Goal: Answer question/provide support: Share knowledge or assist other users

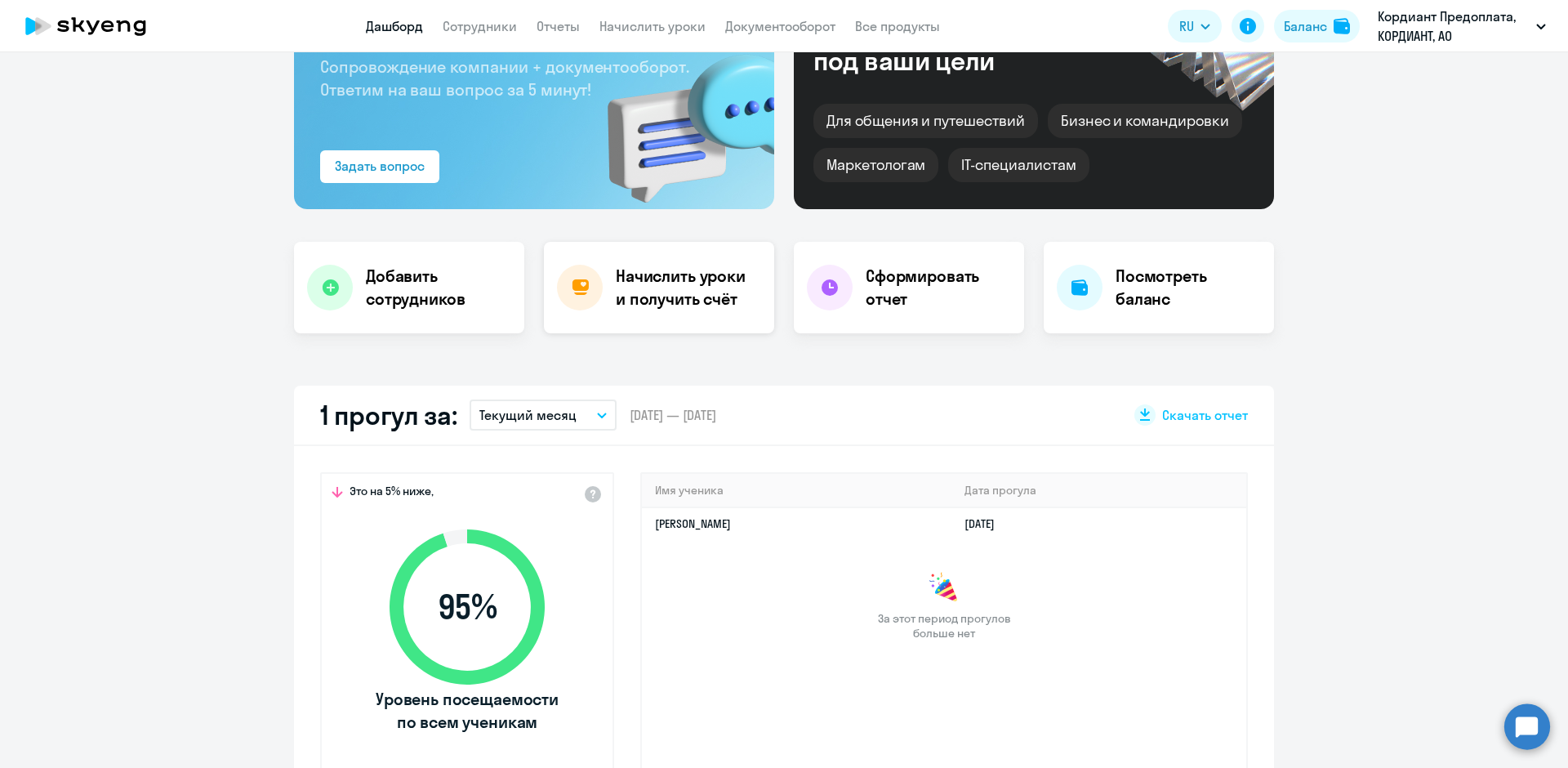
scroll to position [163, 0]
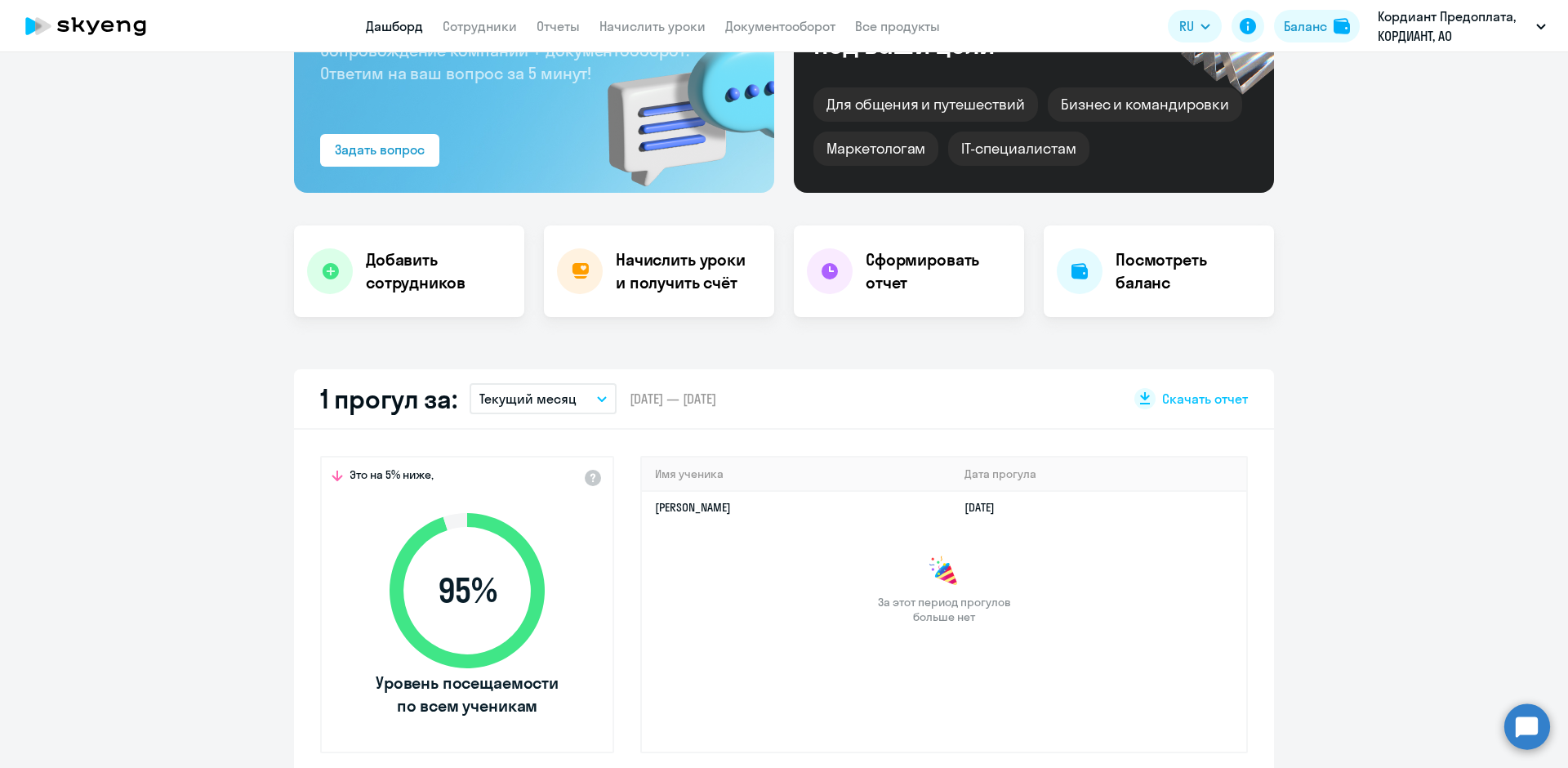
select select "30"
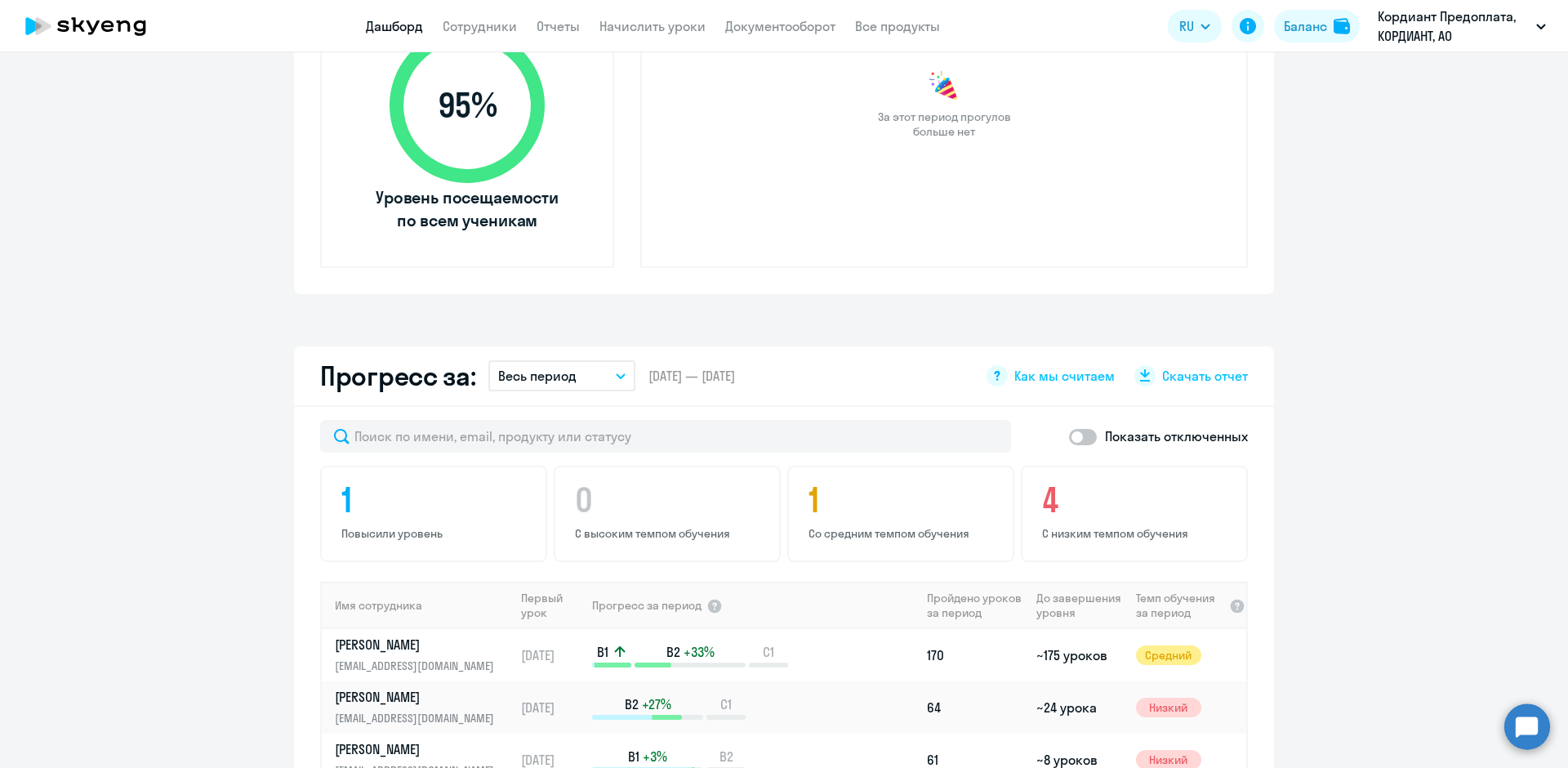
scroll to position [654, 0]
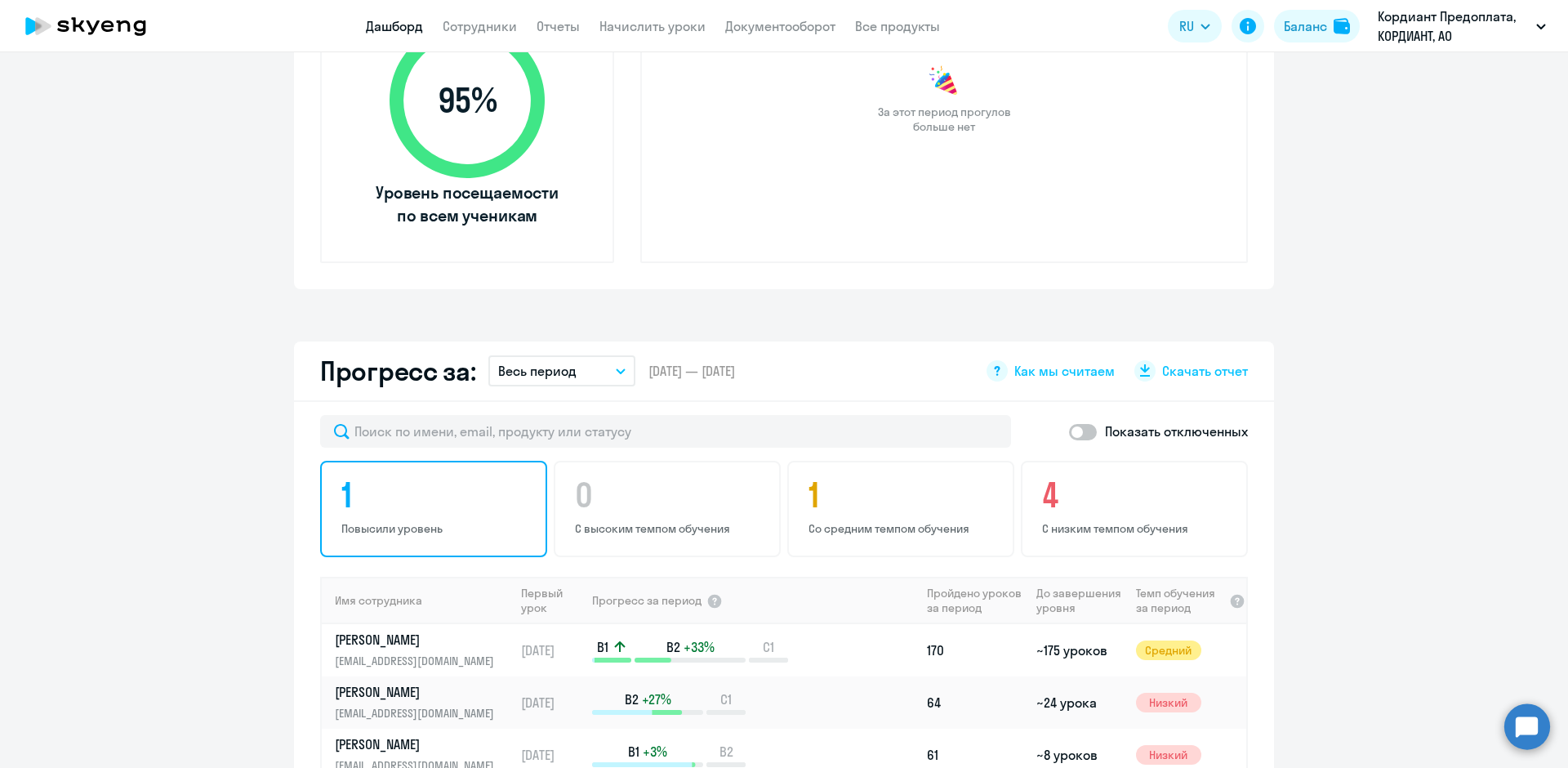
click at [389, 500] on h4 "1" at bounding box center [436, 495] width 190 height 39
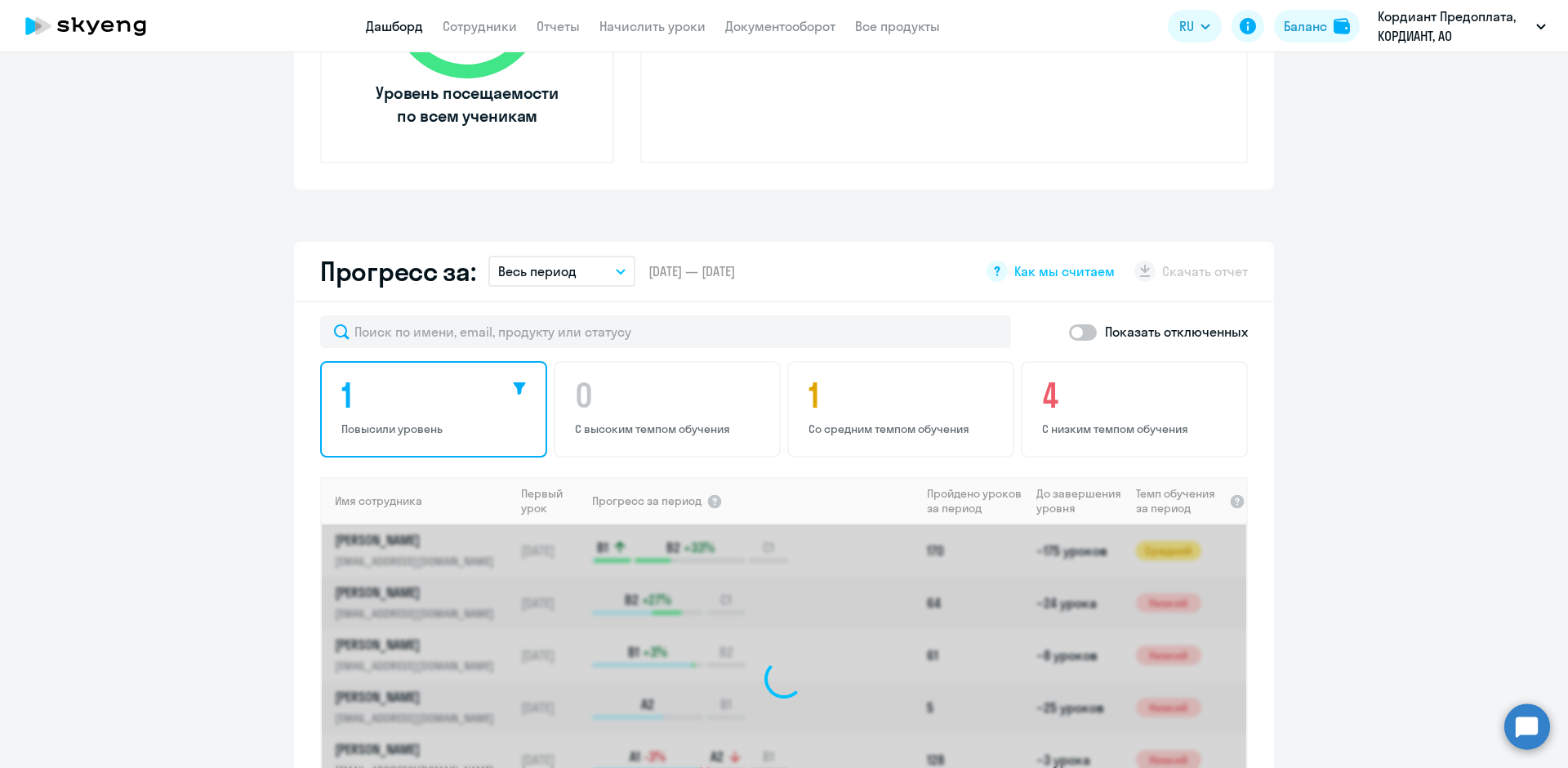
scroll to position [899, 0]
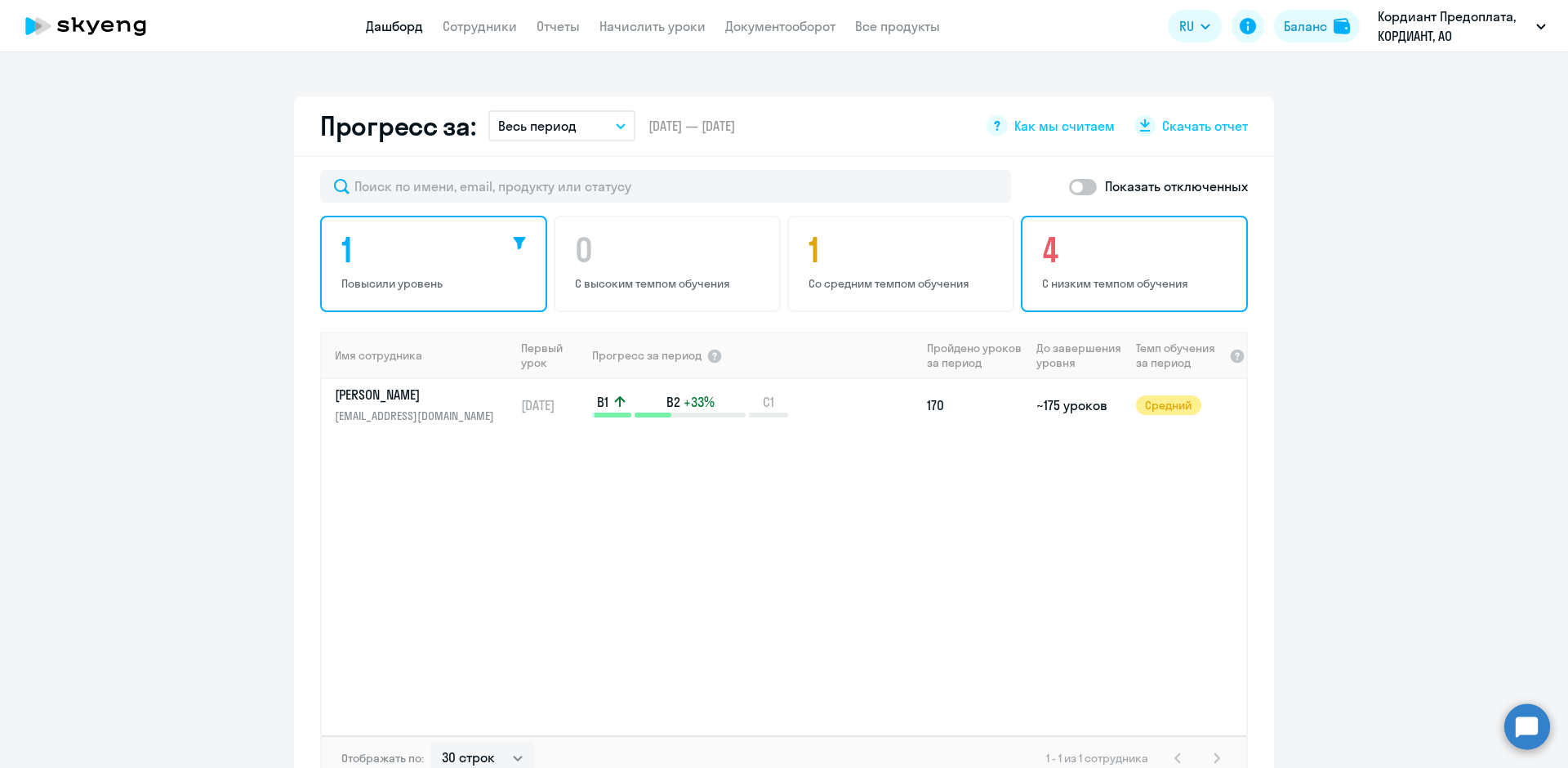
click at [1042, 250] on h4 "4" at bounding box center [1137, 250] width 190 height 39
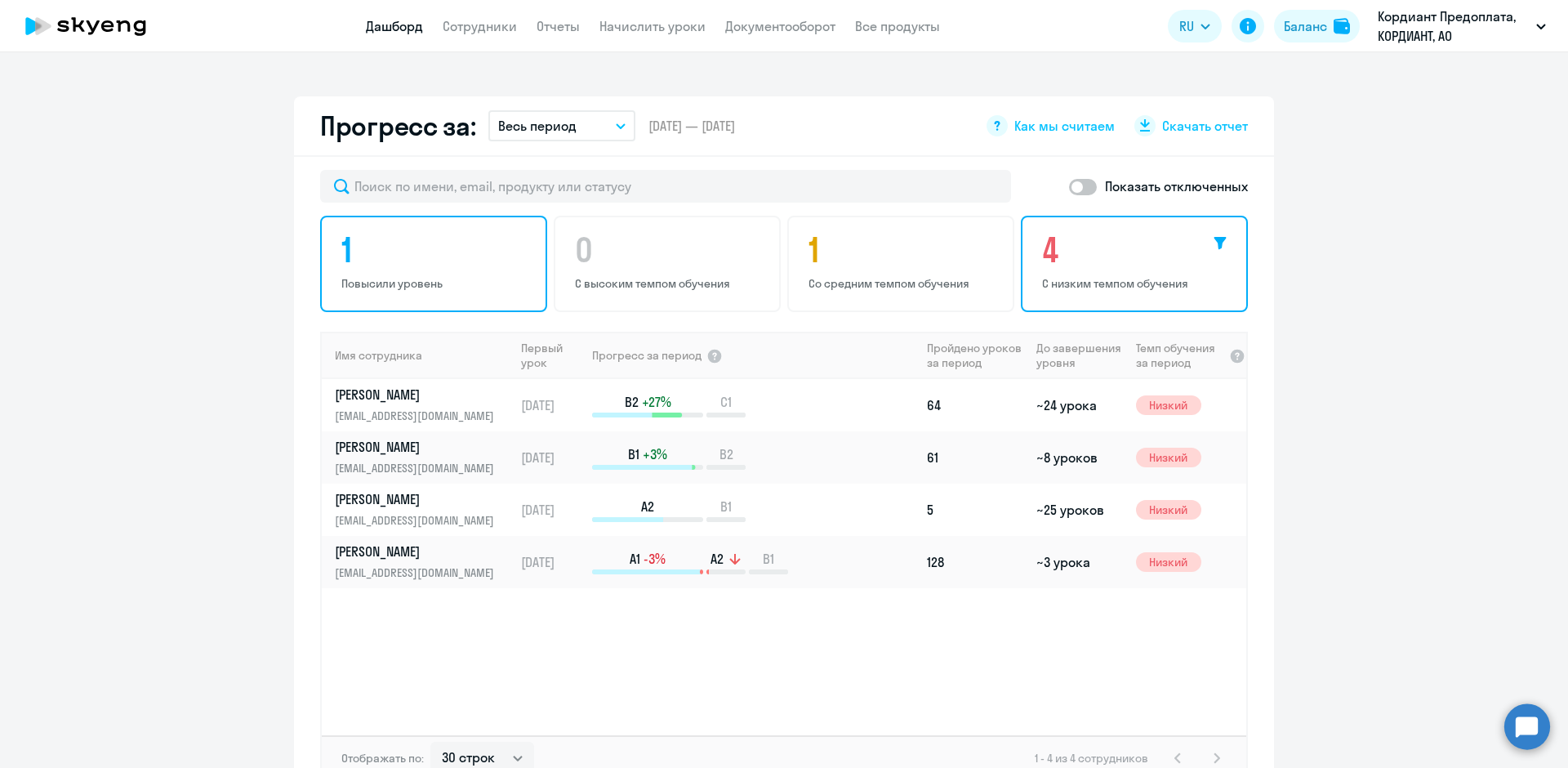
click at [426, 278] on p "Повысили уровень" at bounding box center [436, 284] width 190 height 15
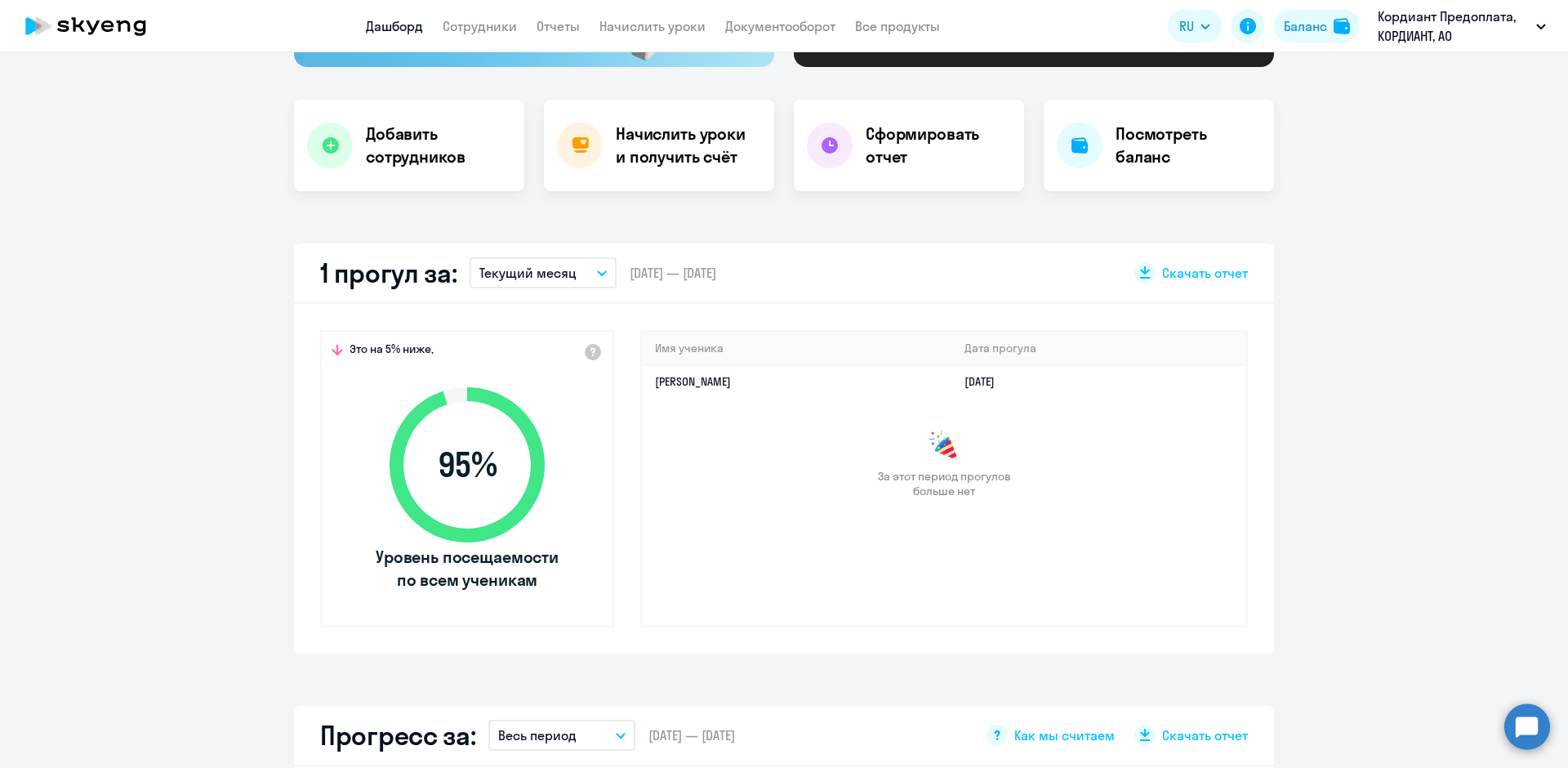
scroll to position [245, 0]
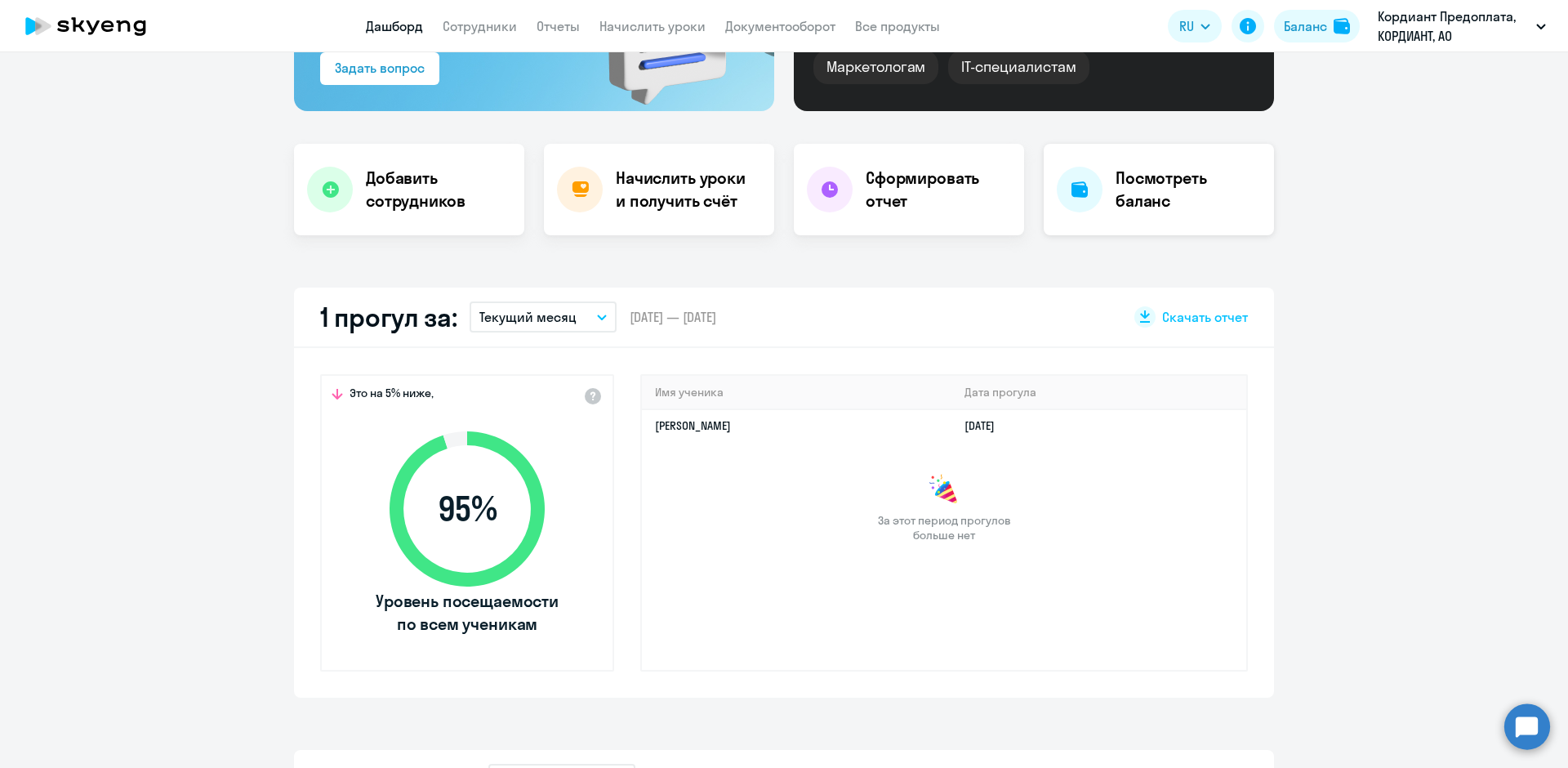
click at [1129, 198] on h4 "Посмотреть баланс" at bounding box center [1188, 190] width 146 height 46
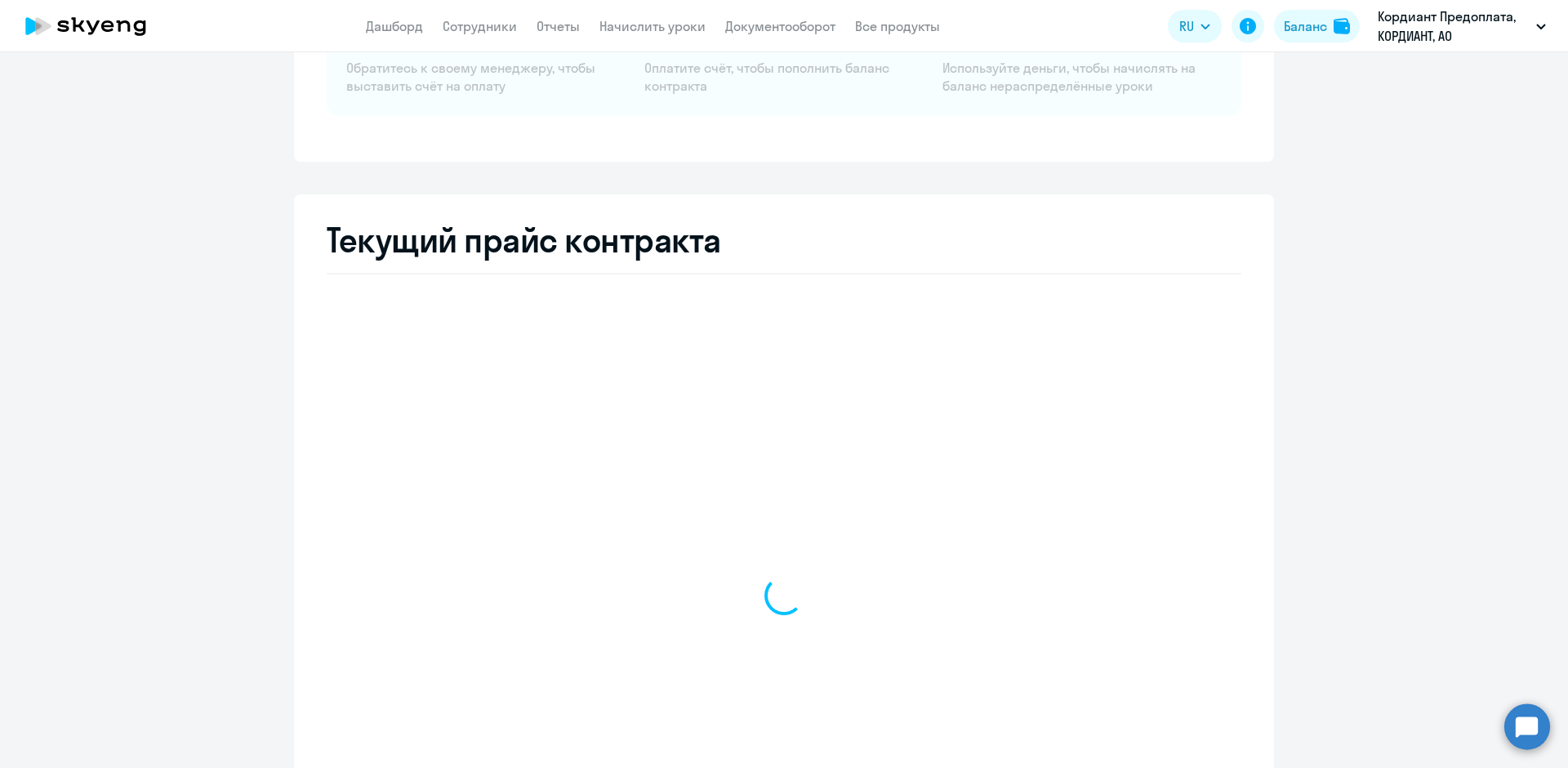
select select "english_adult_not_native_speaker"
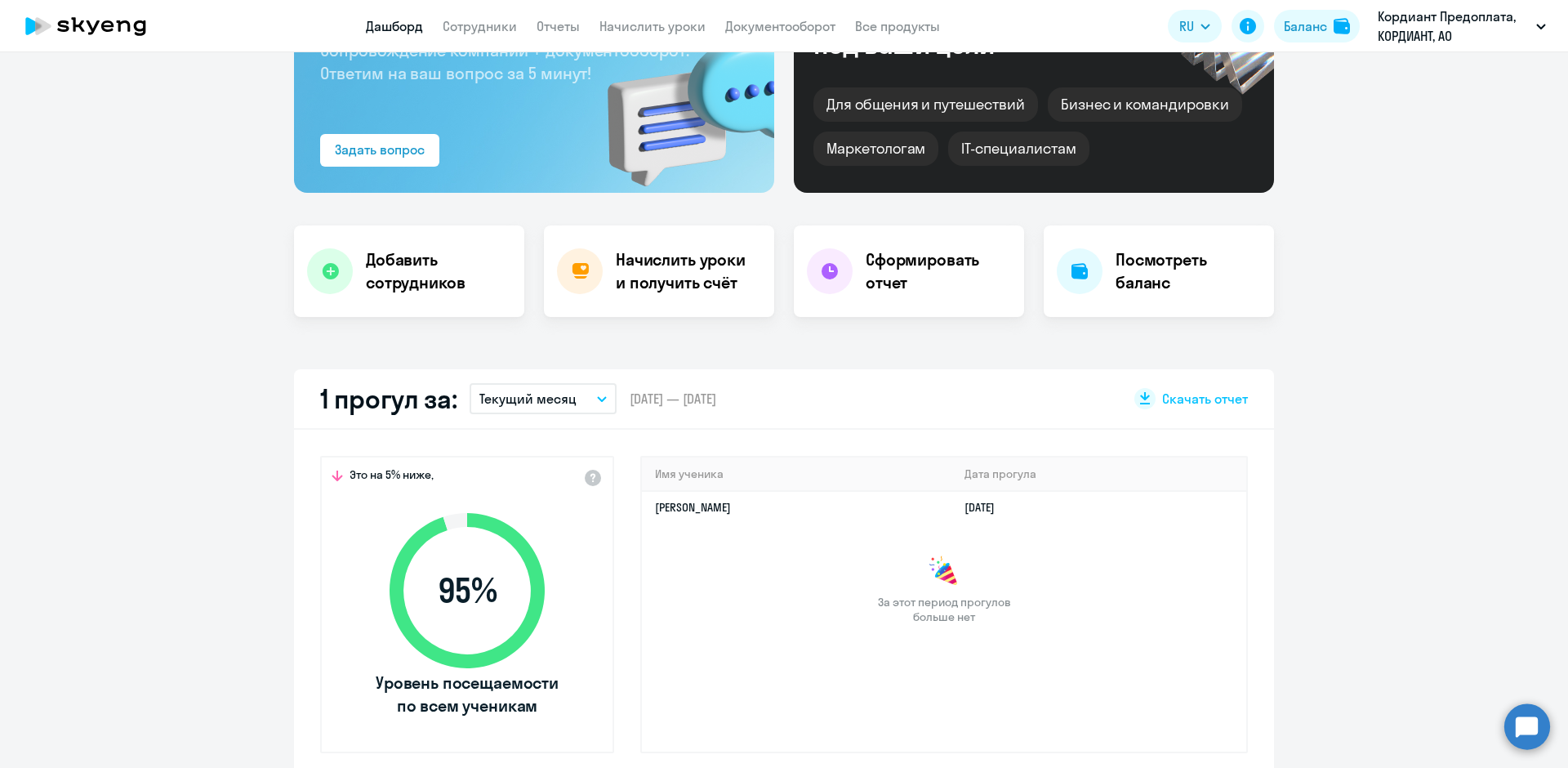
select select "30"
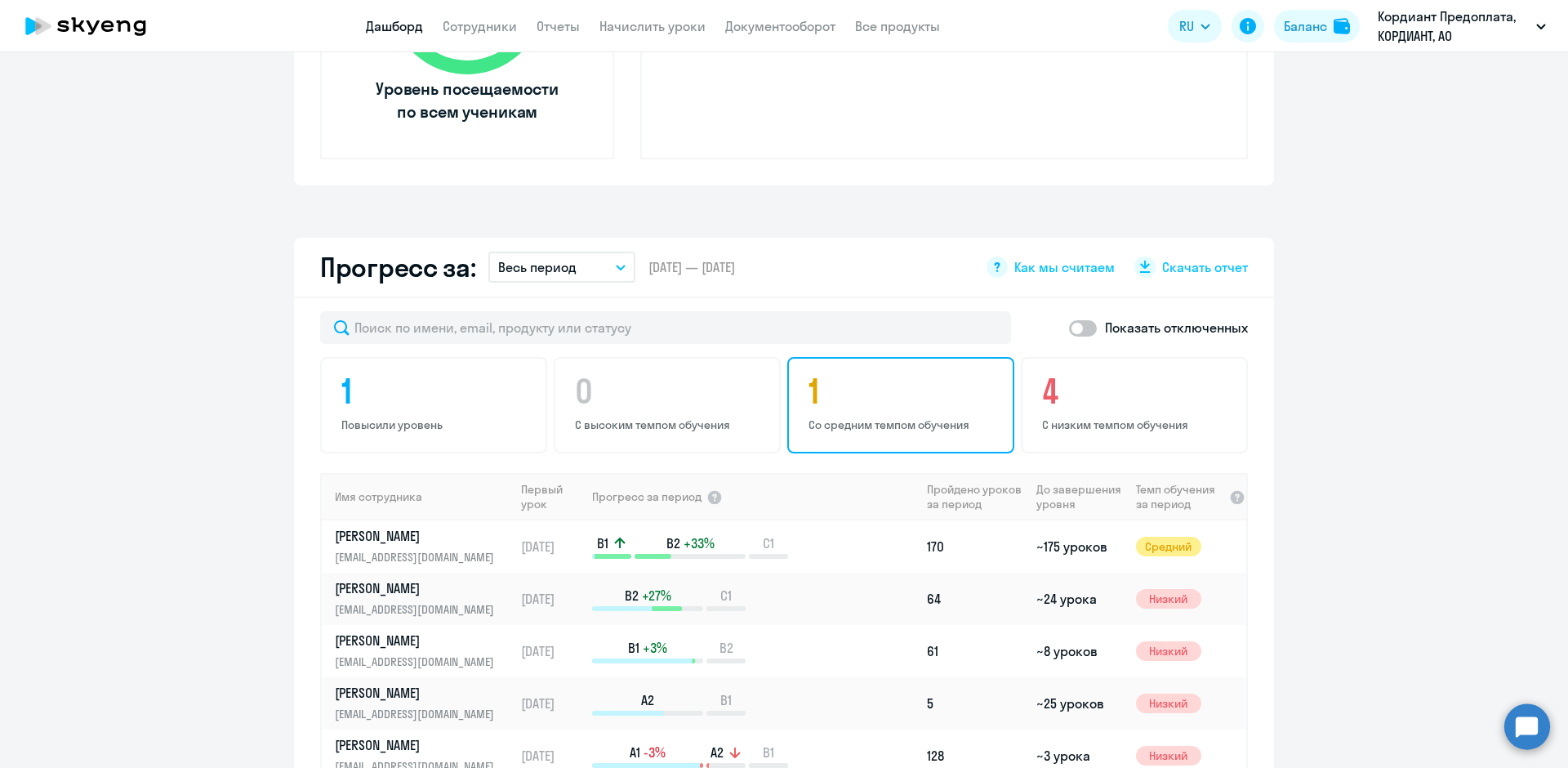
scroll to position [981, 0]
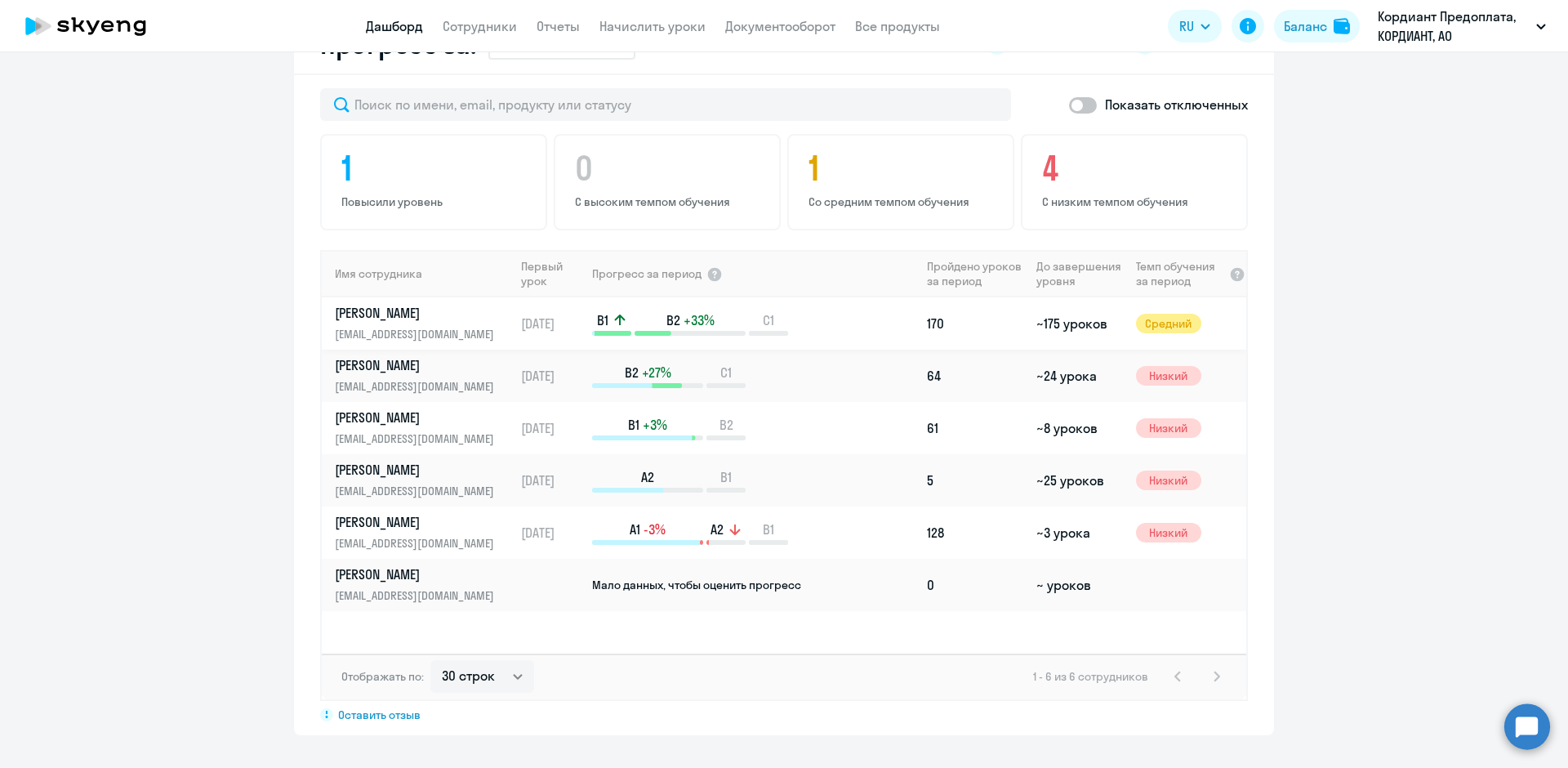
click at [459, 317] on p "[PERSON_NAME]" at bounding box center [419, 313] width 168 height 18
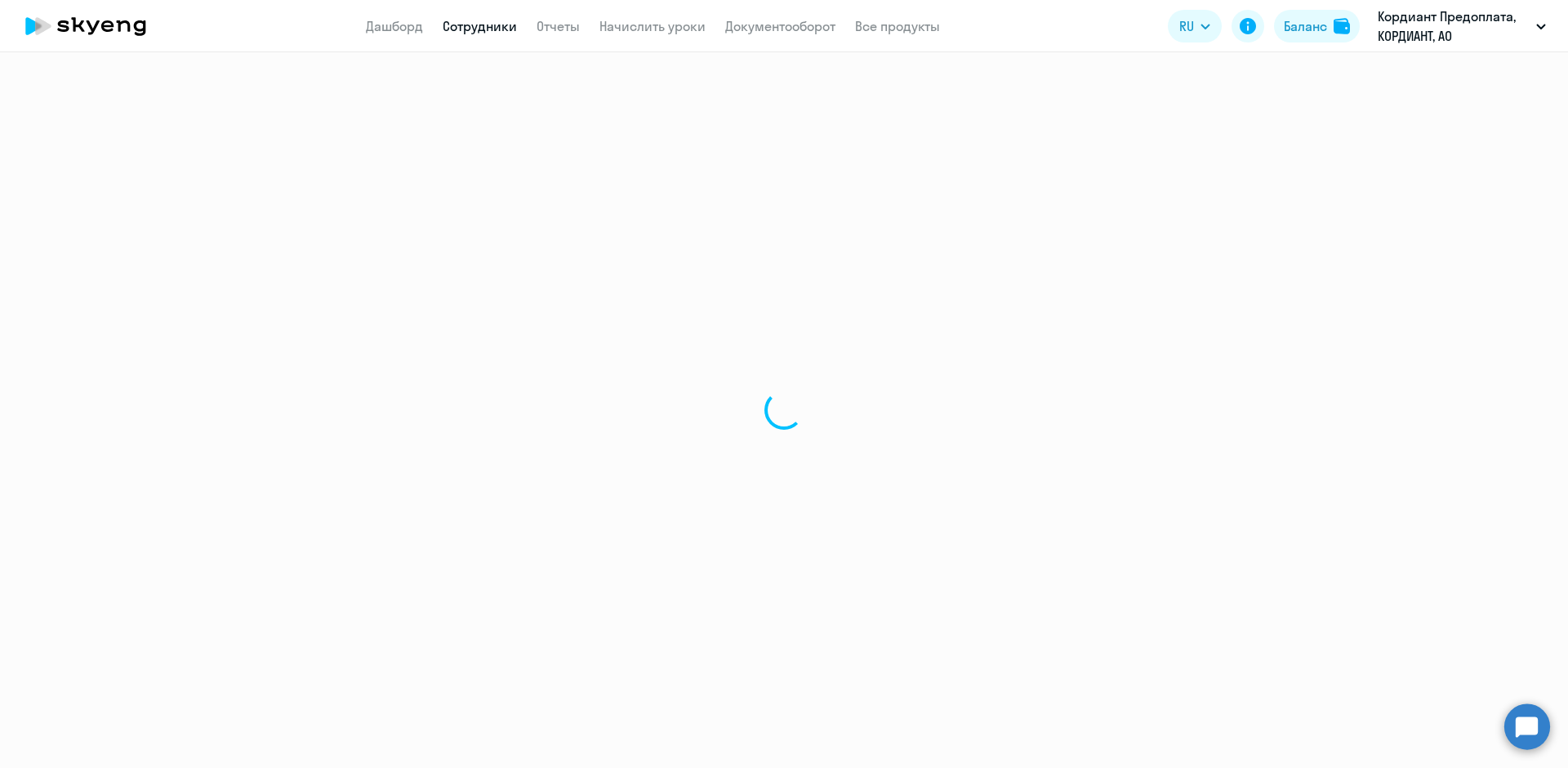
select select "english"
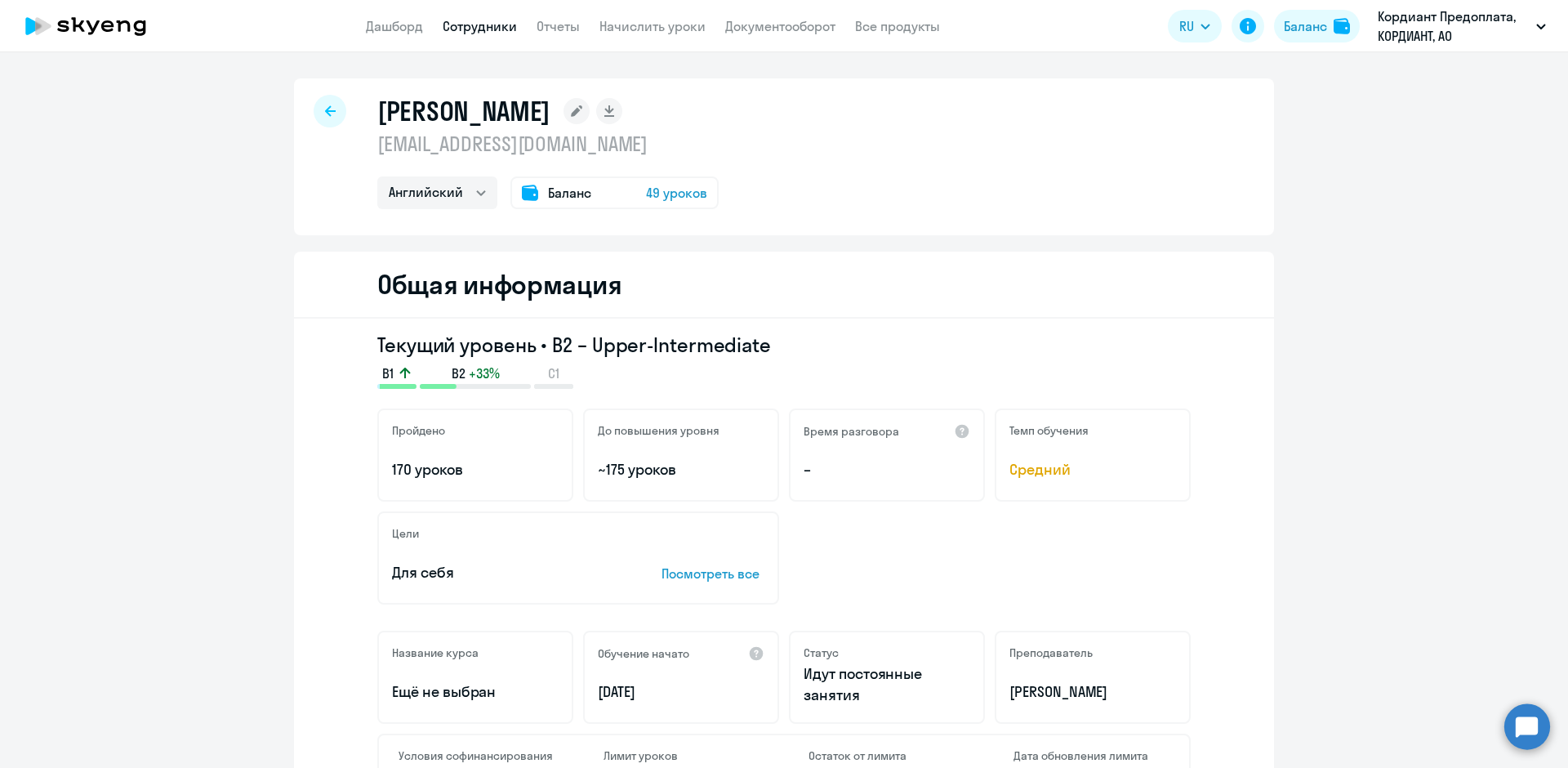
click at [656, 192] on span "49 уроков" at bounding box center [676, 193] width 61 height 19
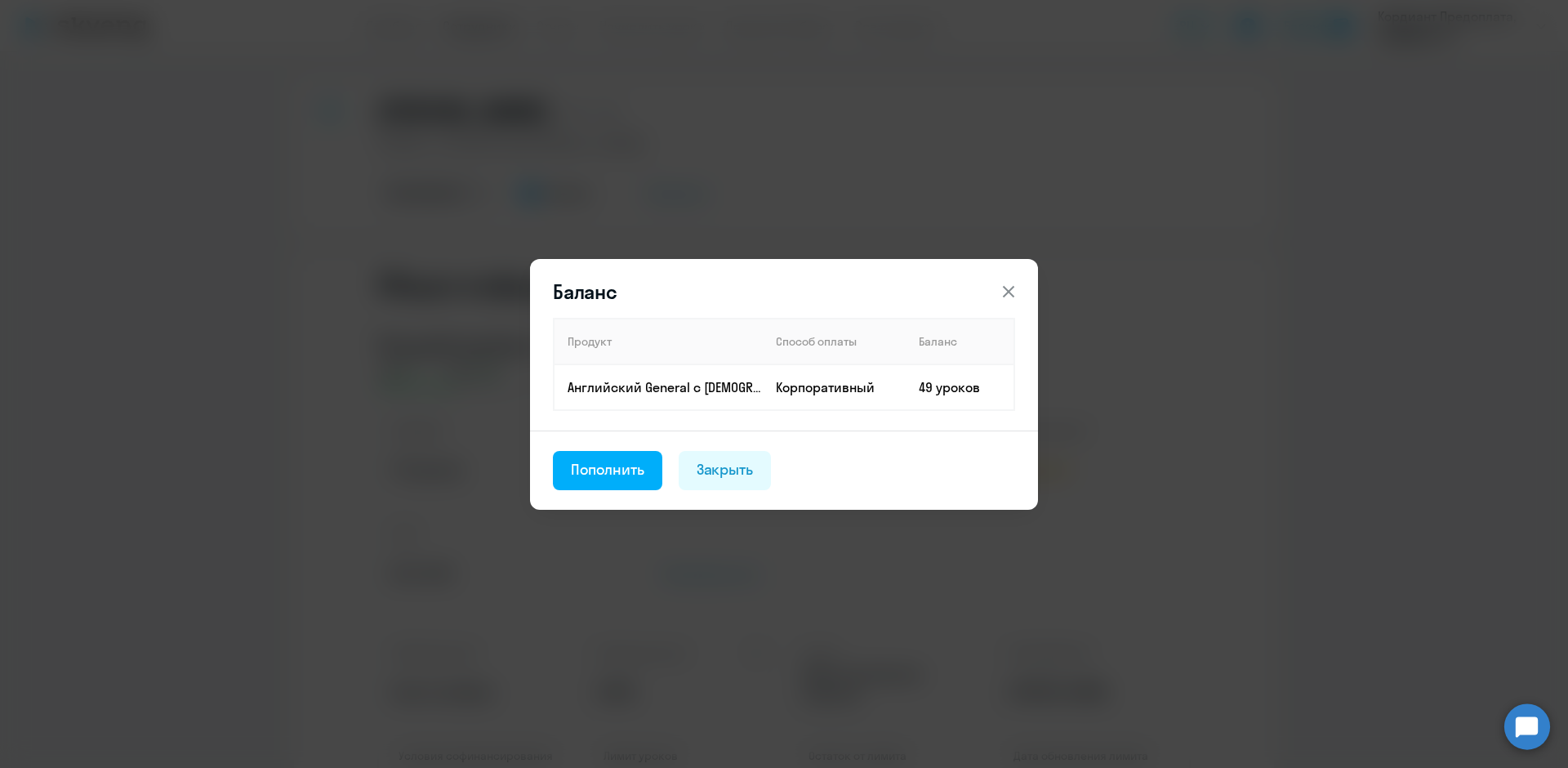
click at [1009, 289] on icon at bounding box center [1009, 292] width 19 height 19
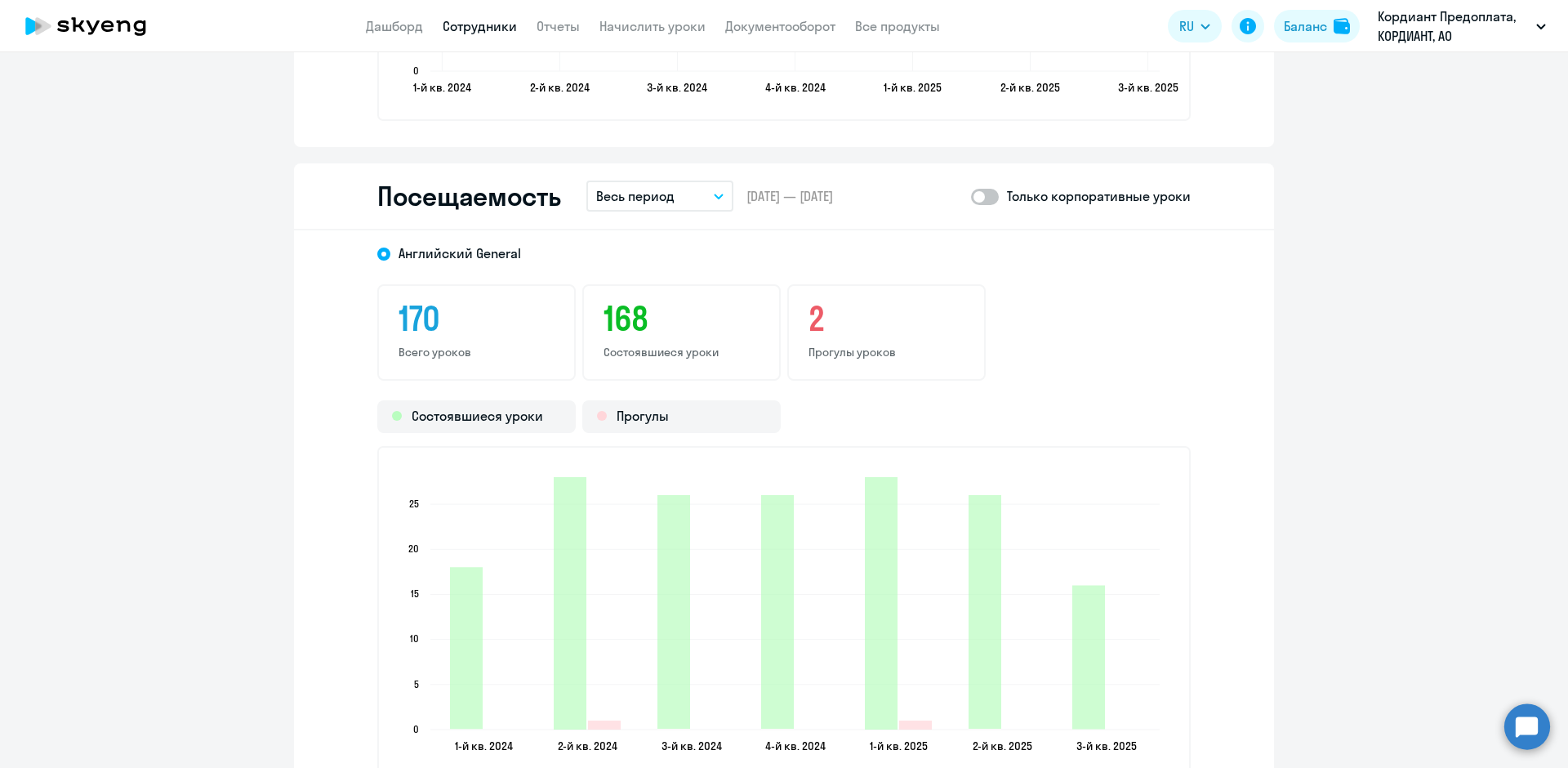
scroll to position [1961, 0]
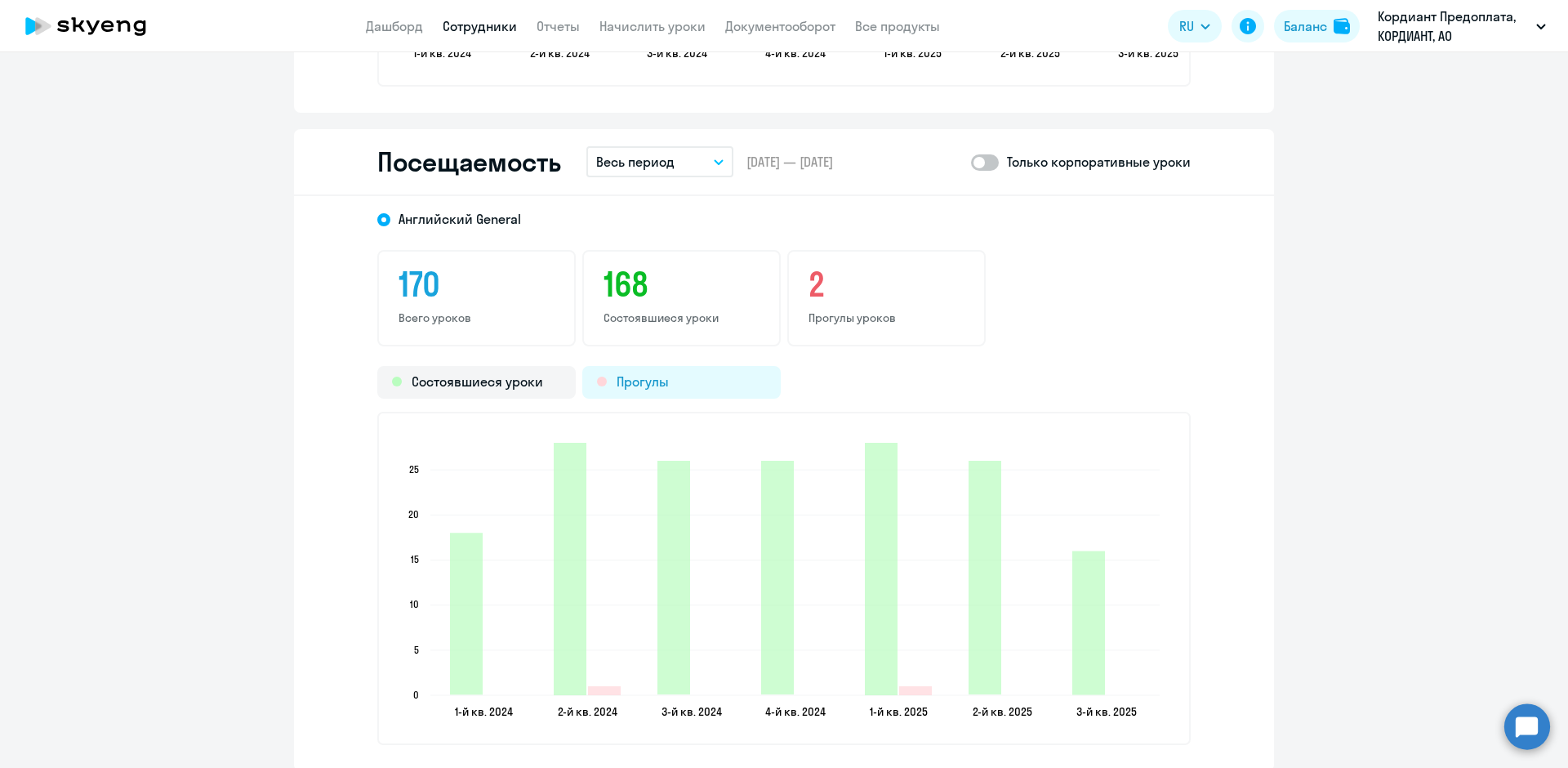
click at [671, 382] on div "Прогулы" at bounding box center [681, 382] width 199 height 33
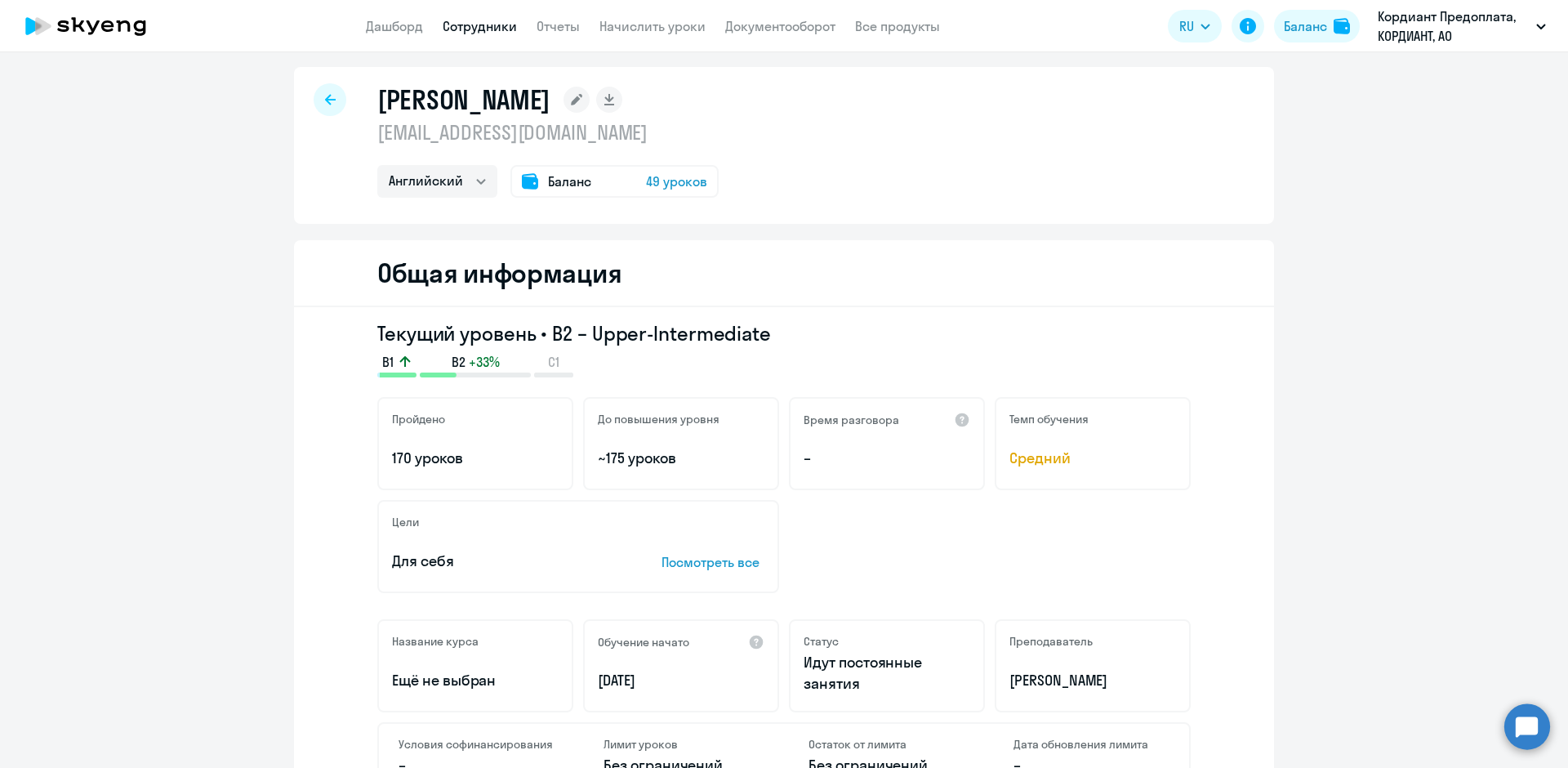
scroll to position [0, 0]
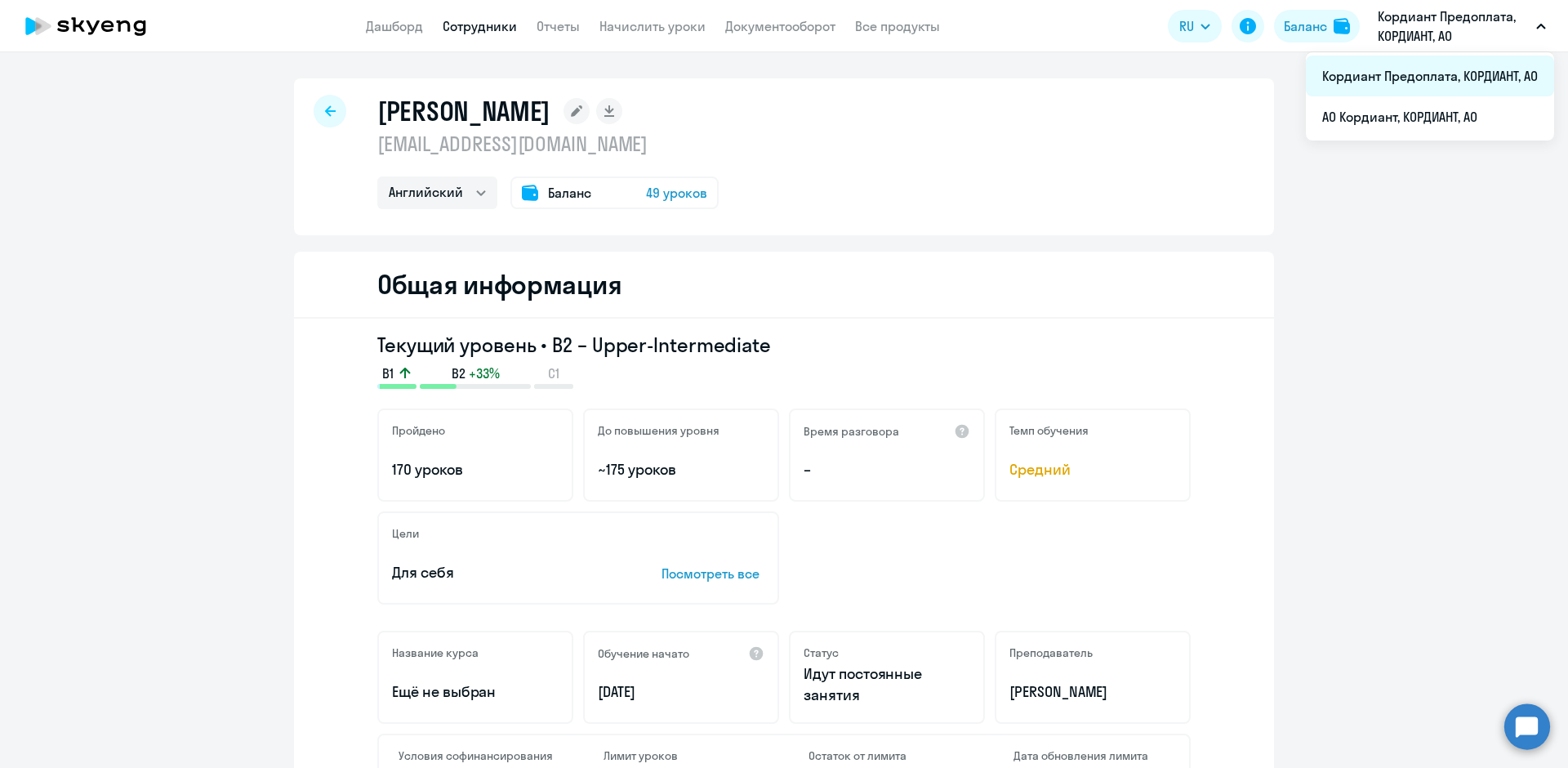
click at [1388, 86] on li "Кордиант Предоплата, КОРДИАНТ, АО" at bounding box center [1430, 76] width 248 height 41
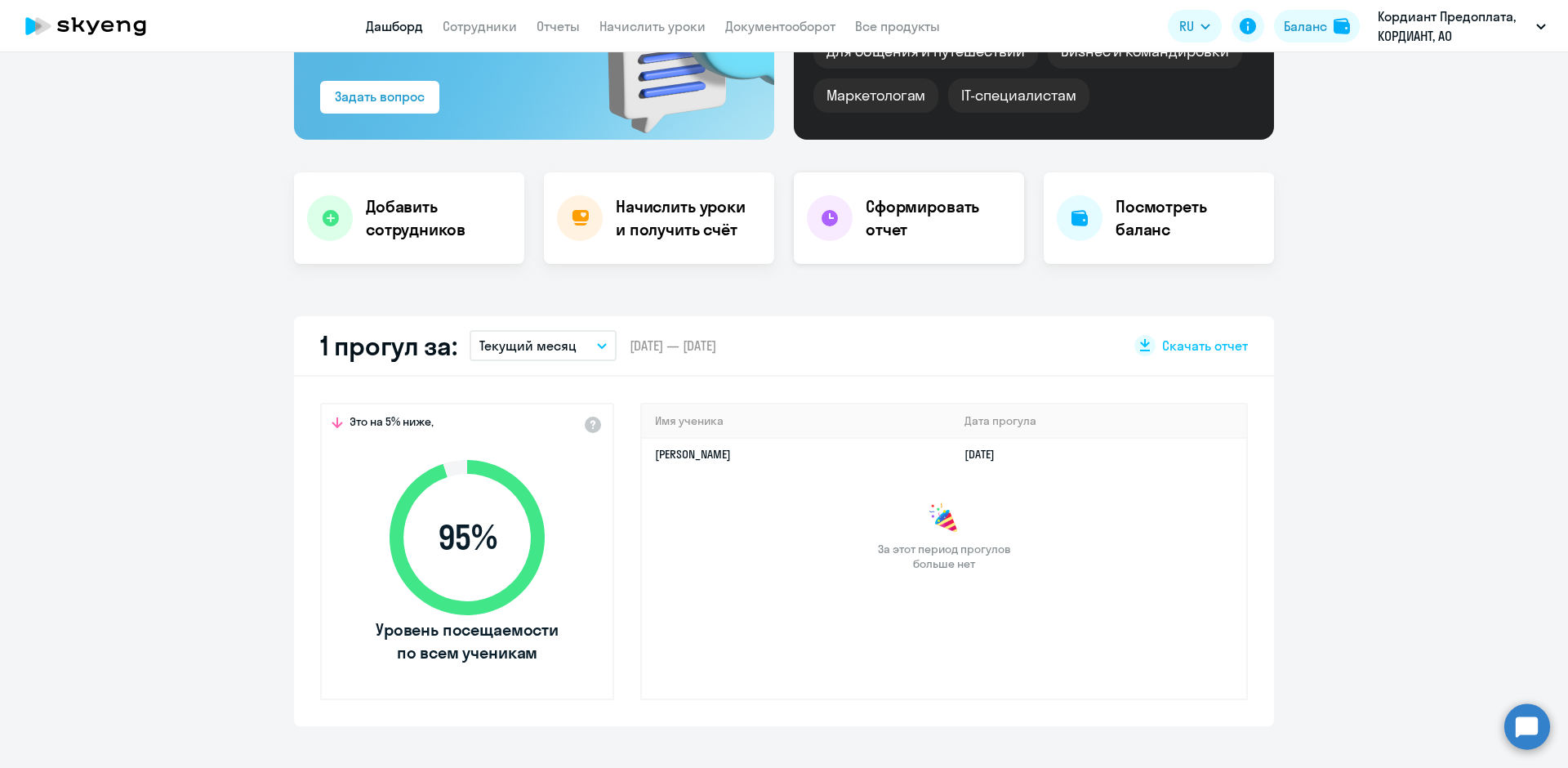
scroll to position [245, 0]
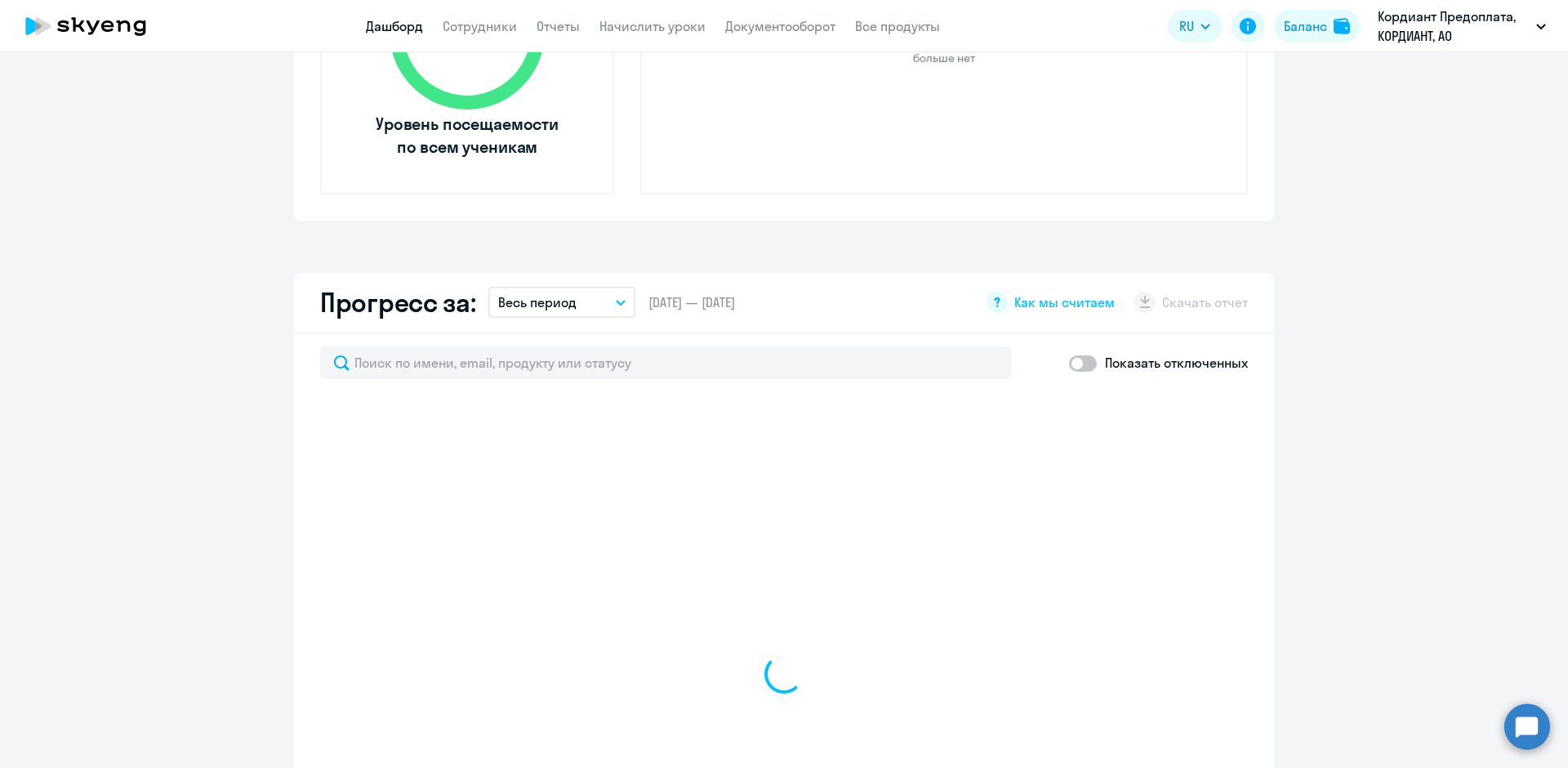
select select "30"
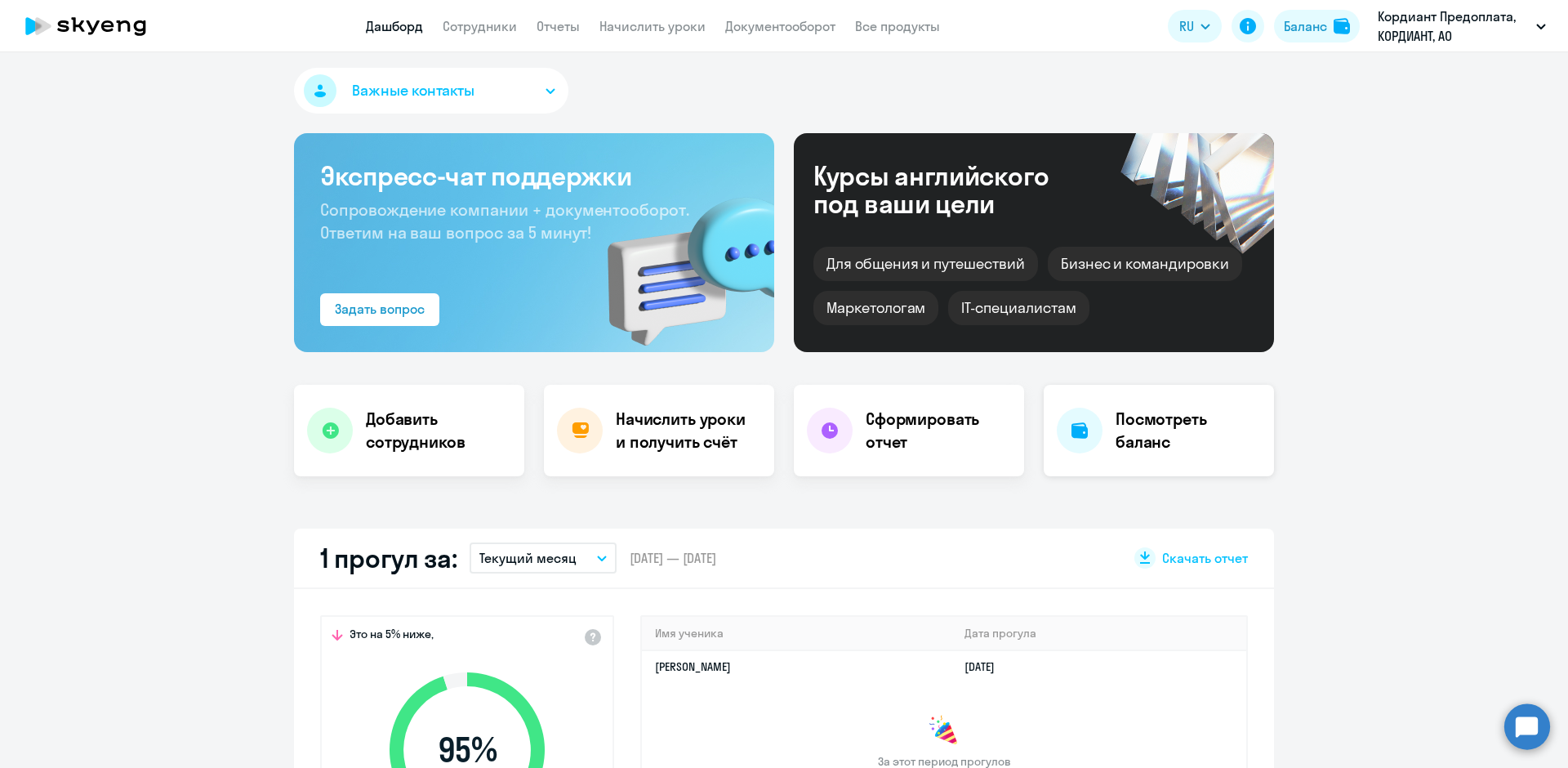
scroll to position [0, 0]
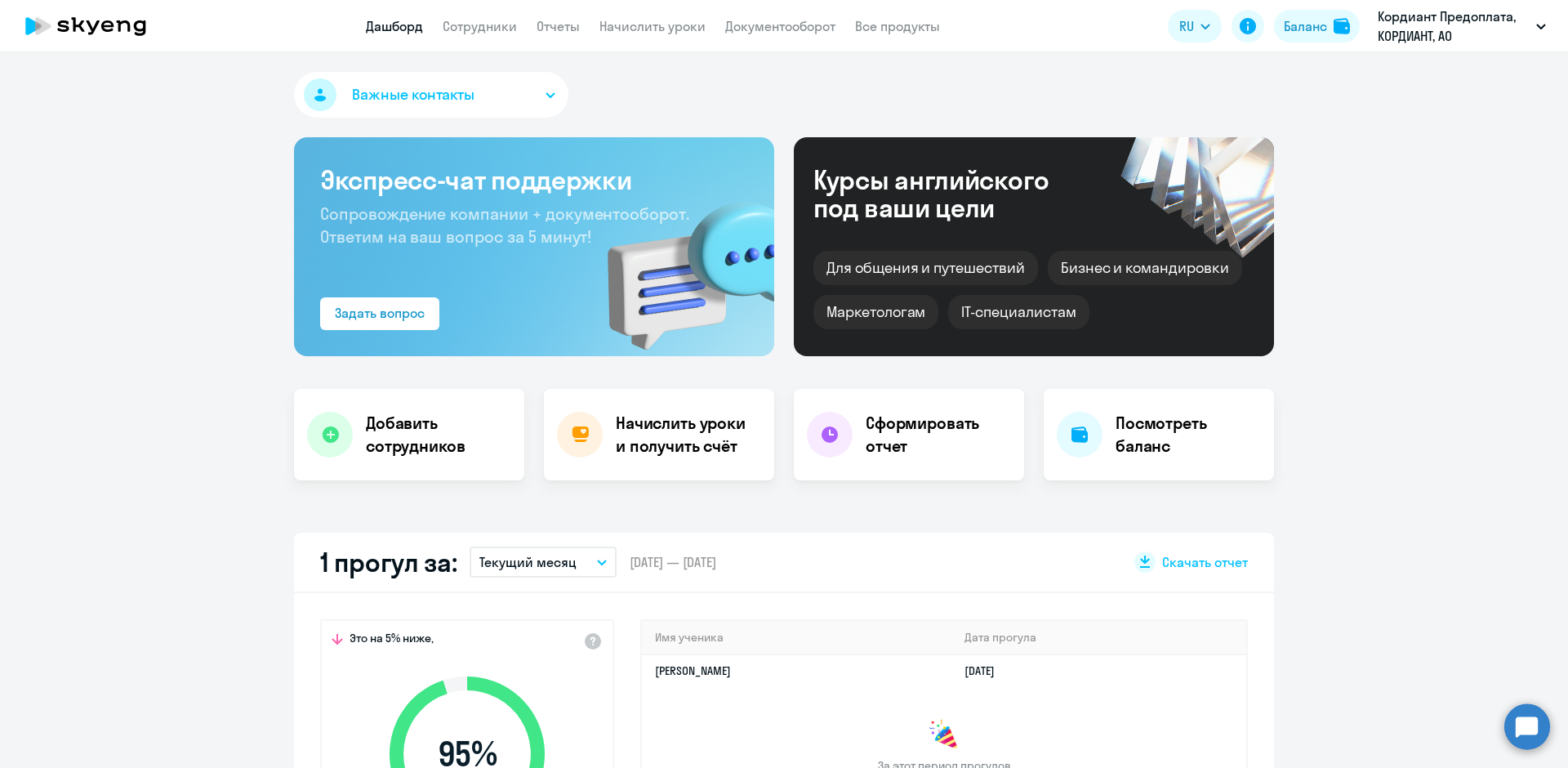
click at [504, 96] on button "Важные контакты" at bounding box center [431, 95] width 275 height 46
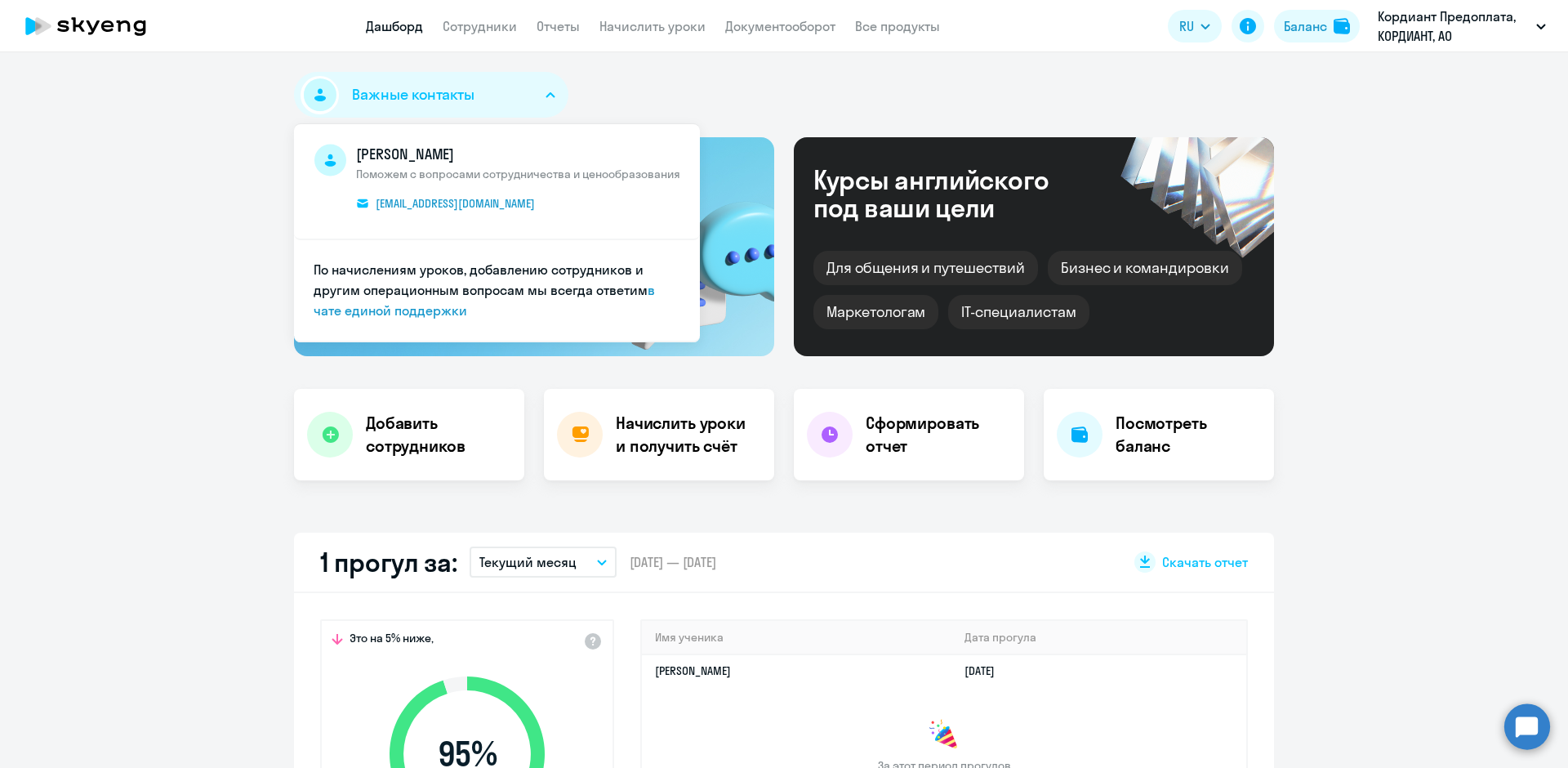
click at [729, 84] on div "Важные контакты [PERSON_NAME] Поможем с вопросами сотрудничества и ценообразова…" at bounding box center [784, 97] width 981 height 52
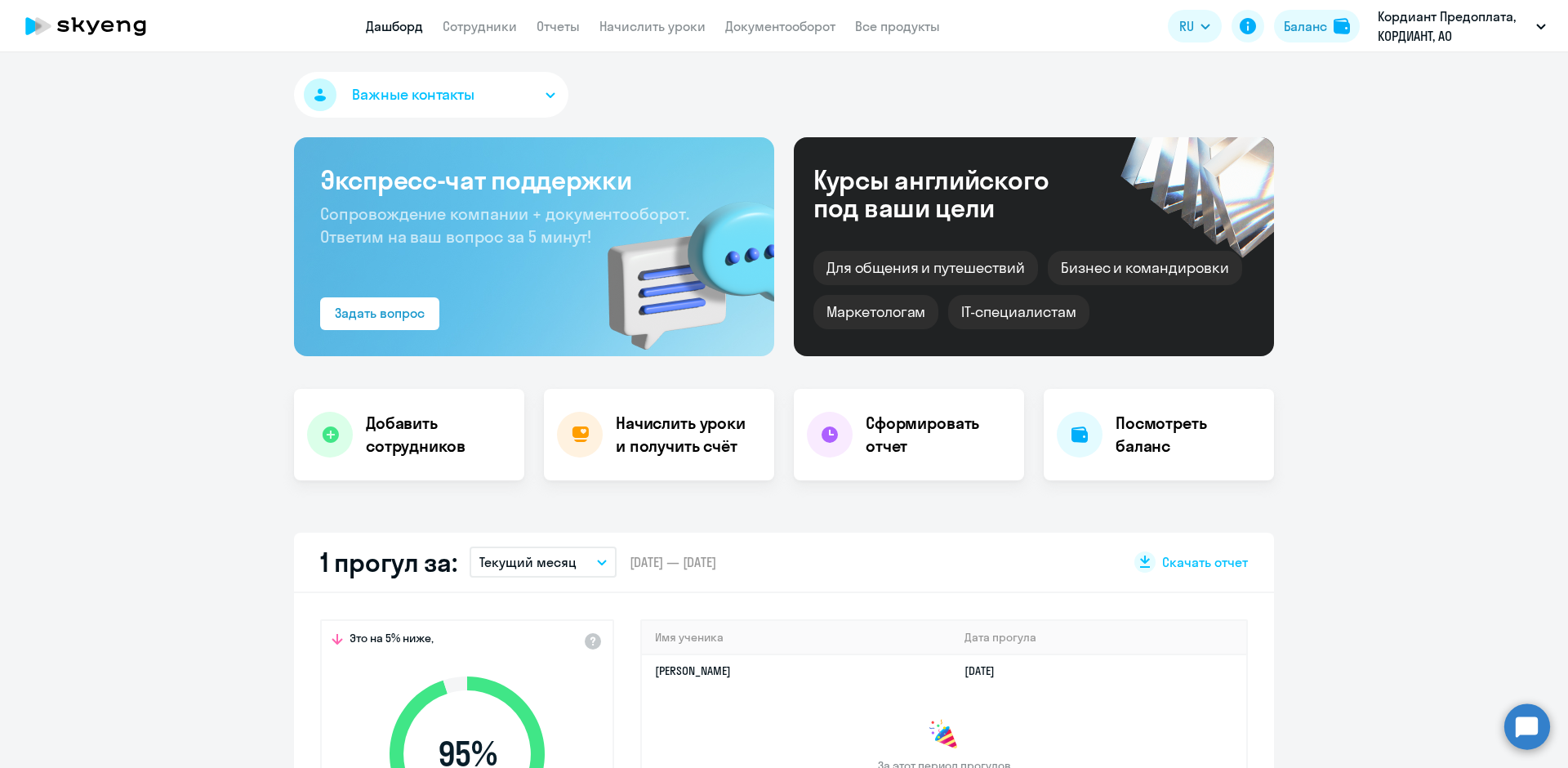
click at [499, 34] on app-menu-item-link "Сотрудники" at bounding box center [480, 26] width 74 height 20
click at [493, 27] on link "Сотрудники" at bounding box center [480, 26] width 74 height 16
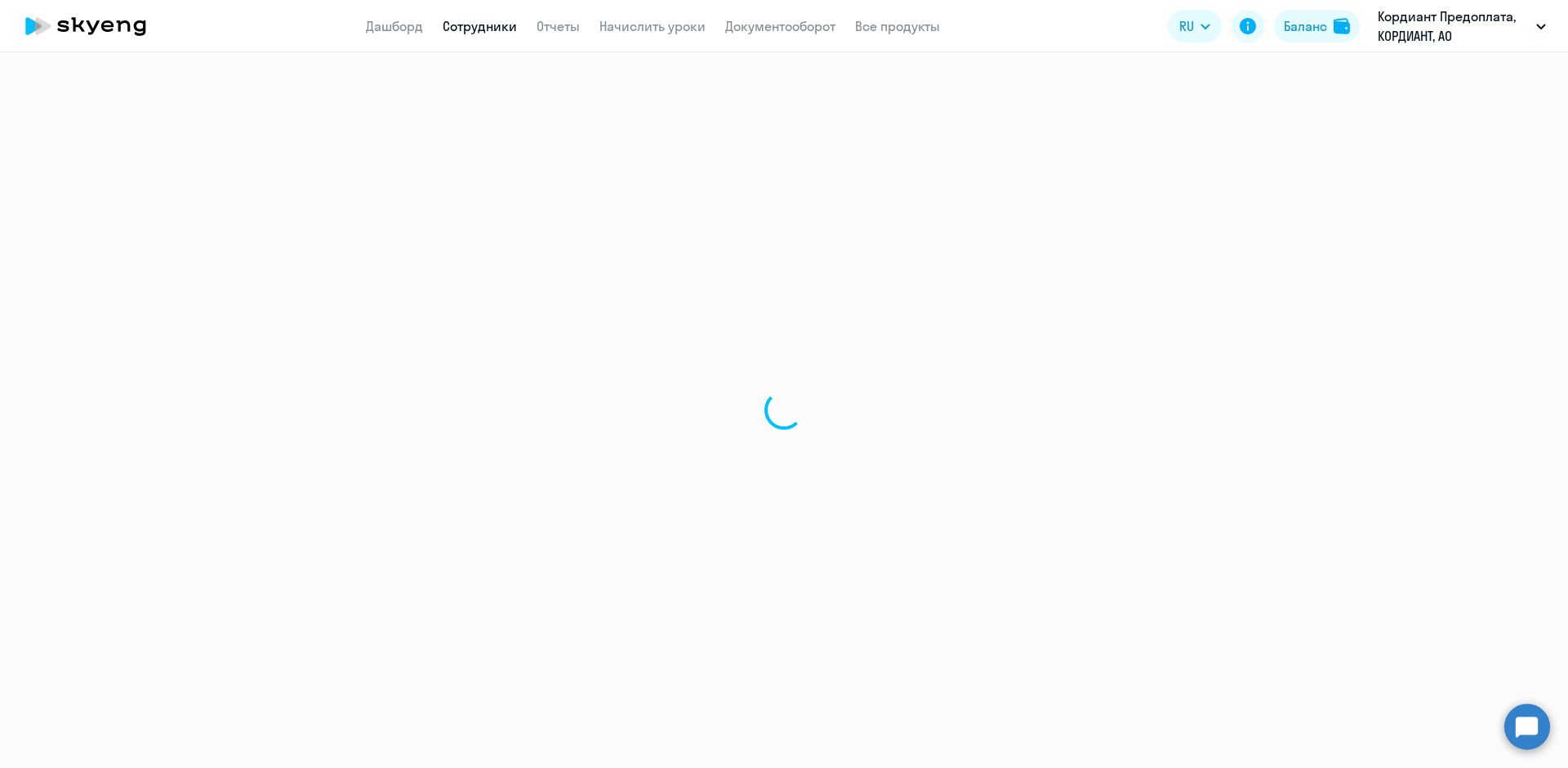
select select "30"
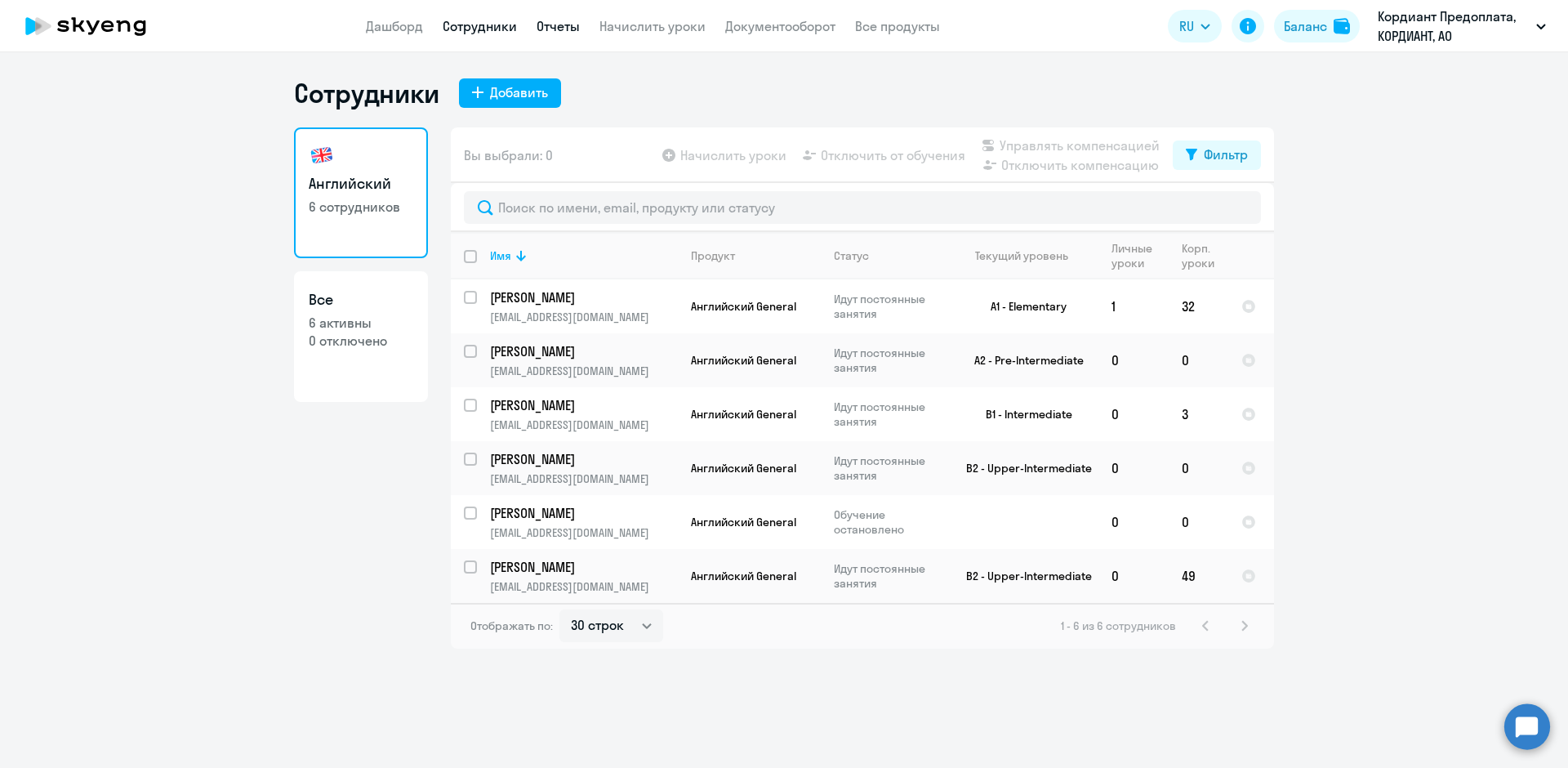
click at [553, 27] on link "Отчеты" at bounding box center [558, 26] width 43 height 16
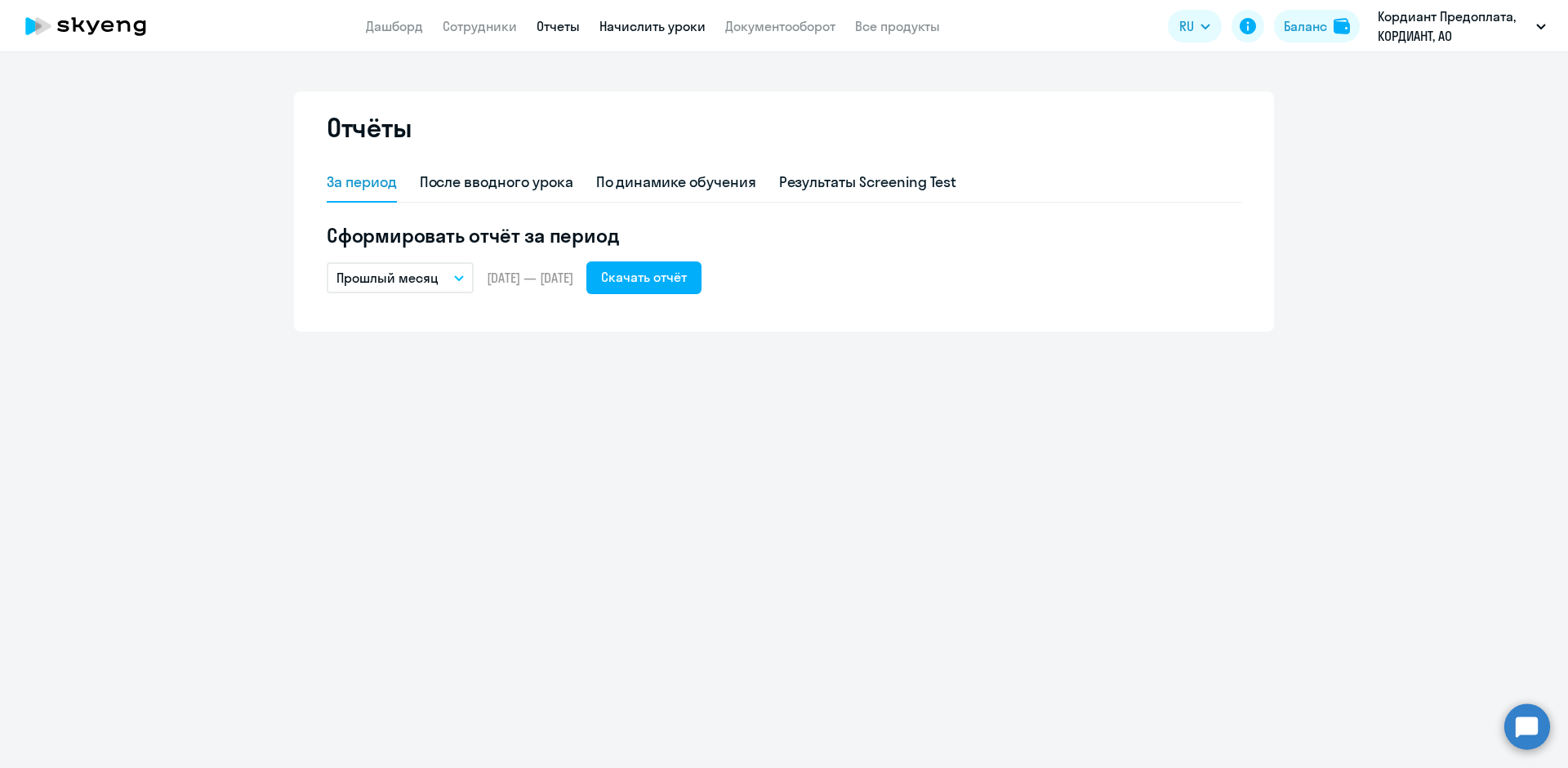
click at [632, 27] on link "Начислить уроки" at bounding box center [653, 26] width 106 height 16
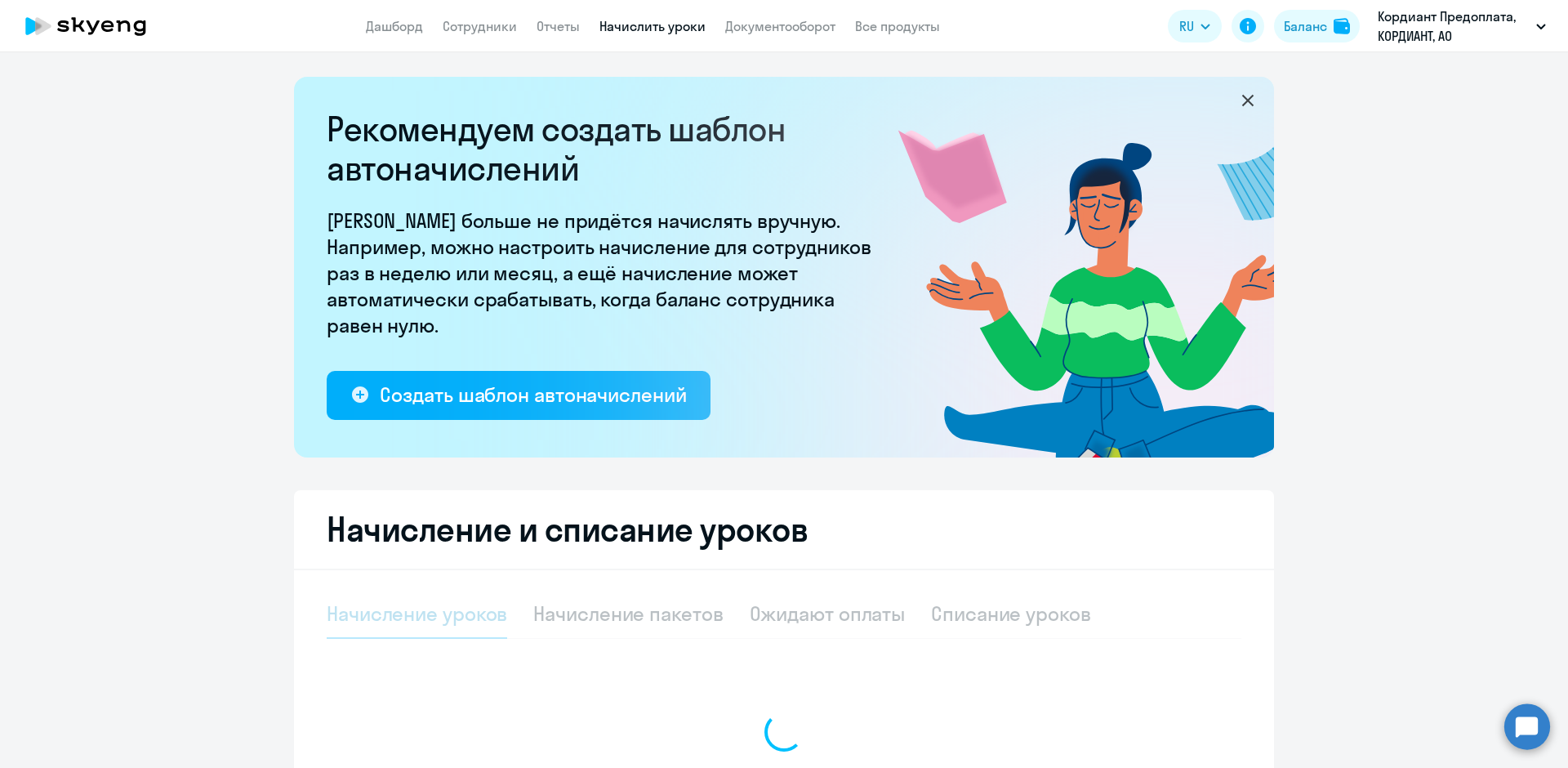
select select "10"
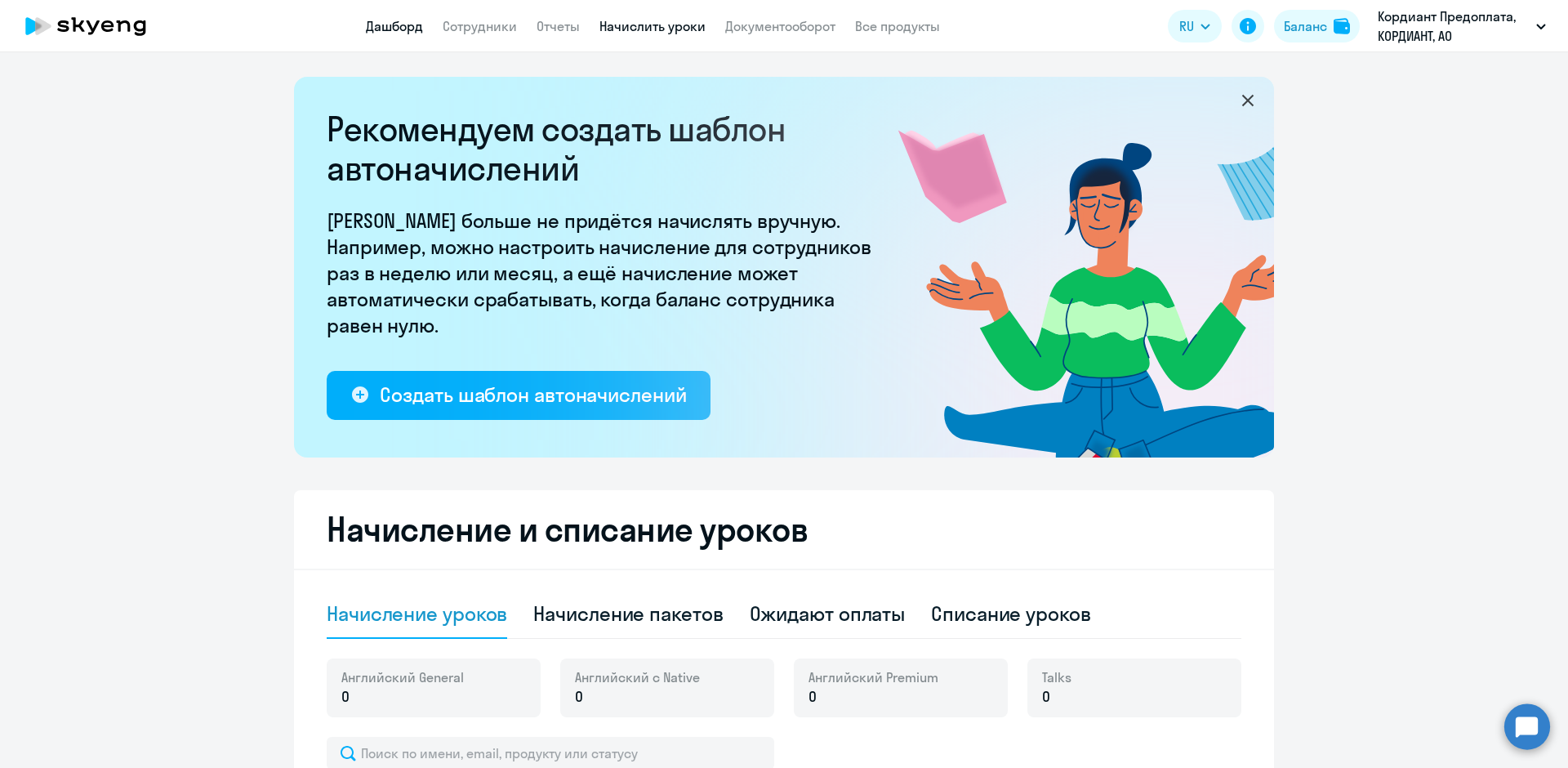
click at [397, 29] on link "Дашборд" at bounding box center [394, 26] width 57 height 16
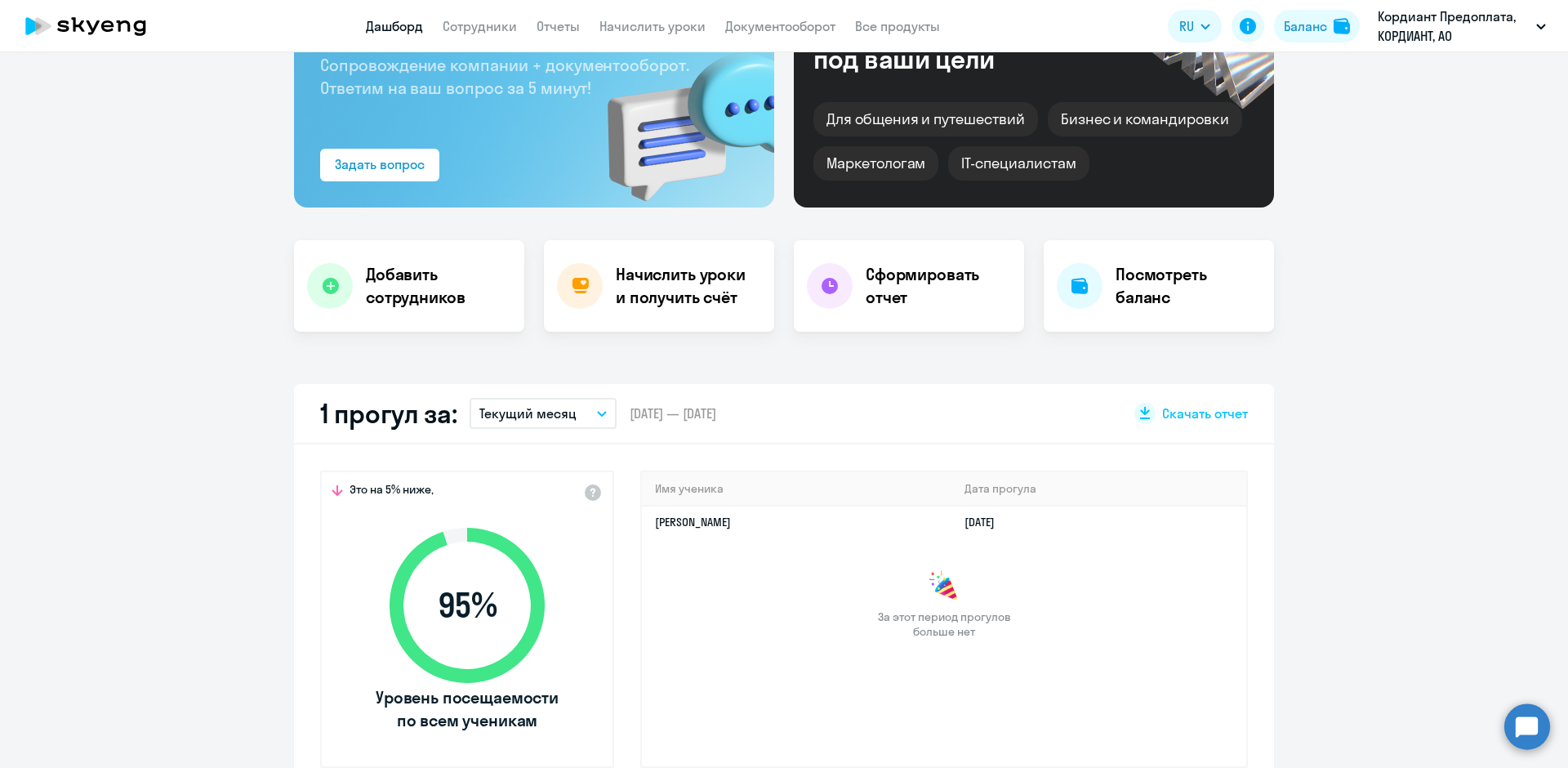
scroll to position [163, 0]
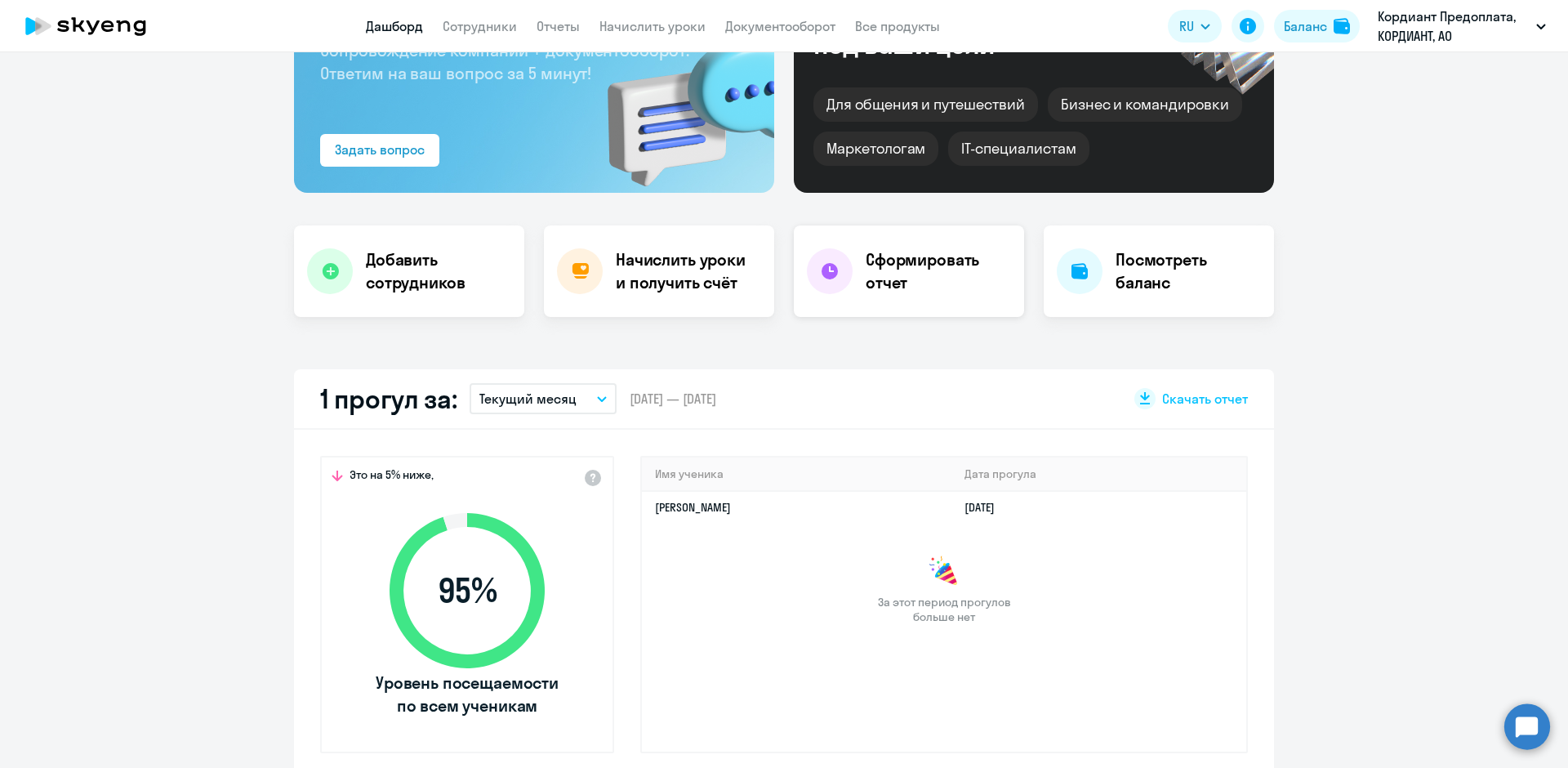
select select "30"
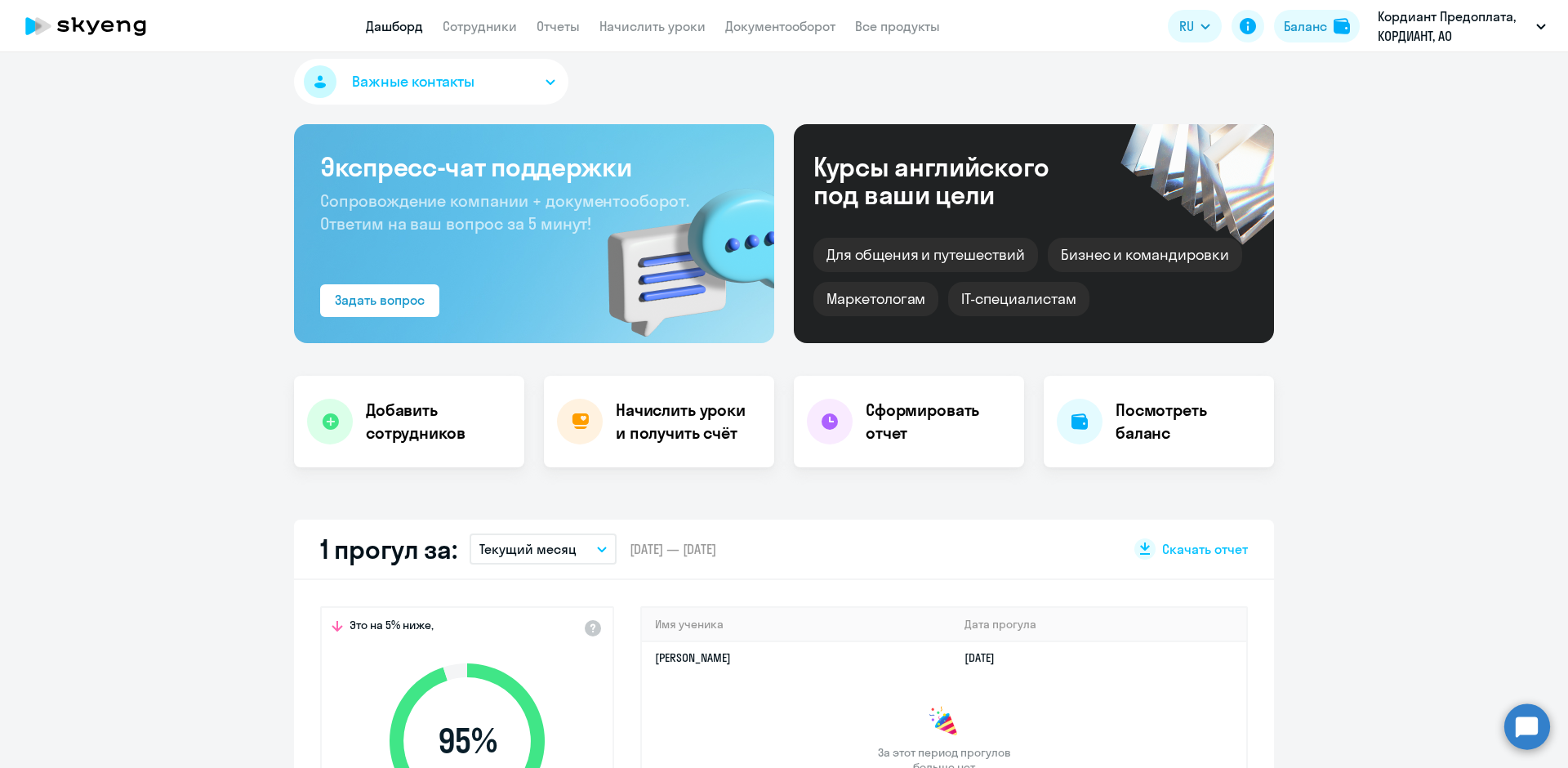
scroll to position [0, 0]
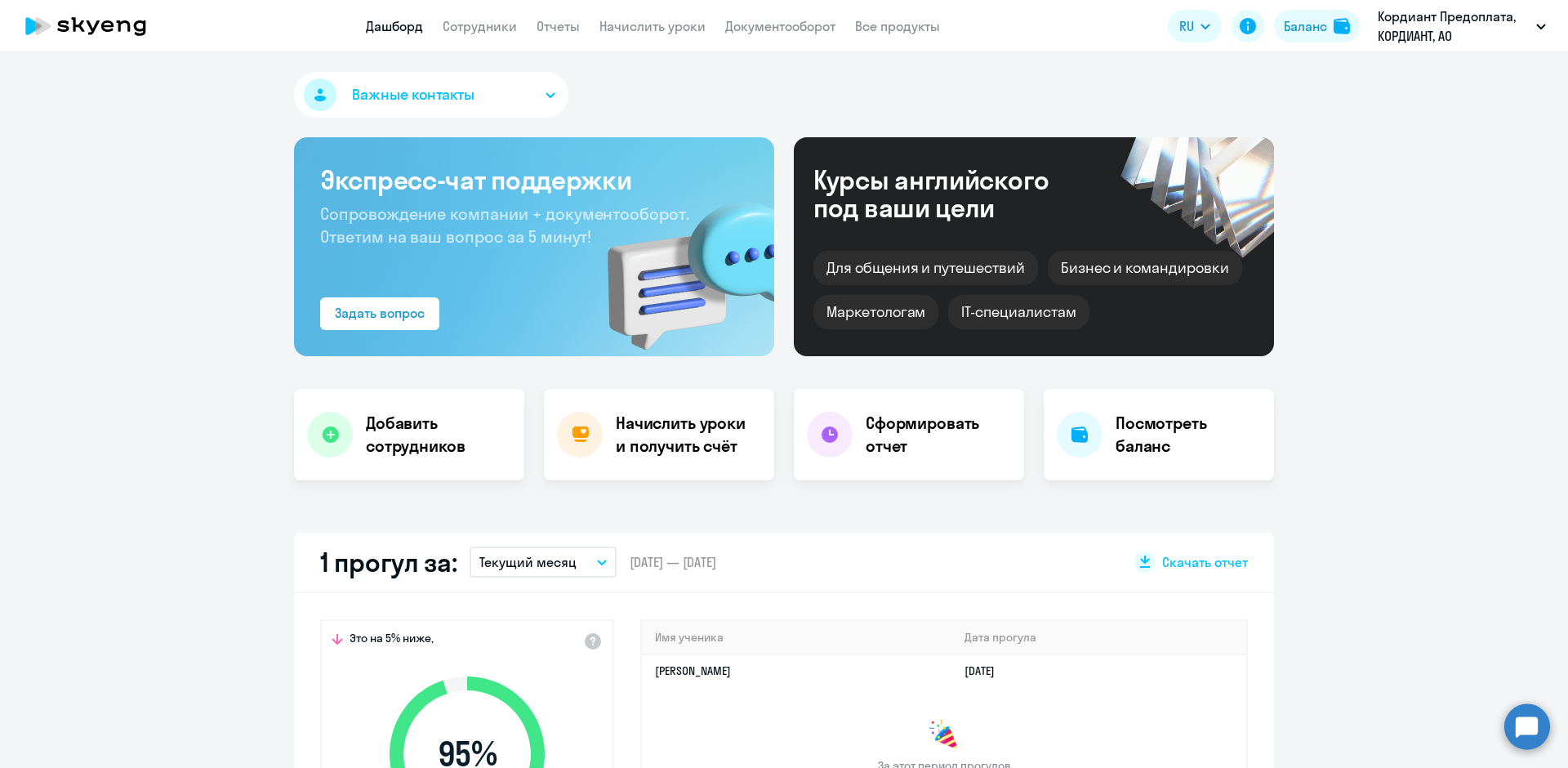
click at [461, 100] on span "Важные контакты" at bounding box center [413, 95] width 123 height 21
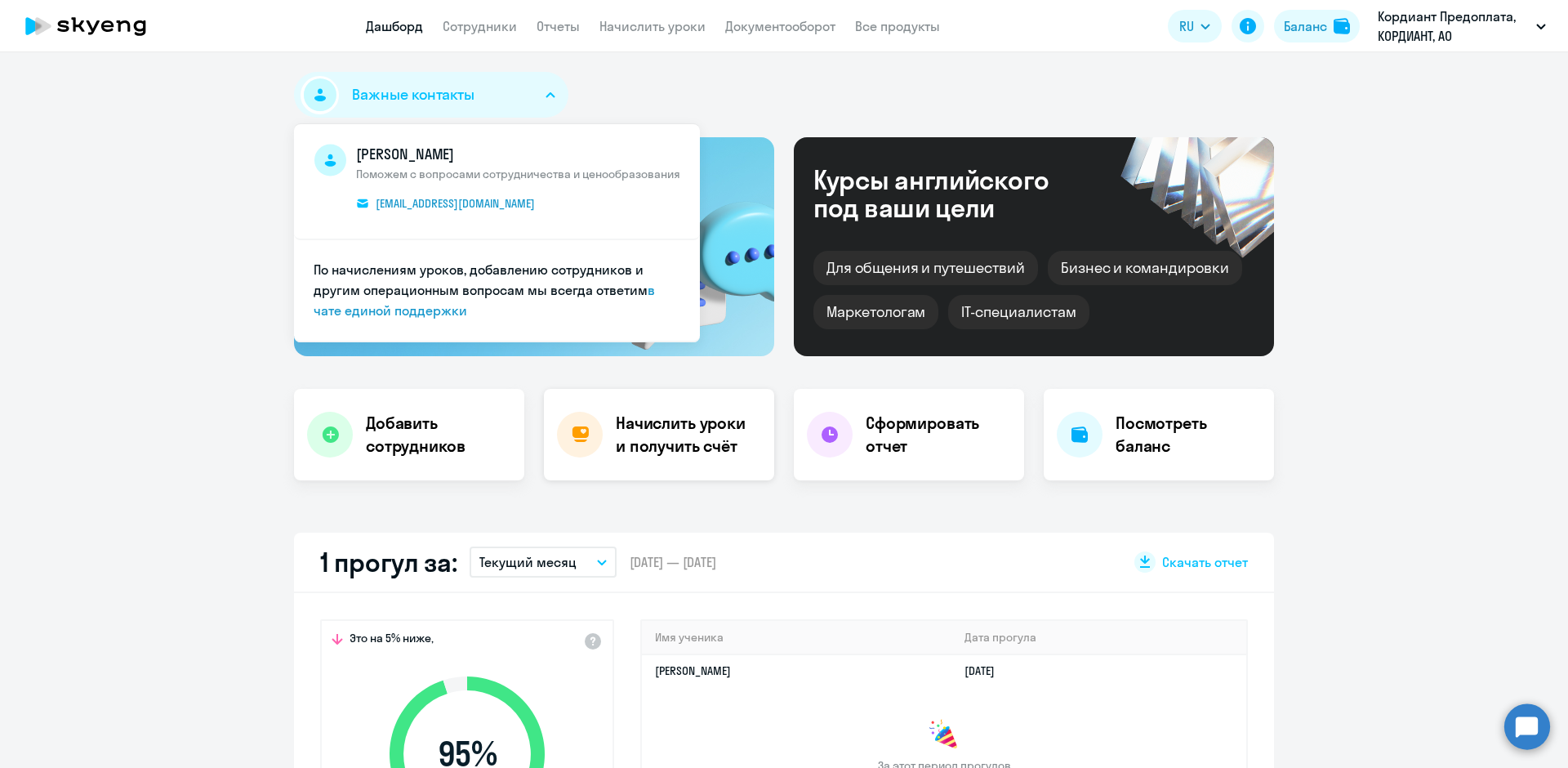
click at [633, 443] on h4 "Начислить уроки и получить счёт" at bounding box center [686, 435] width 142 height 46
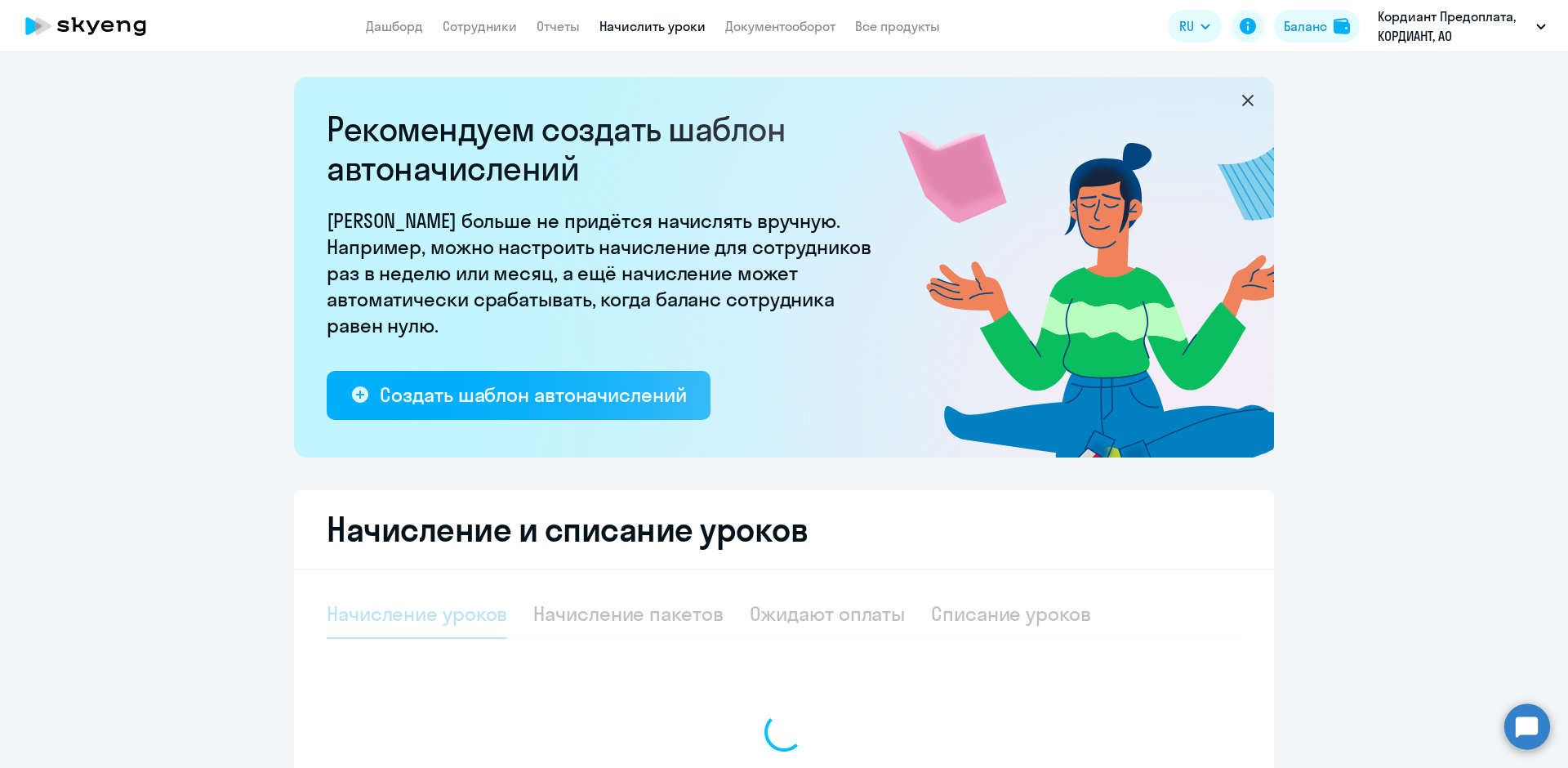
select select "10"
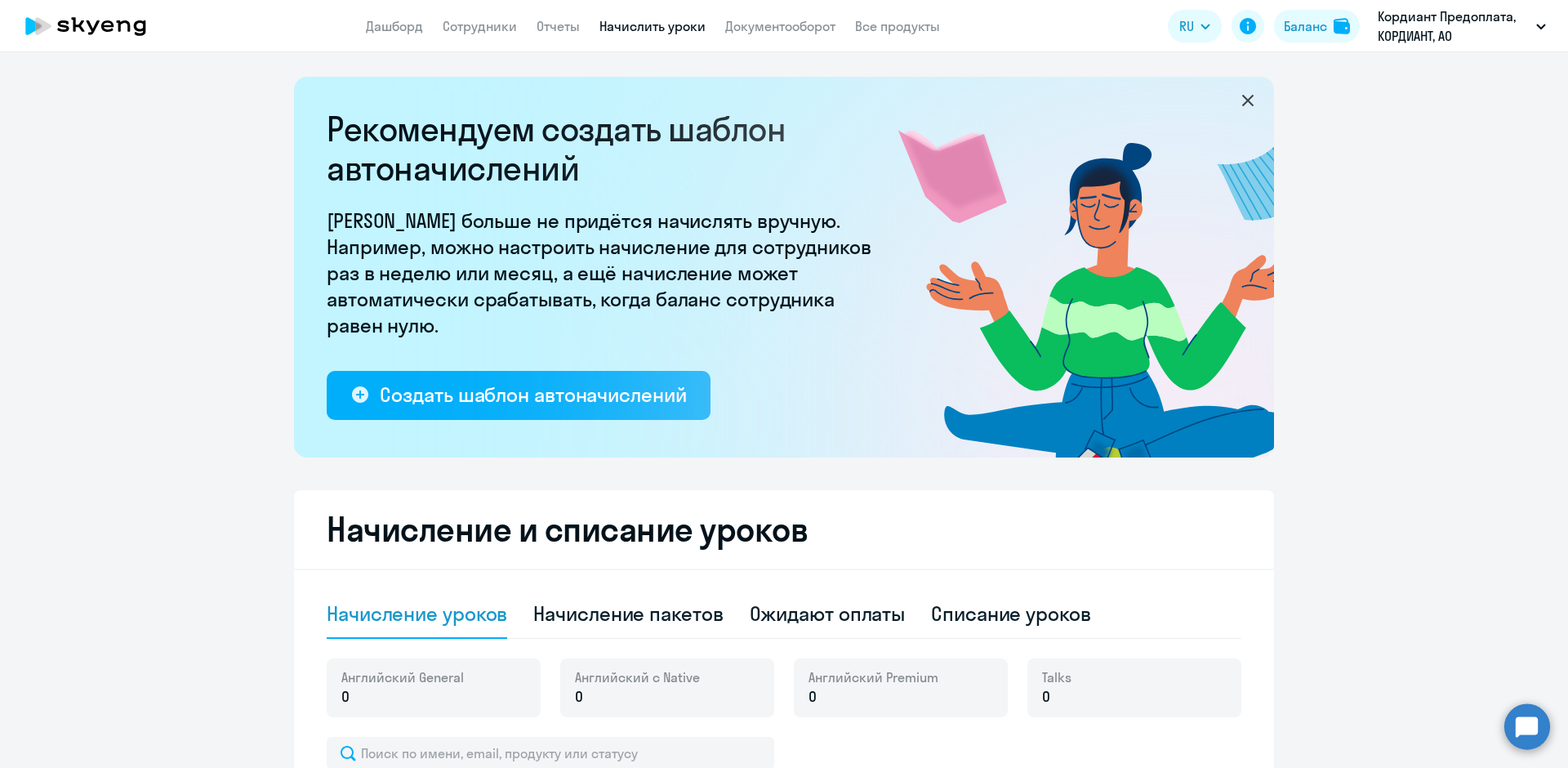
click at [399, 34] on app-menu-item-link "Дашборд" at bounding box center [394, 26] width 57 height 20
click at [398, 27] on link "Дашборд" at bounding box center [394, 26] width 57 height 16
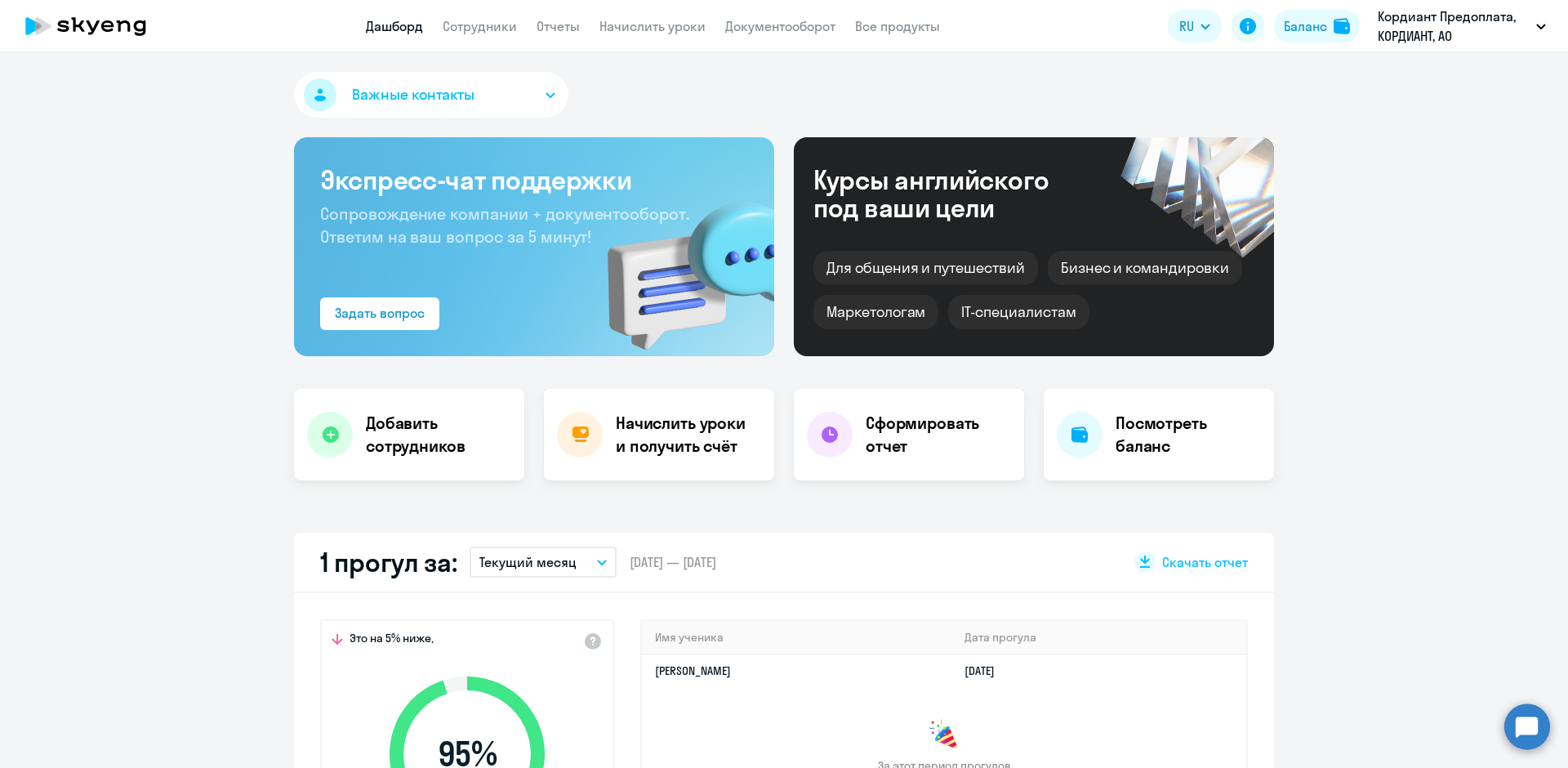
select select "30"
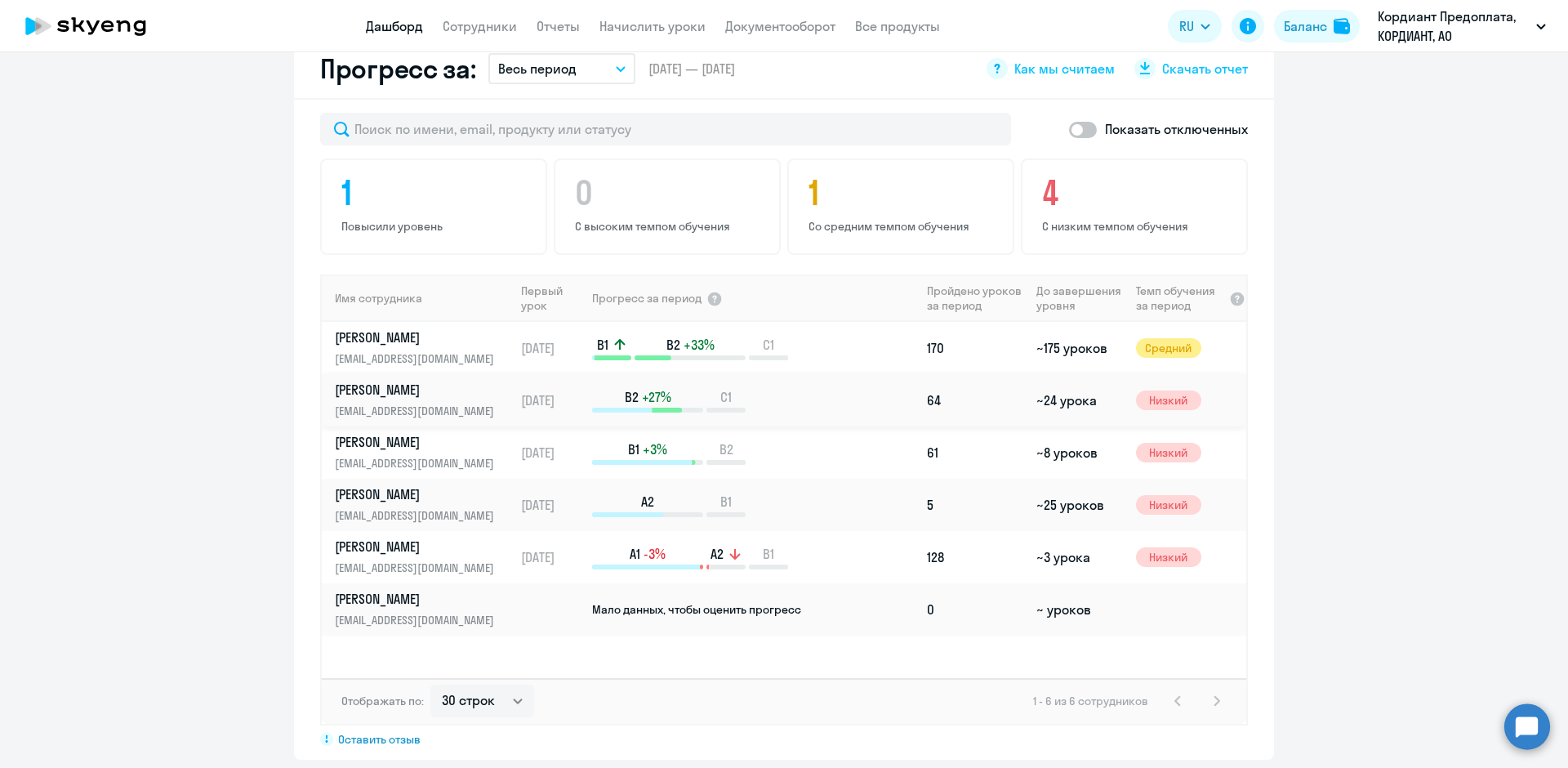
scroll to position [981, 0]
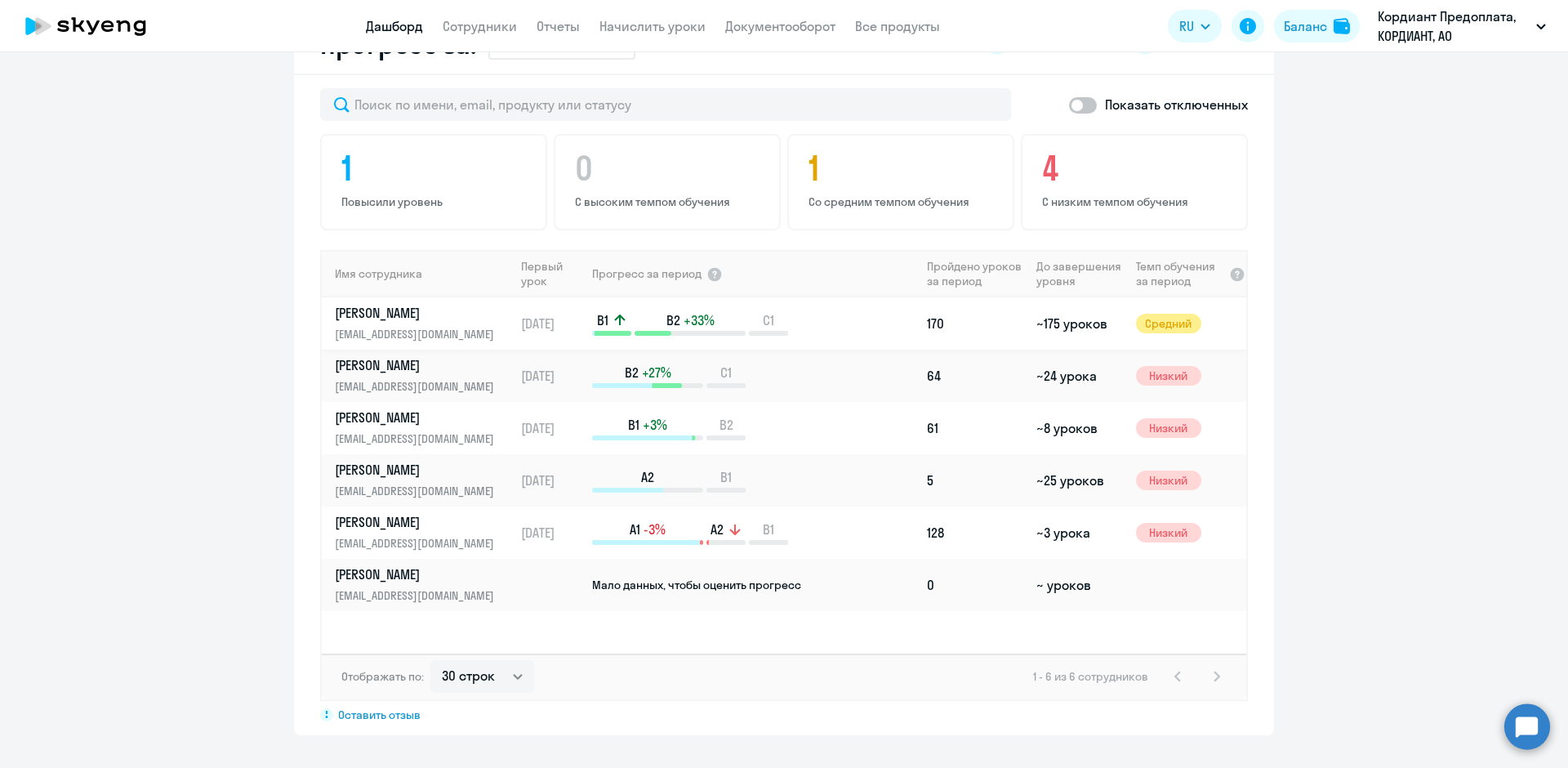
click at [452, 314] on p "[PERSON_NAME]" at bounding box center [419, 313] width 168 height 18
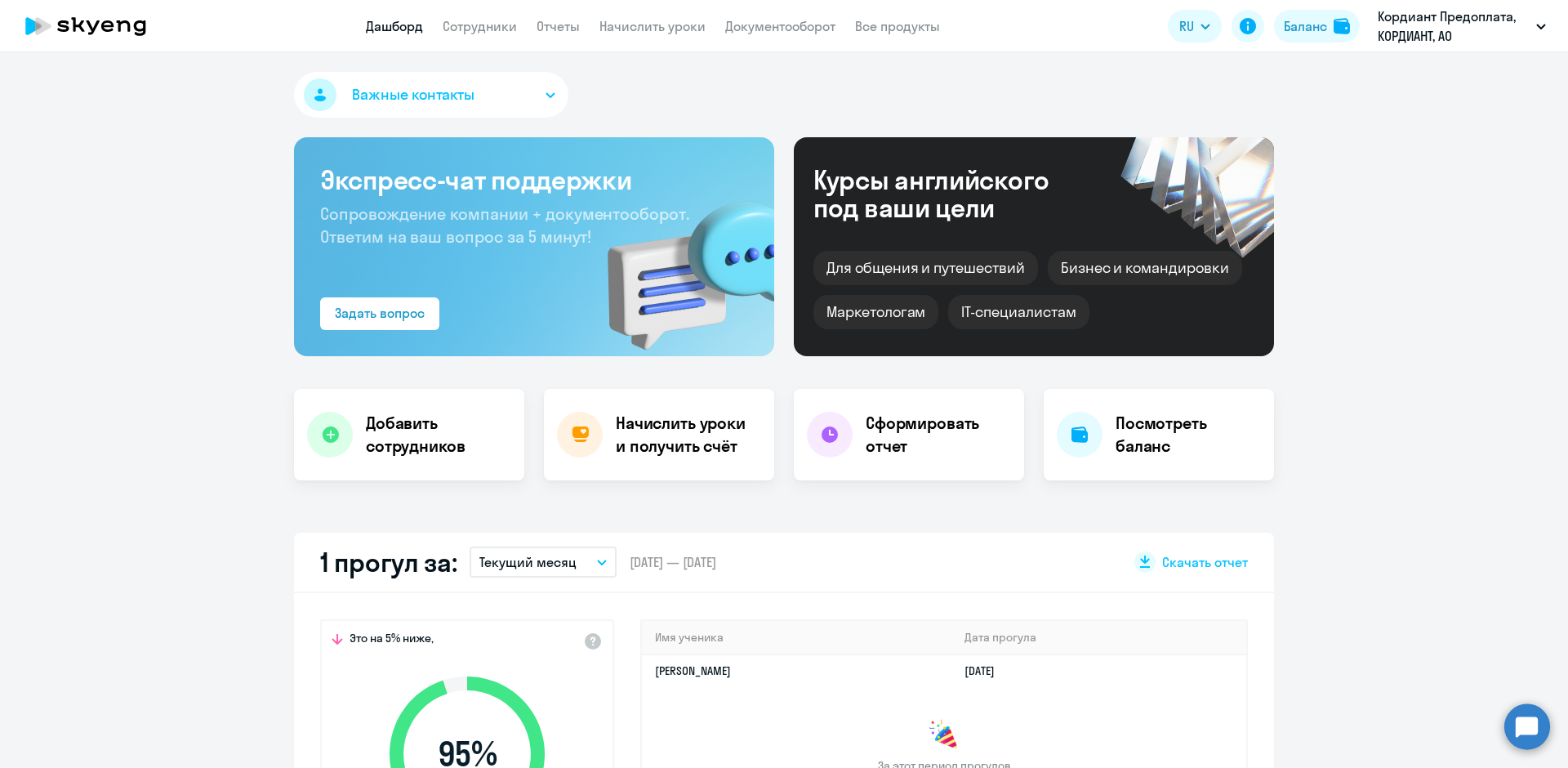
select select "english"
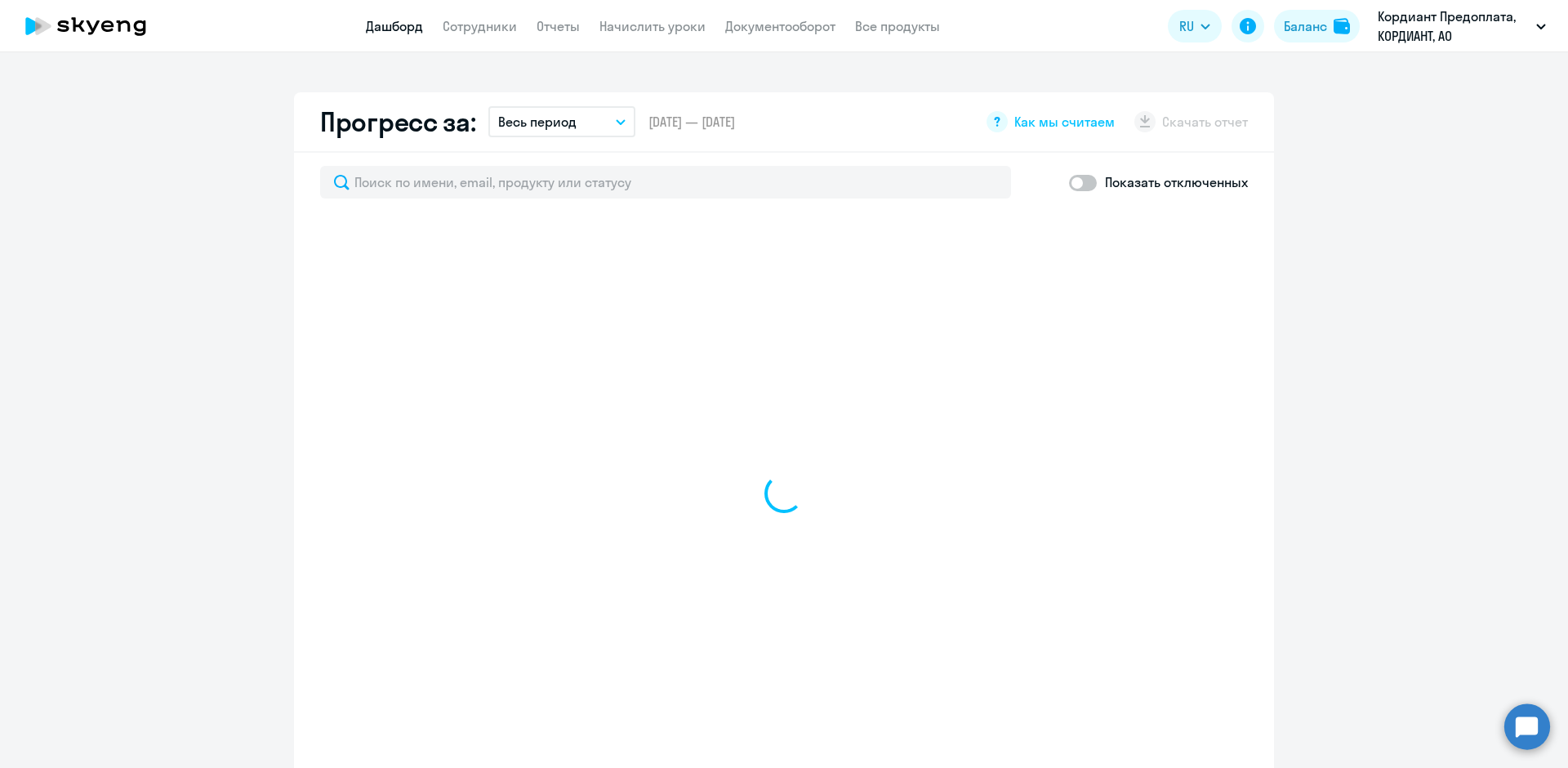
scroll to position [654, 0]
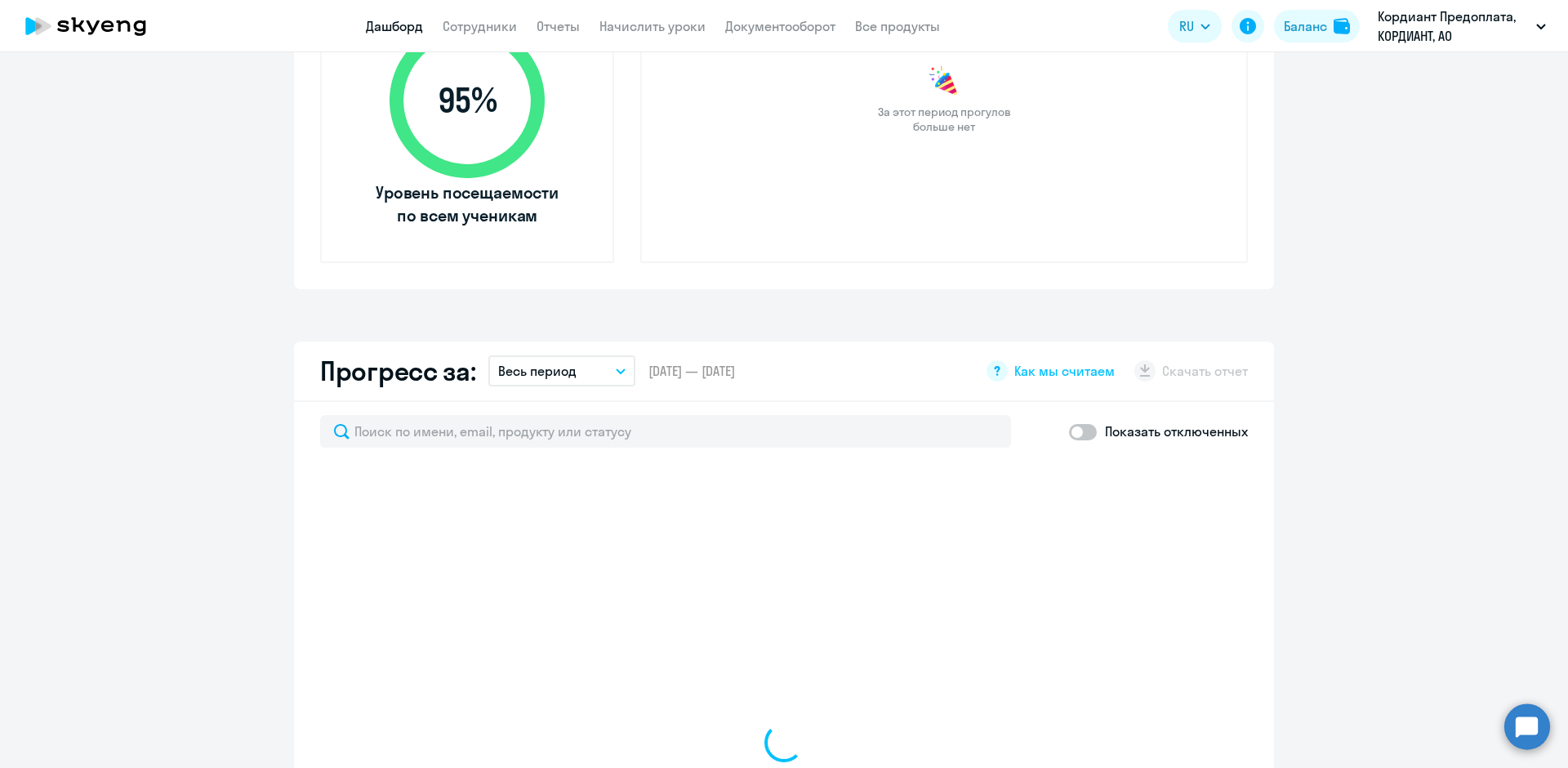
select select "30"
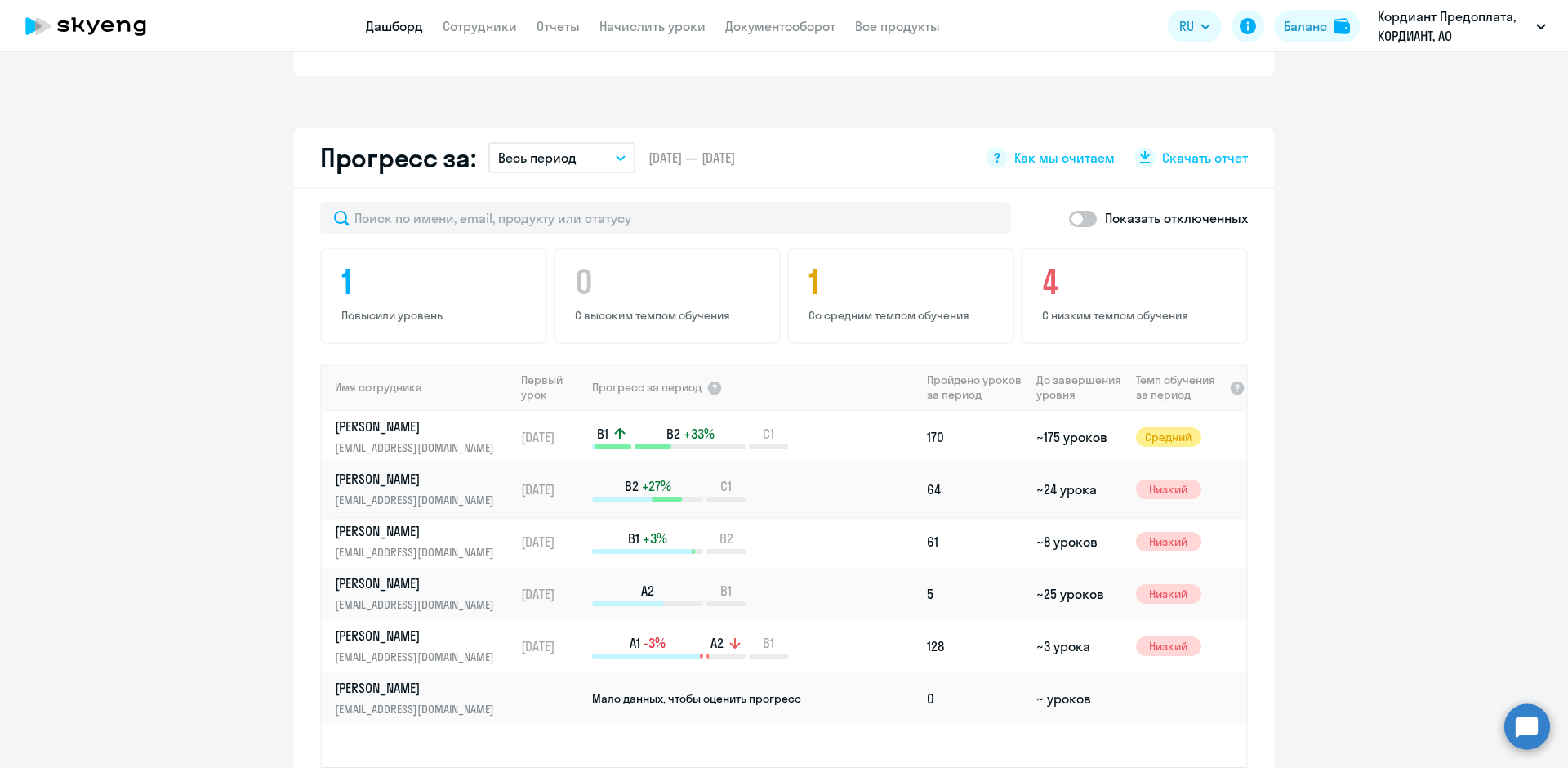
scroll to position [981, 0]
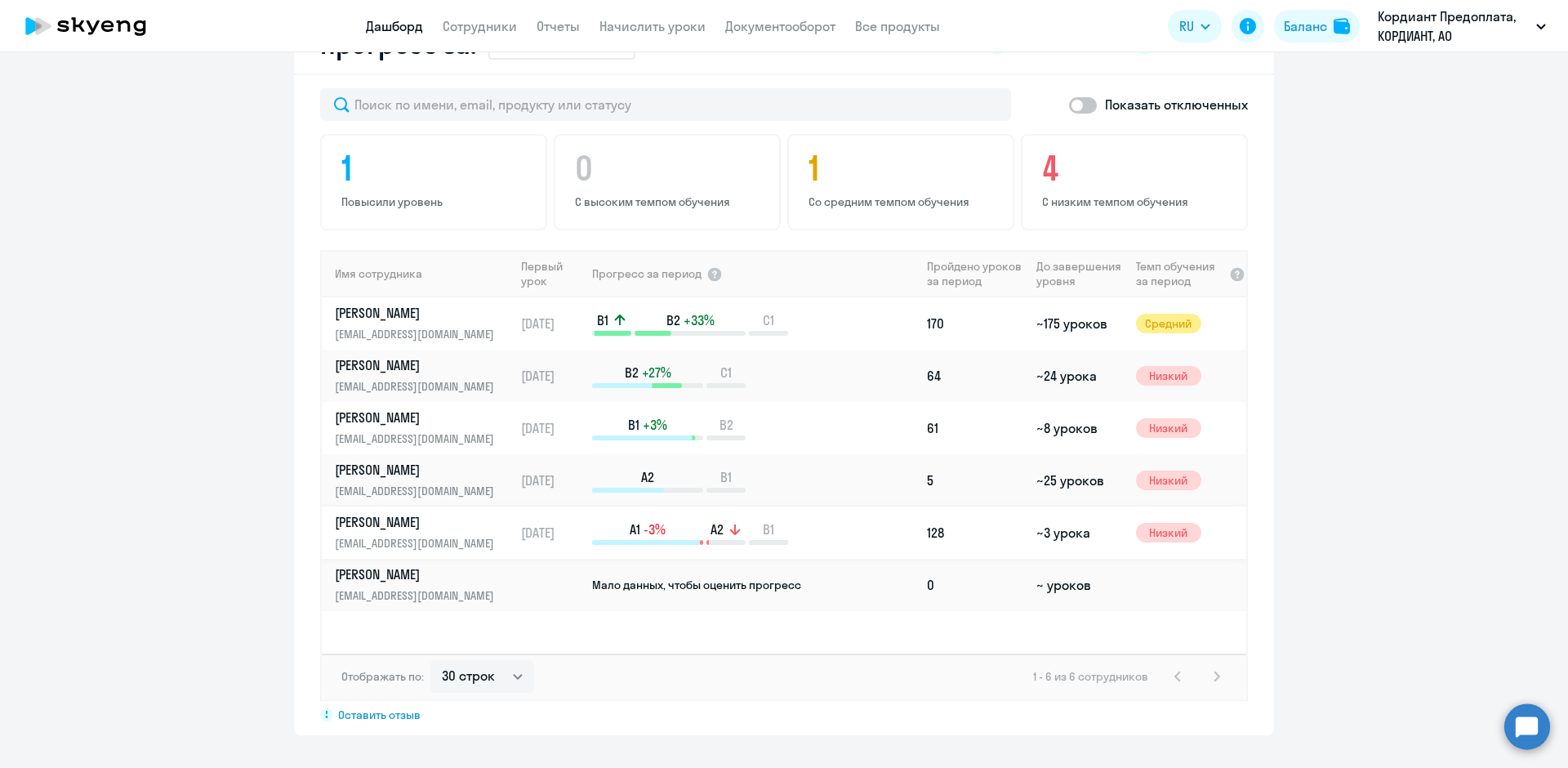
click at [424, 519] on p "[PERSON_NAME]" at bounding box center [419, 522] width 168 height 18
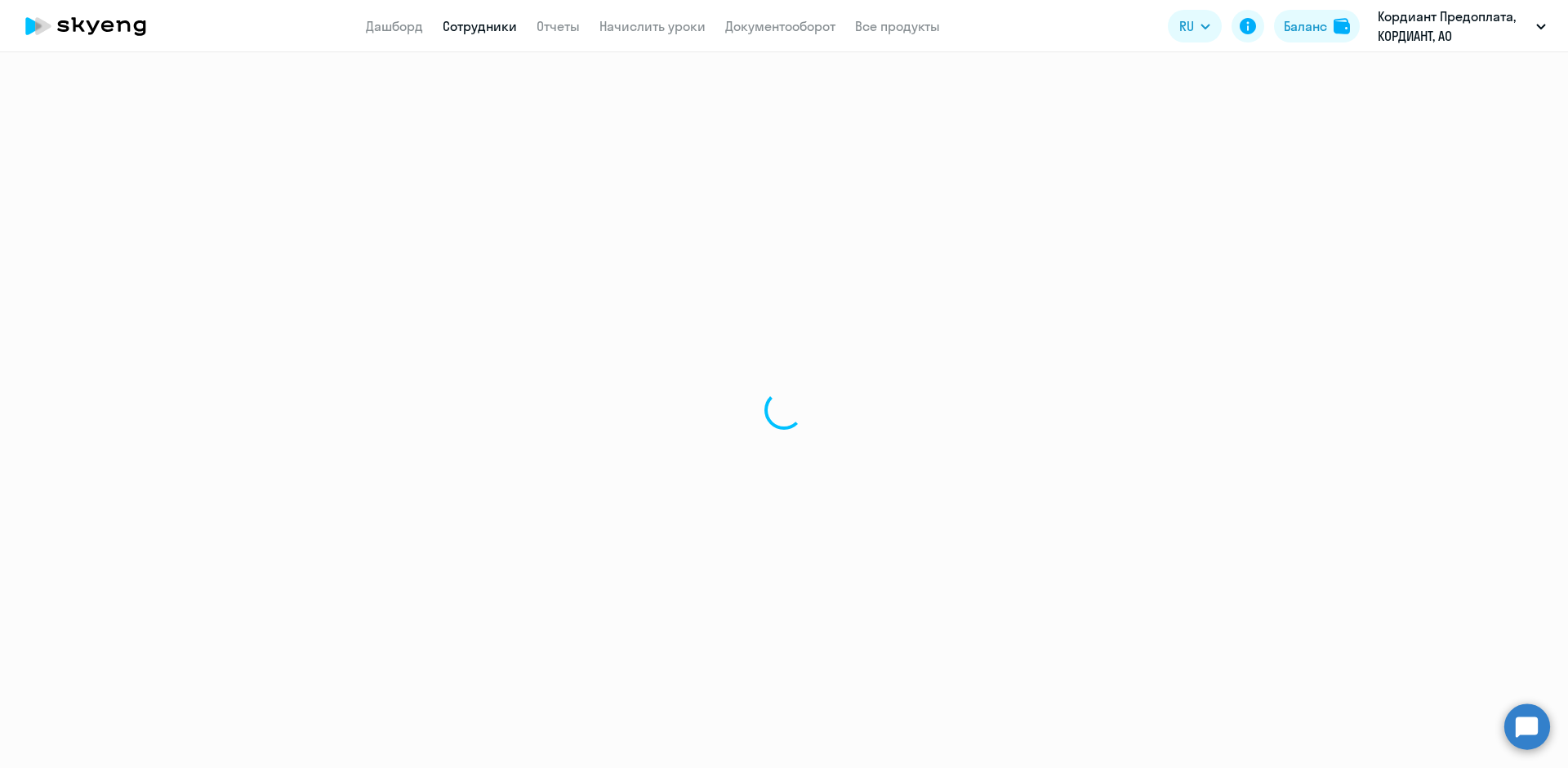
select select "english"
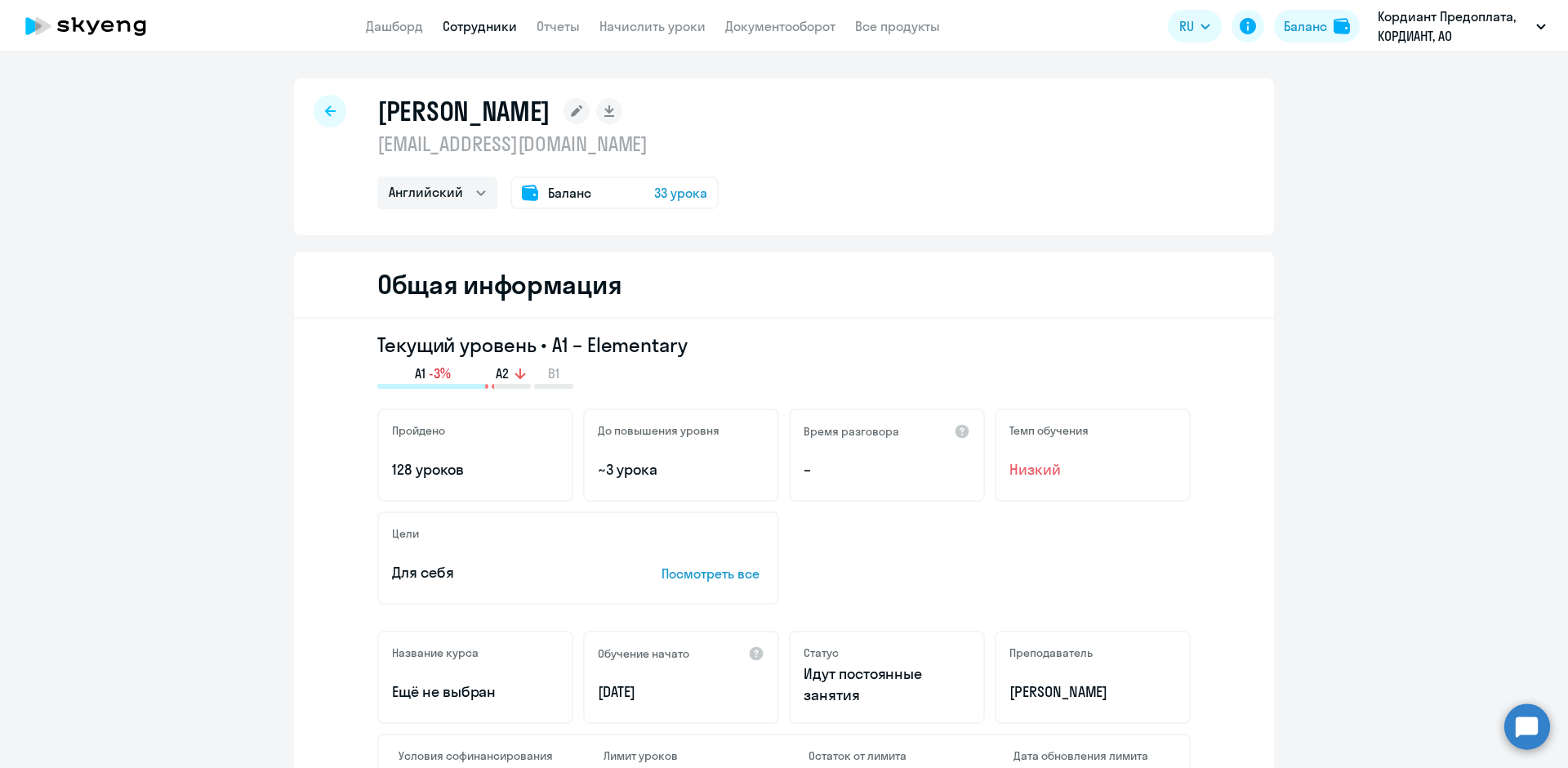
click at [663, 191] on span "33 урока" at bounding box center [681, 193] width 53 height 19
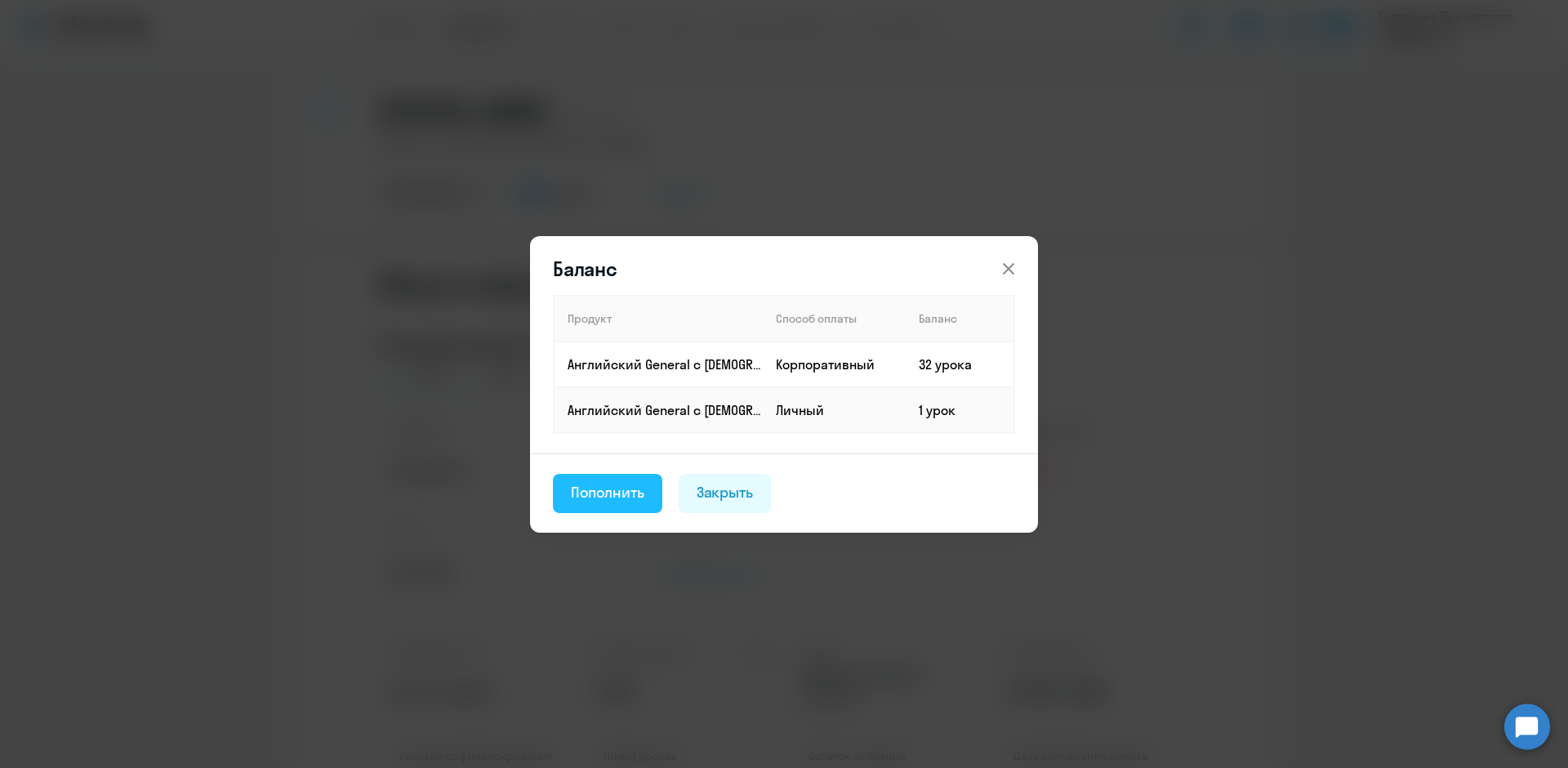
click at [624, 489] on div "Пополнить" at bounding box center [607, 493] width 73 height 21
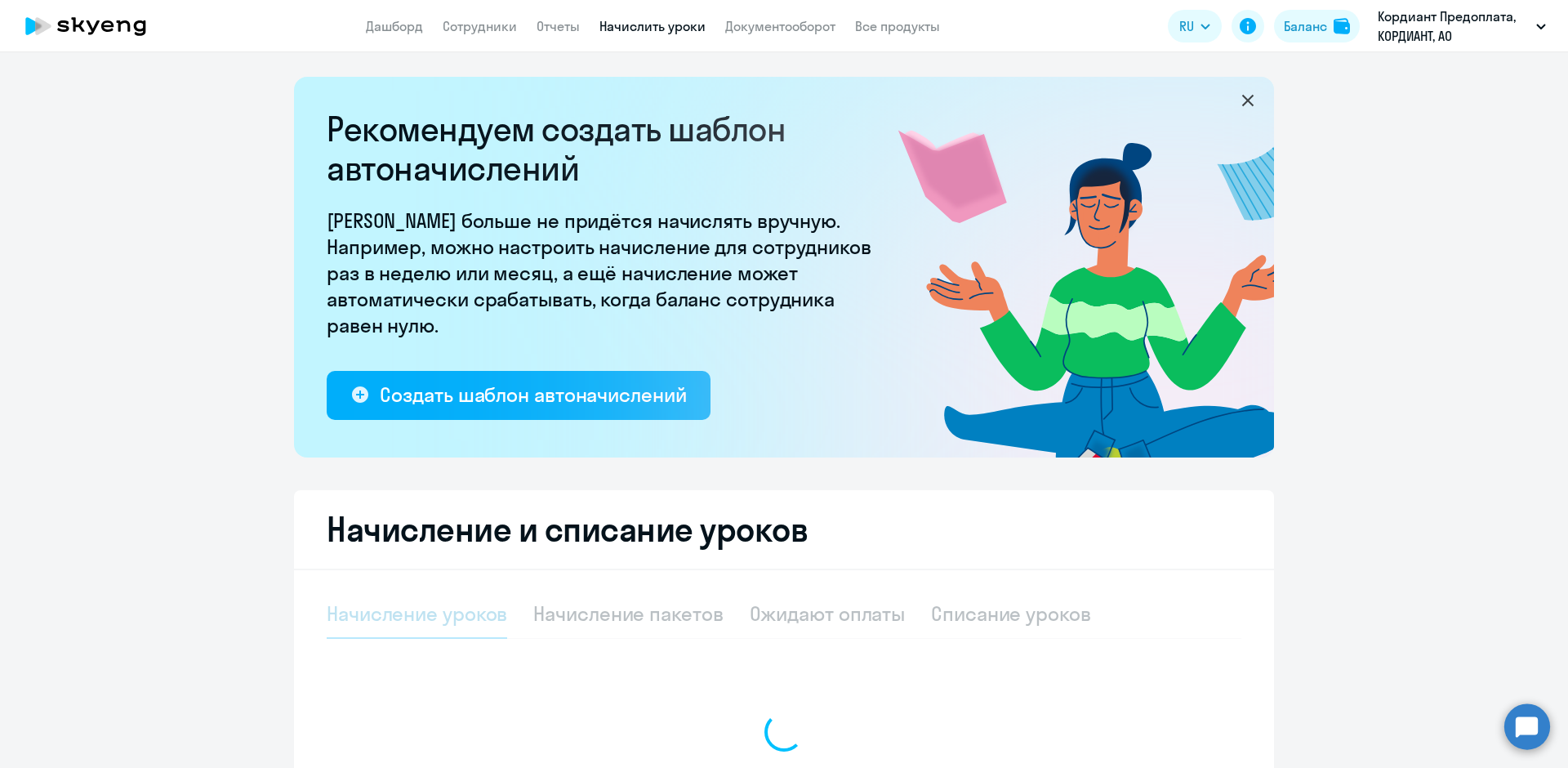
select select "10"
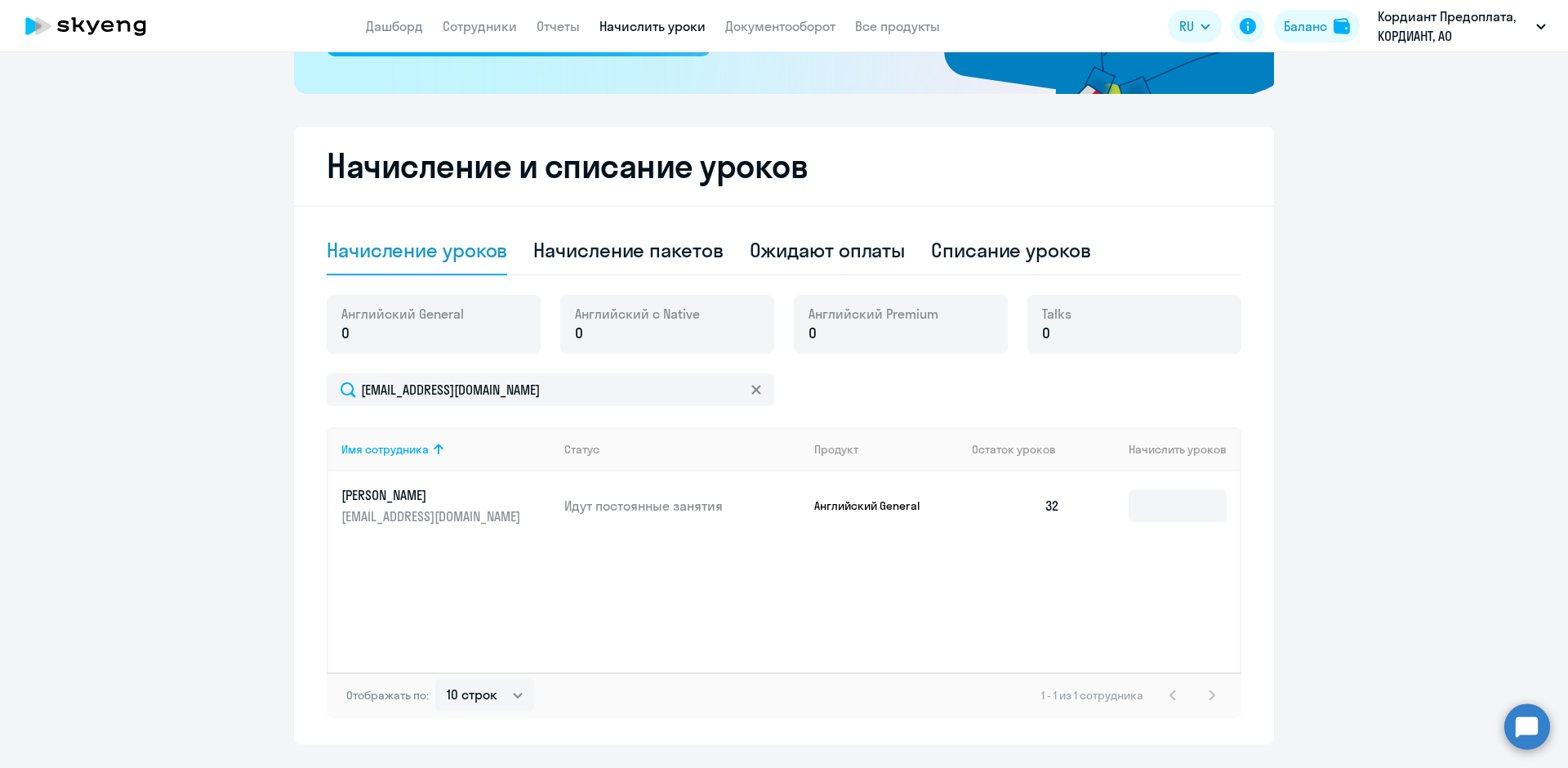
scroll to position [406, 0]
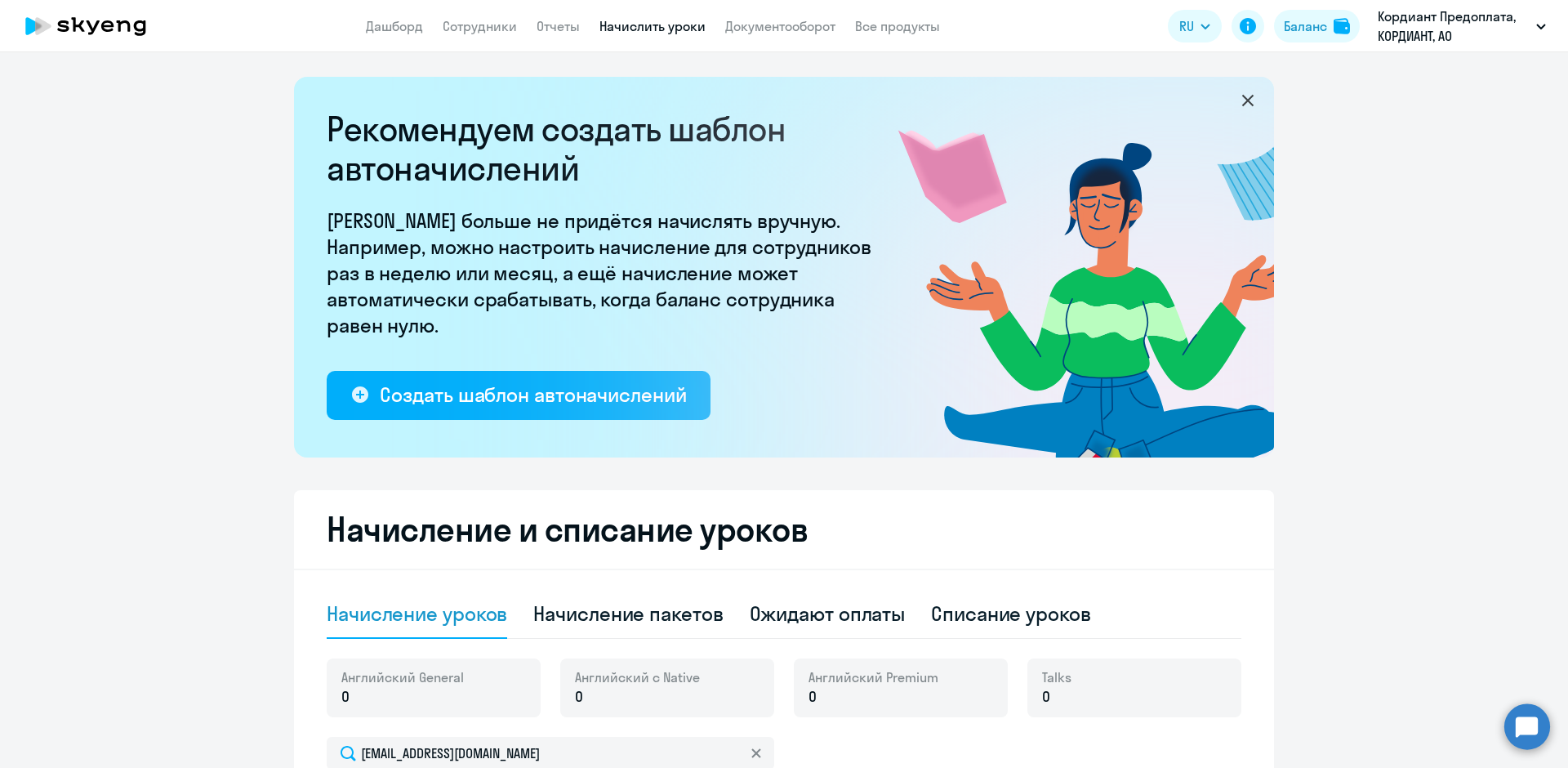
select select "english"
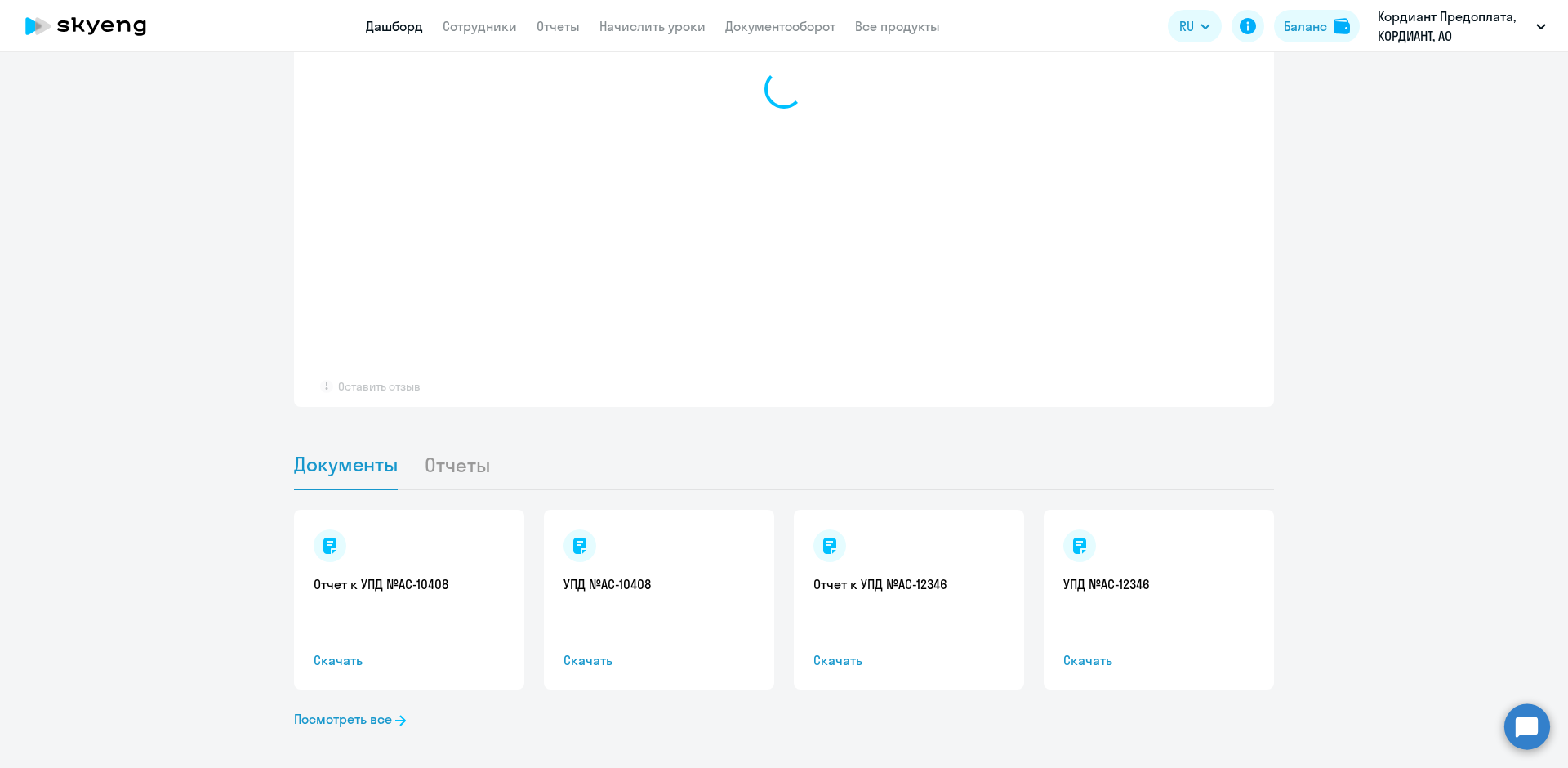
scroll to position [1309, 0]
select select "30"
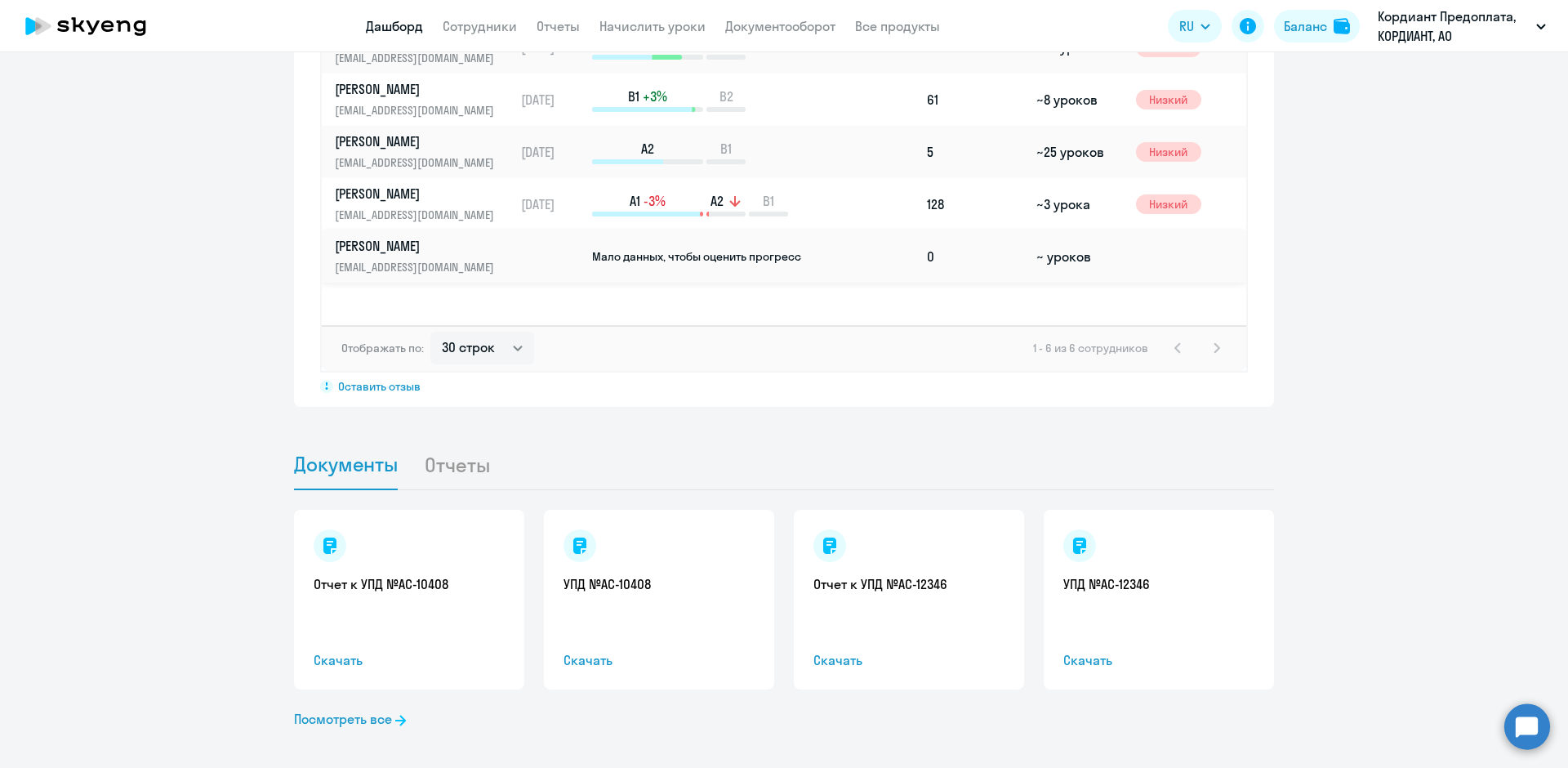
click at [466, 244] on p "[PERSON_NAME]" at bounding box center [419, 246] width 168 height 18
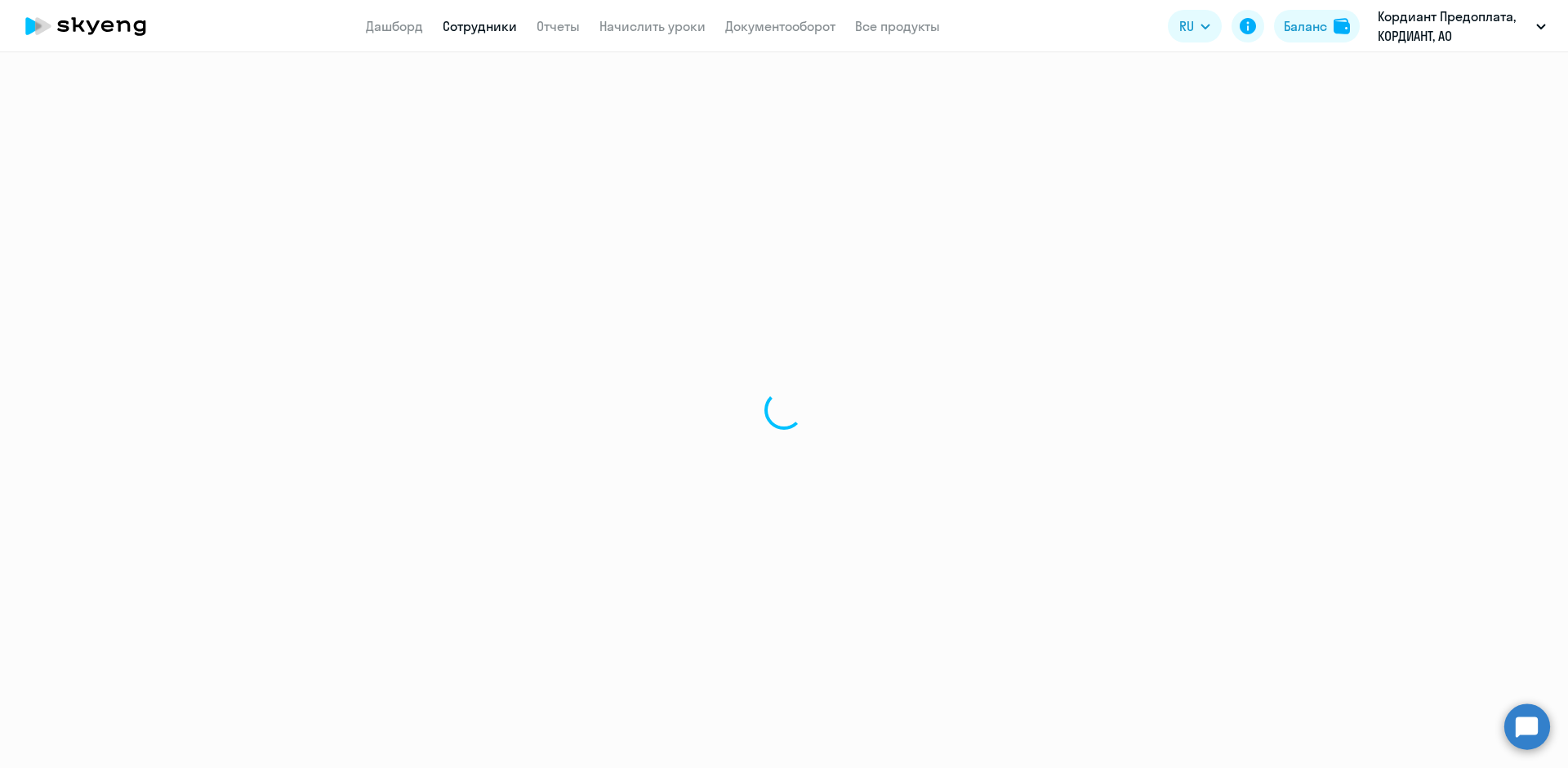
select select "english"
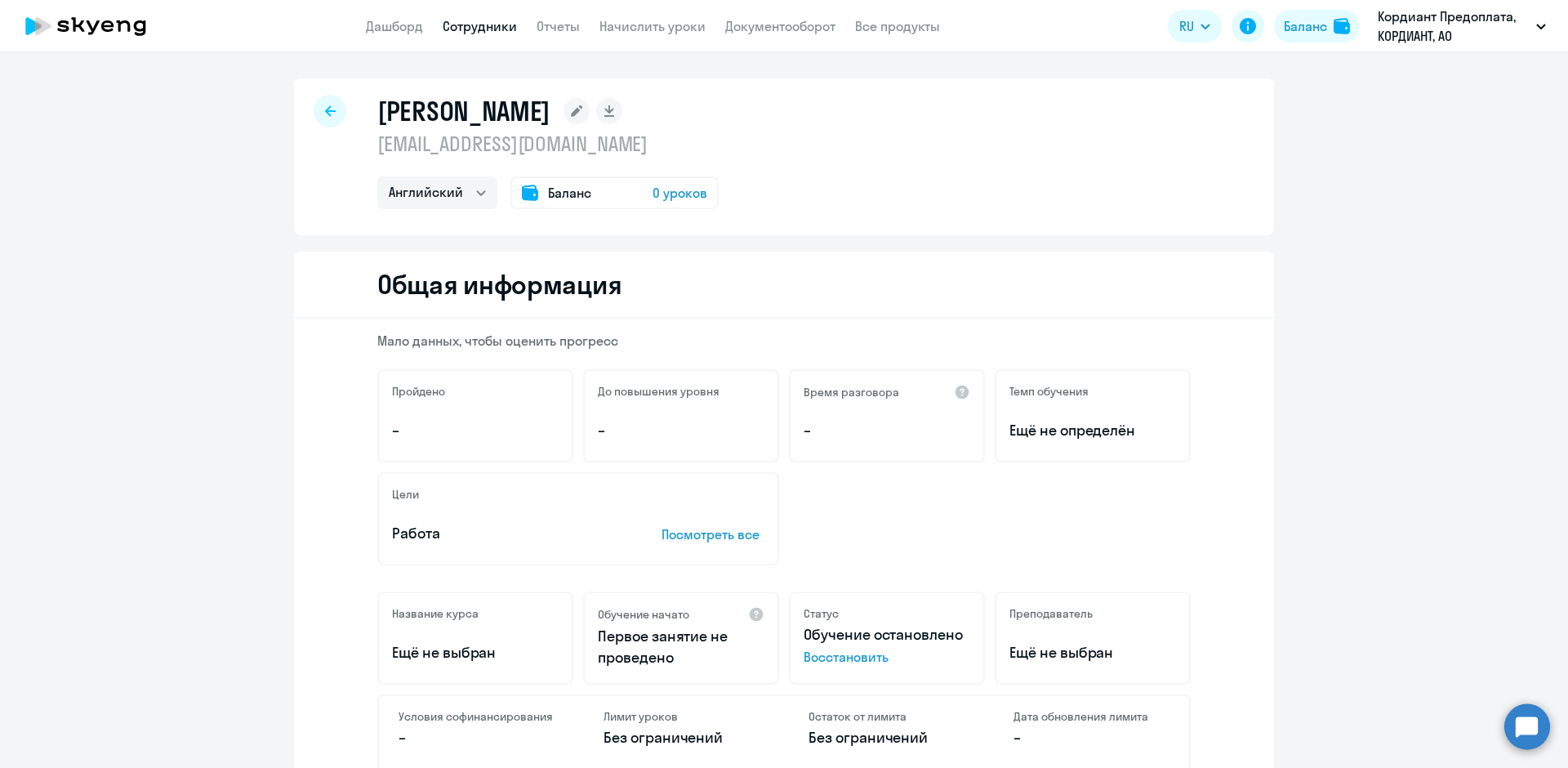
click at [674, 195] on span "0 уроков" at bounding box center [680, 193] width 55 height 19
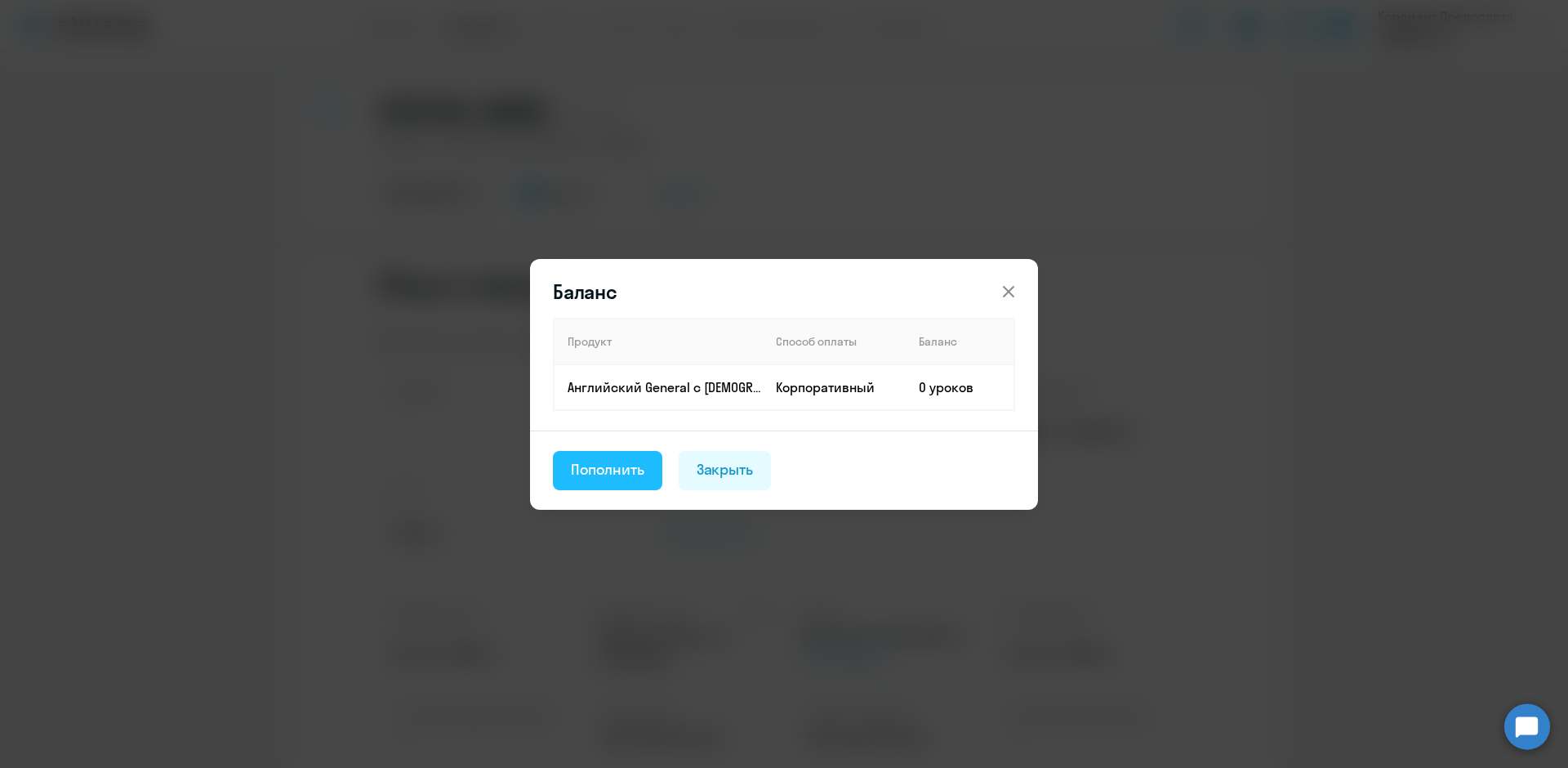
click at [635, 472] on div "Пополнить" at bounding box center [607, 470] width 73 height 21
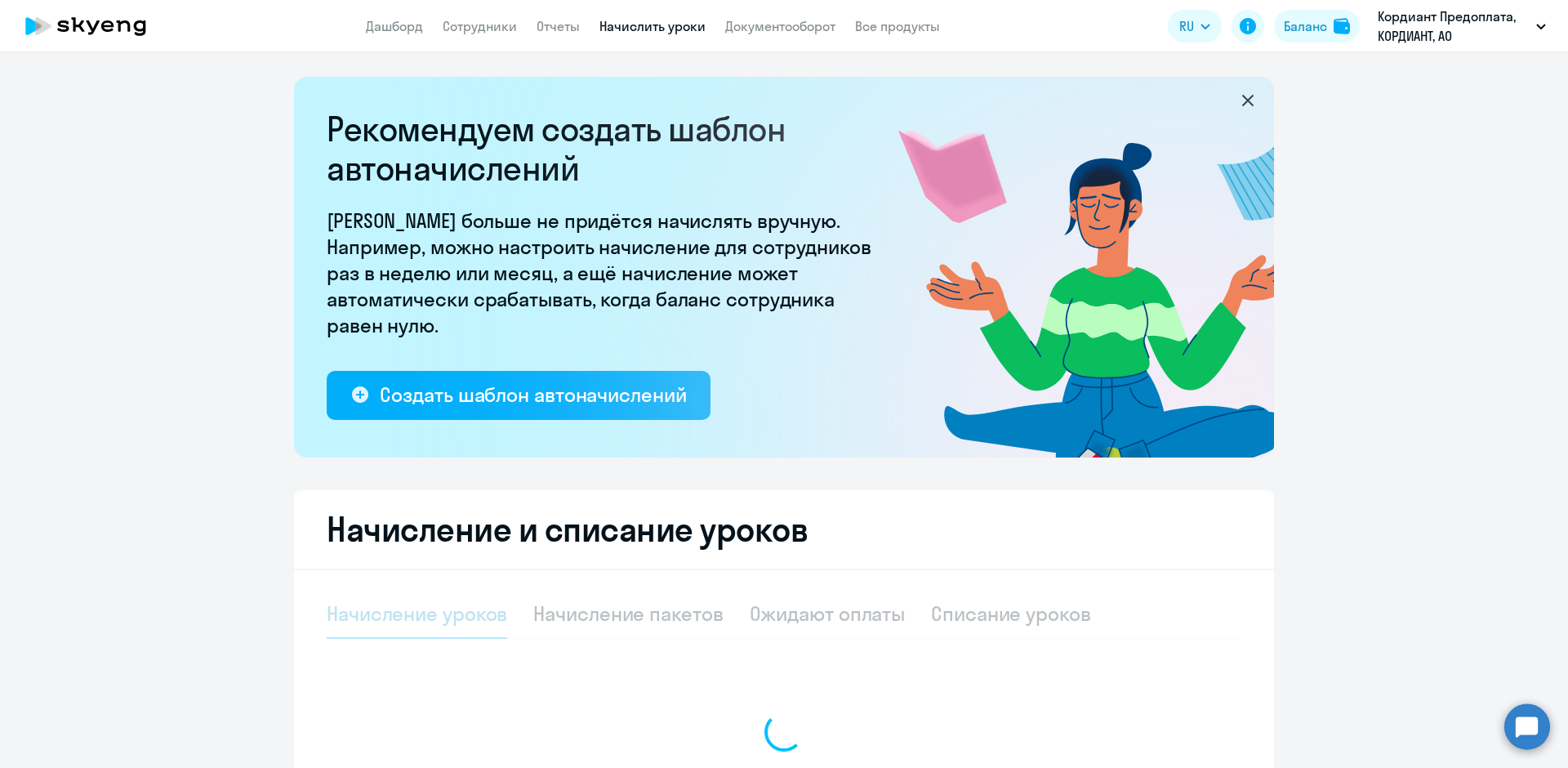
select select "10"
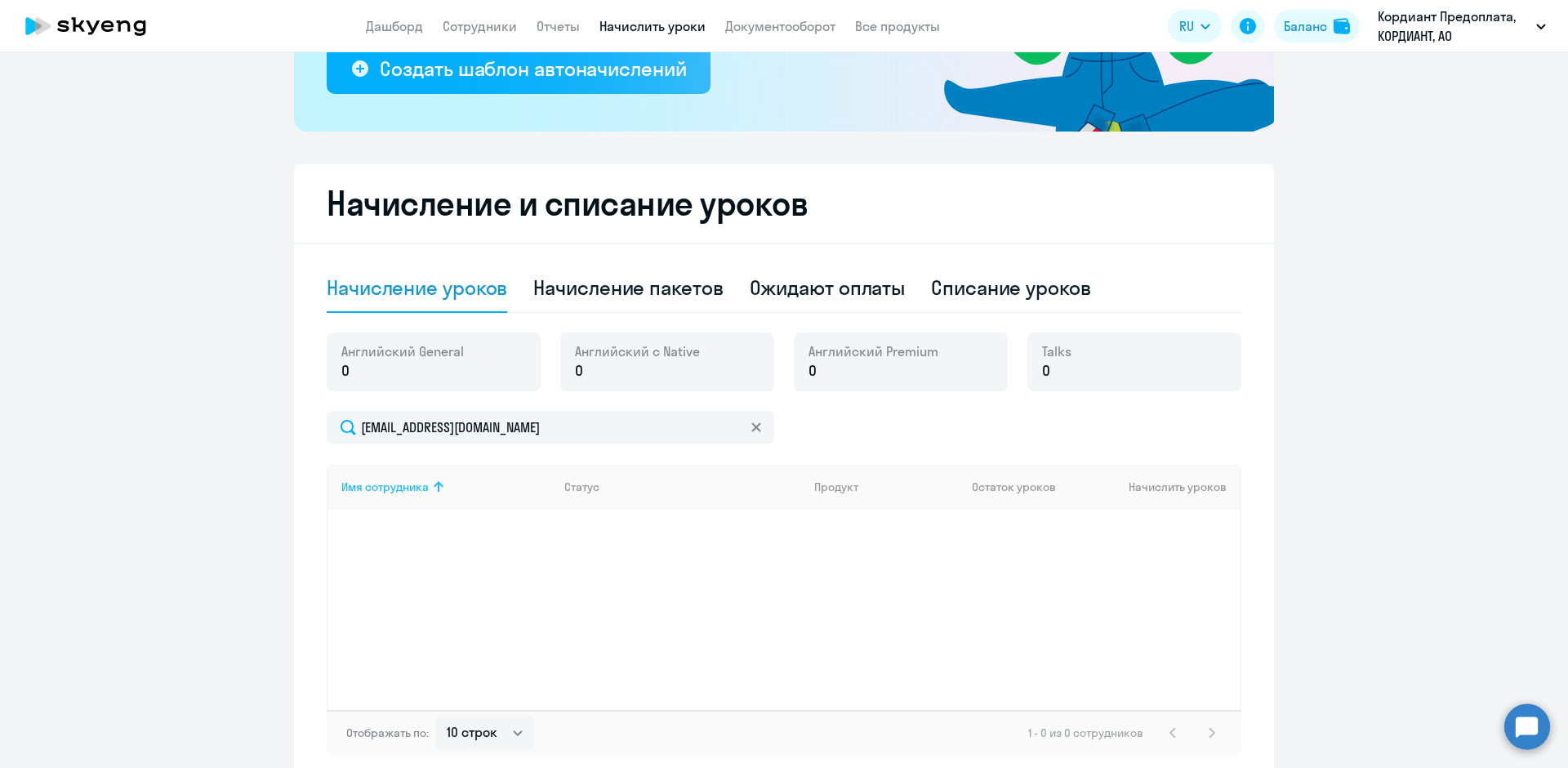
scroll to position [79, 0]
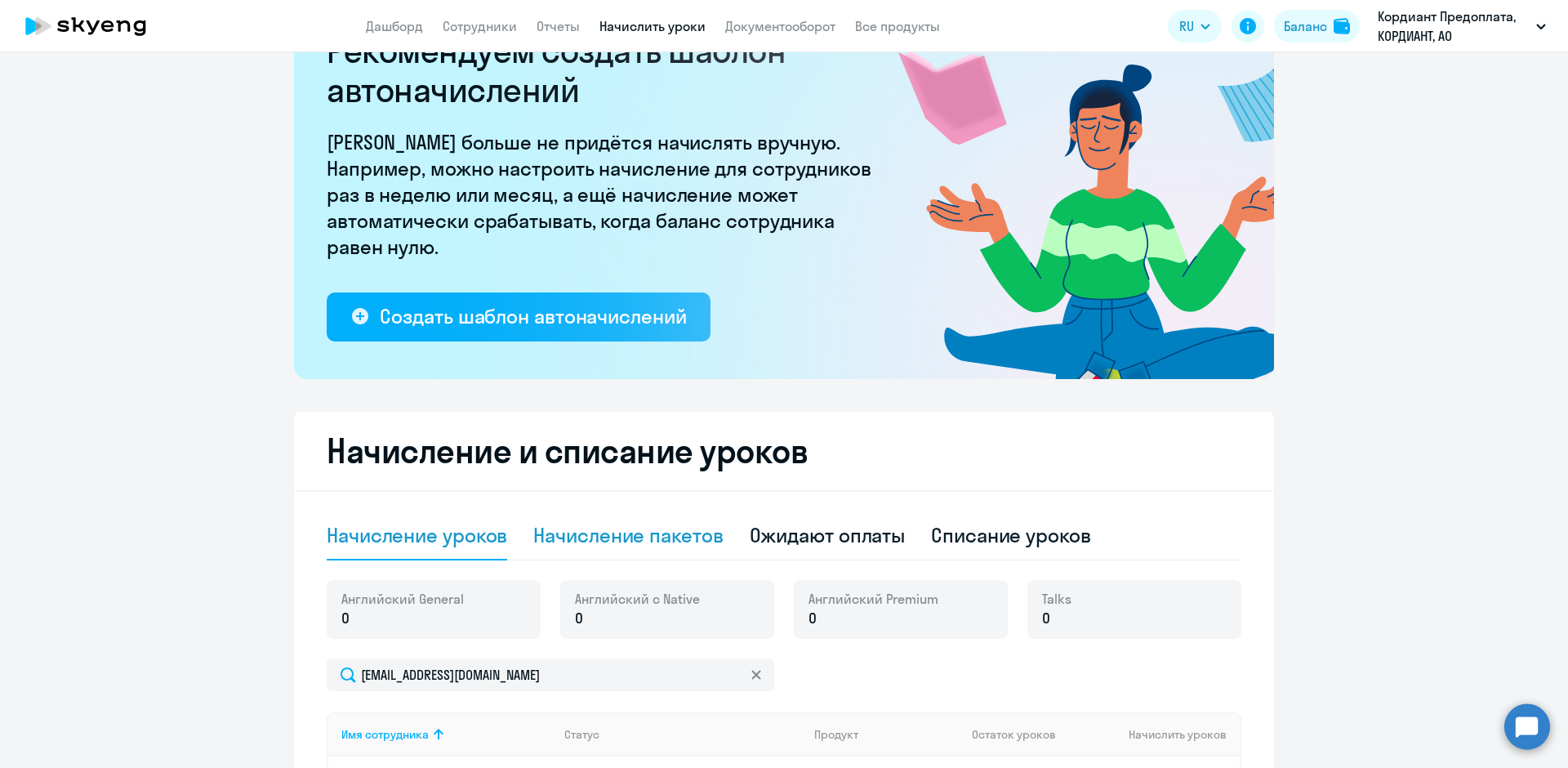
click at [603, 536] on div "Начисление пакетов" at bounding box center [628, 536] width 190 height 27
select select "10"
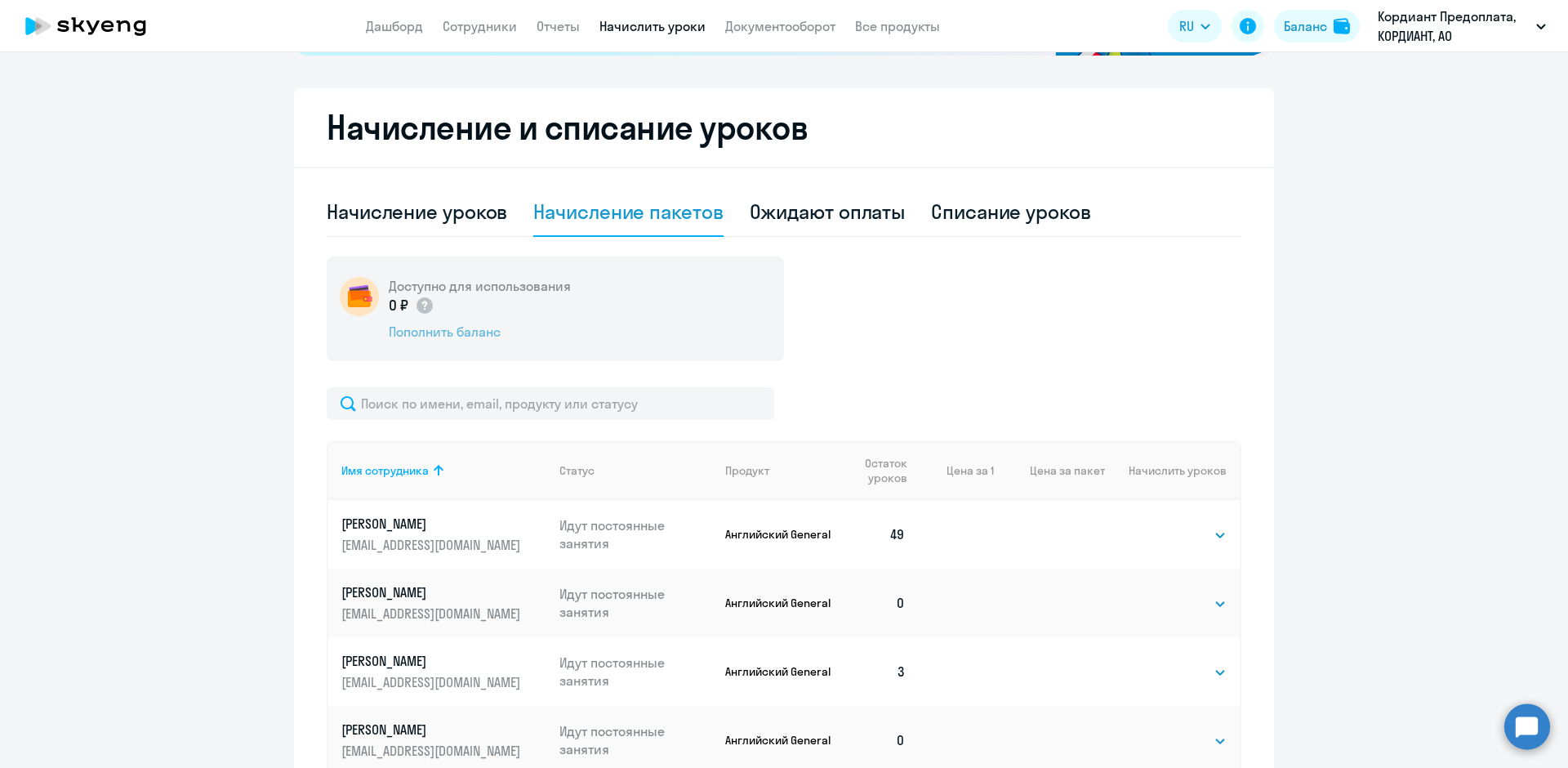
scroll to position [406, 0]
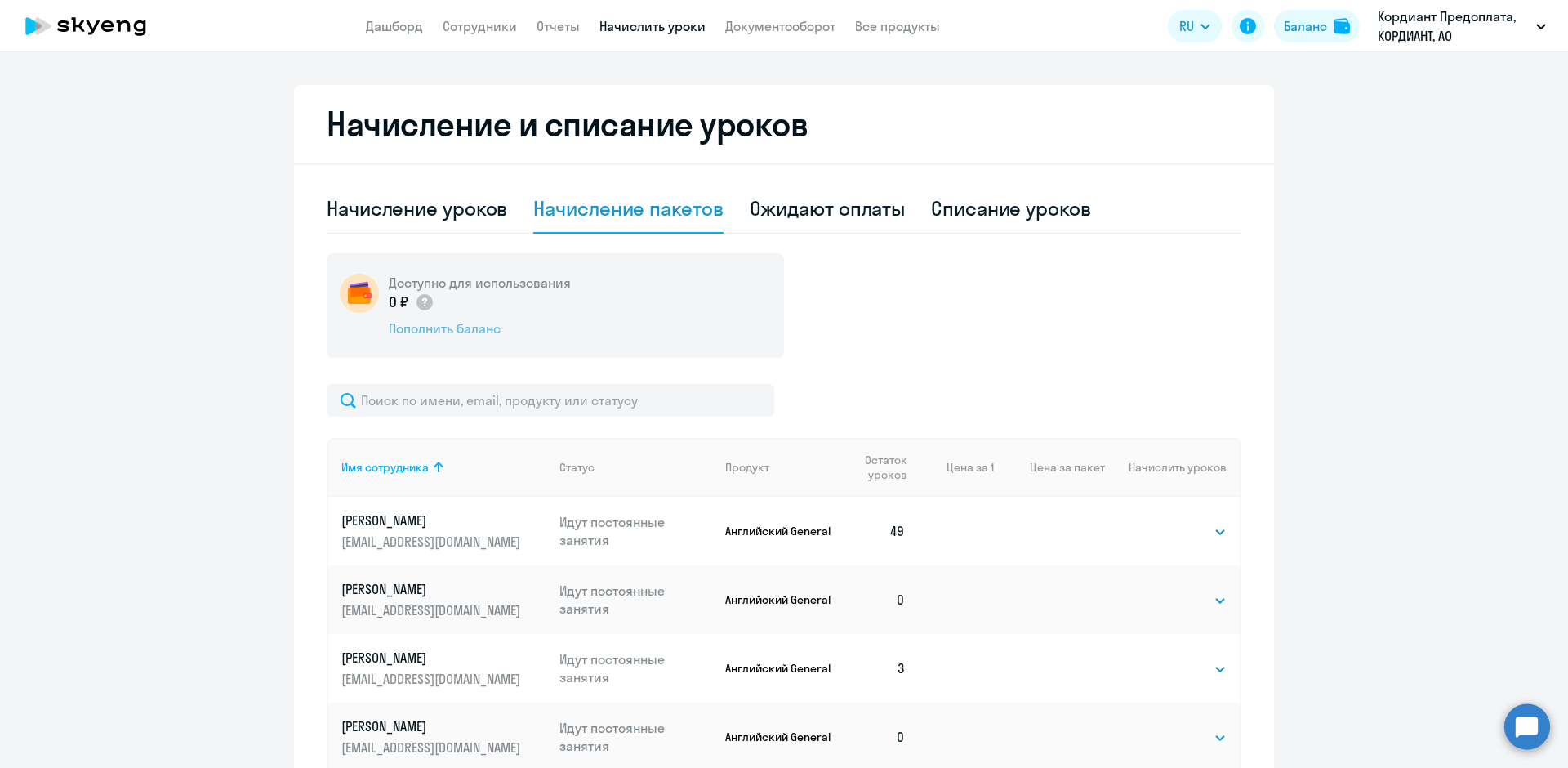
click at [484, 325] on div "Пополнить баланс" at bounding box center [480, 329] width 182 height 18
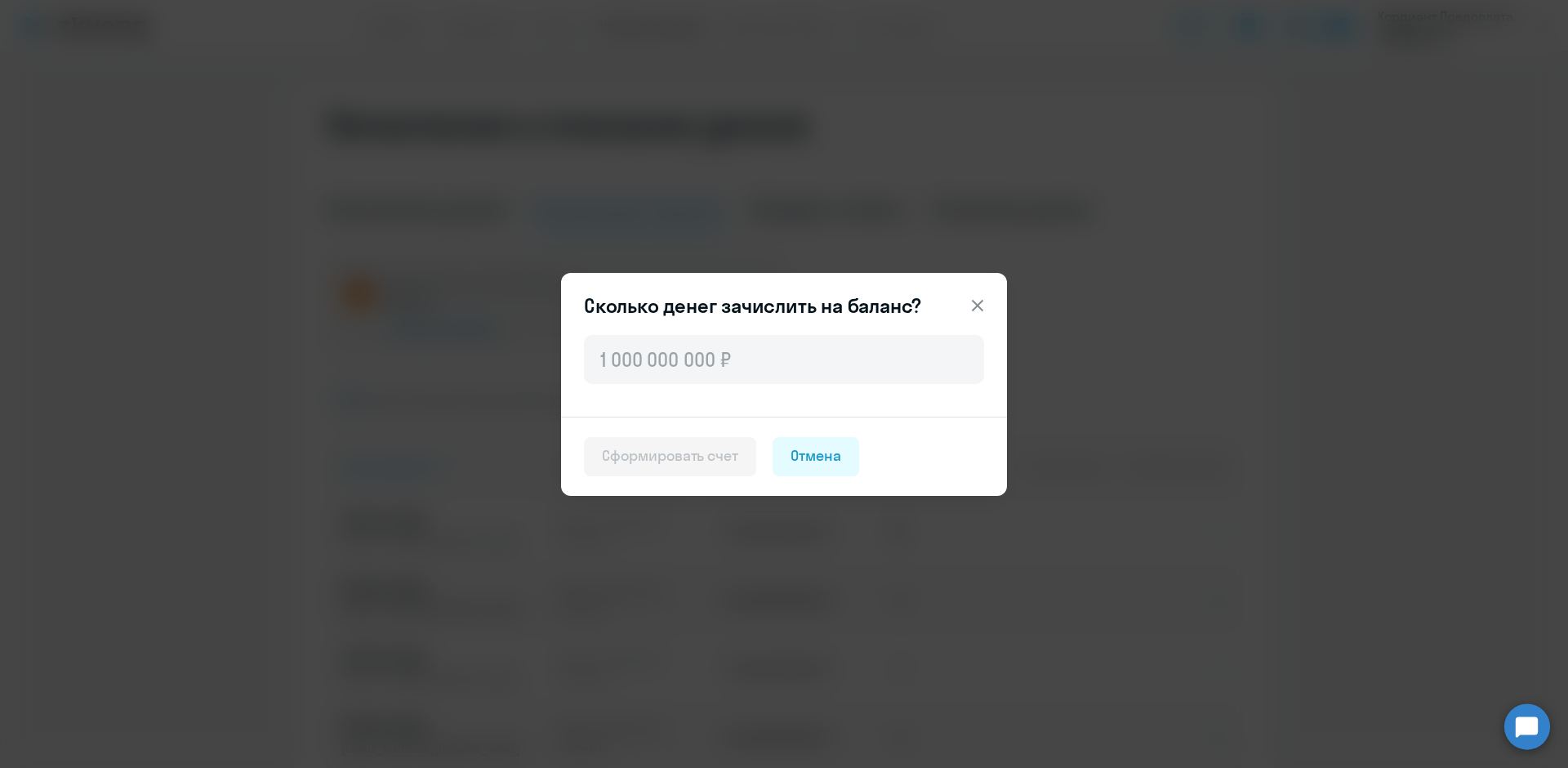
click at [977, 302] on icon at bounding box center [978, 306] width 19 height 19
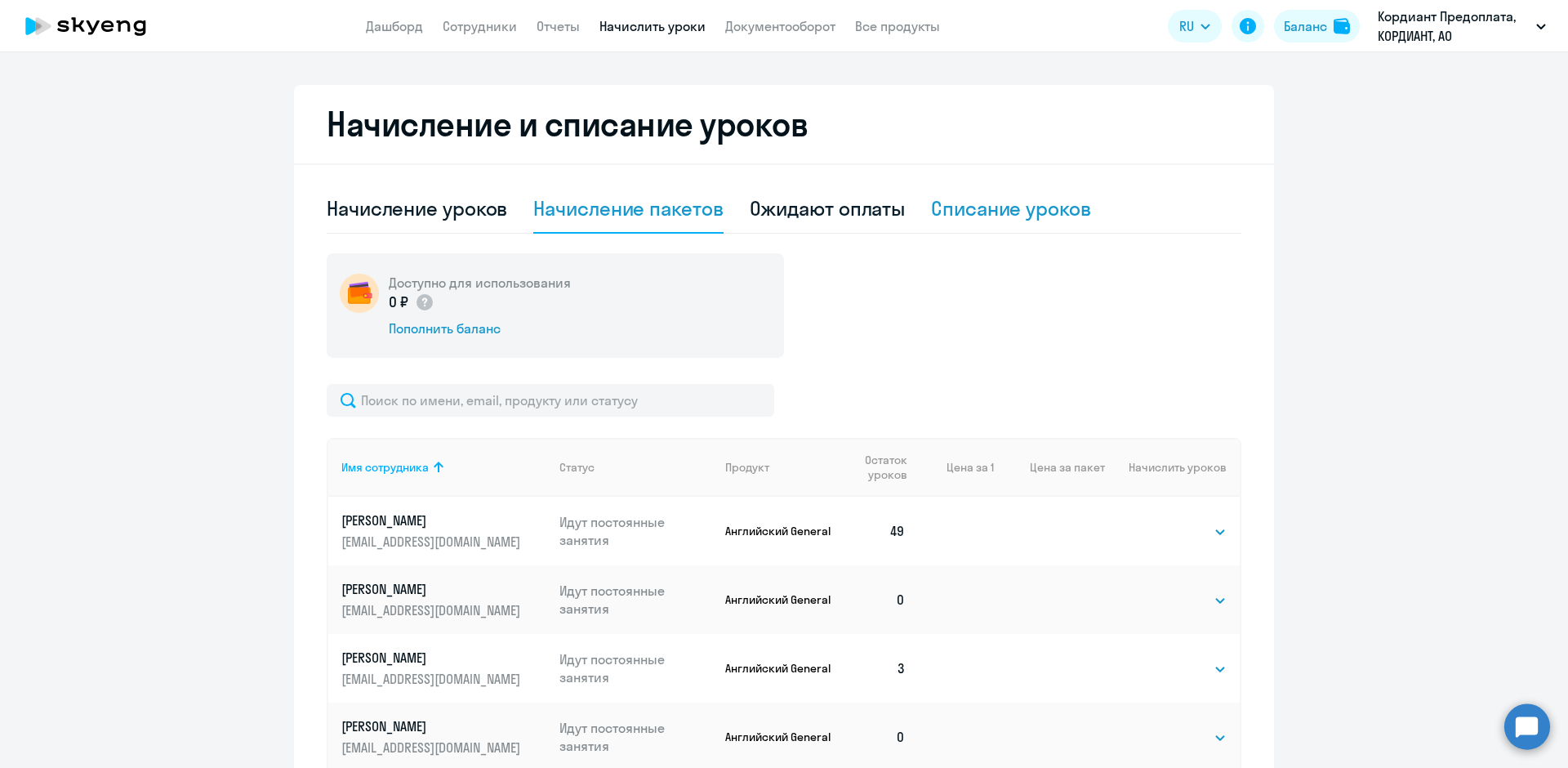
click at [989, 206] on div "Списание уроков" at bounding box center [1011, 209] width 160 height 27
select select "10"
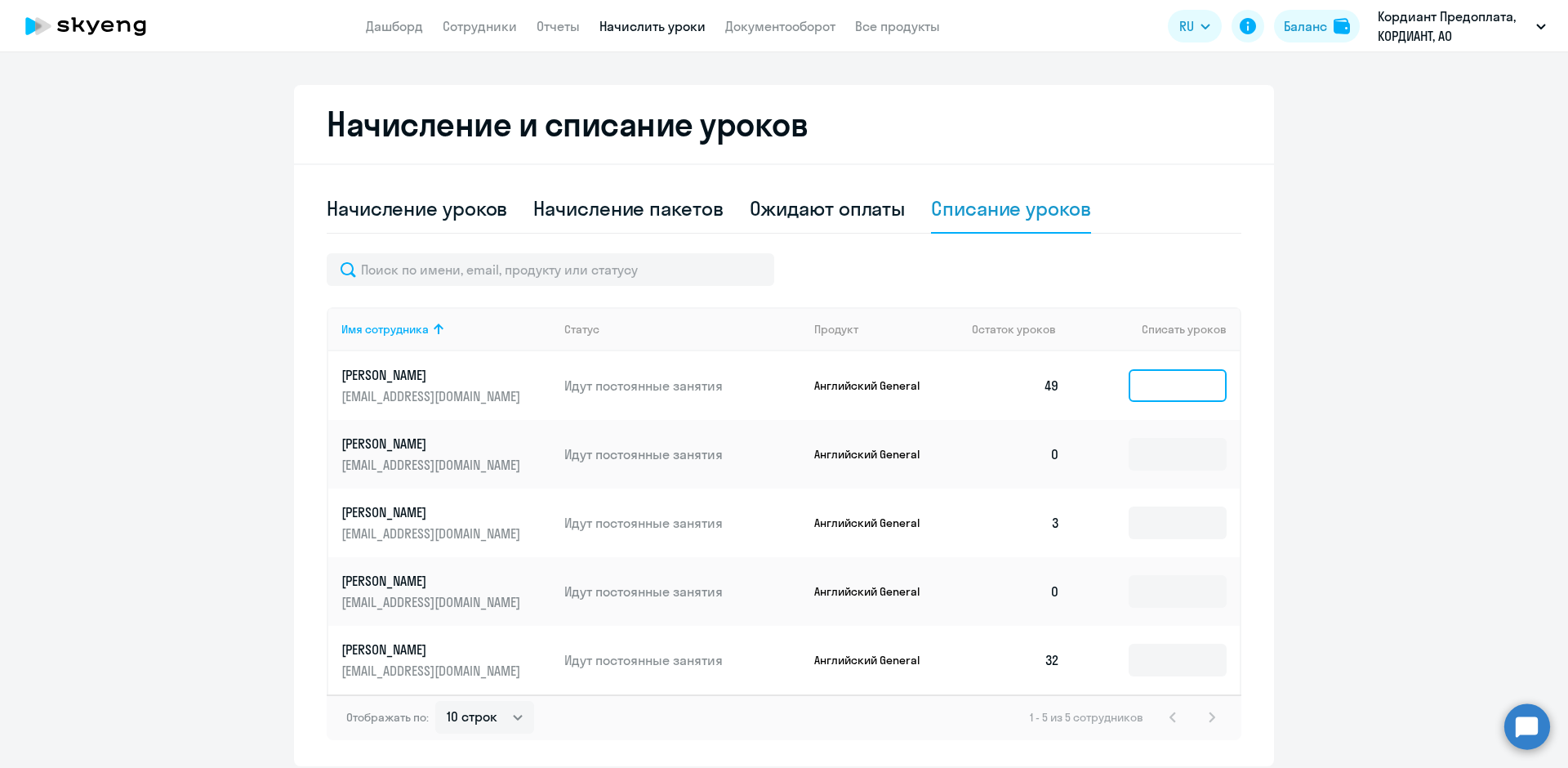
click at [1130, 383] on input at bounding box center [1178, 385] width 98 height 33
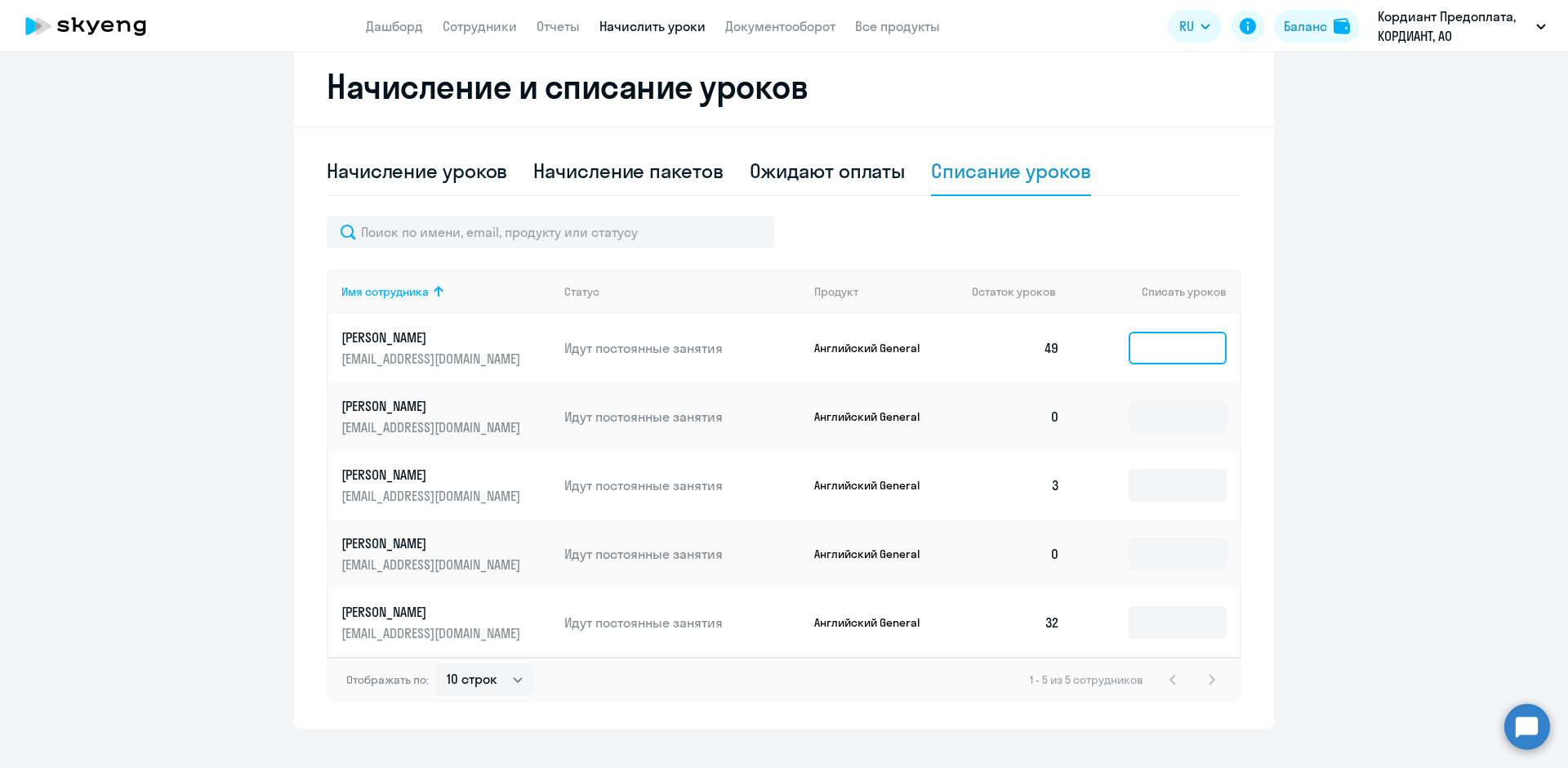
scroll to position [469, 0]
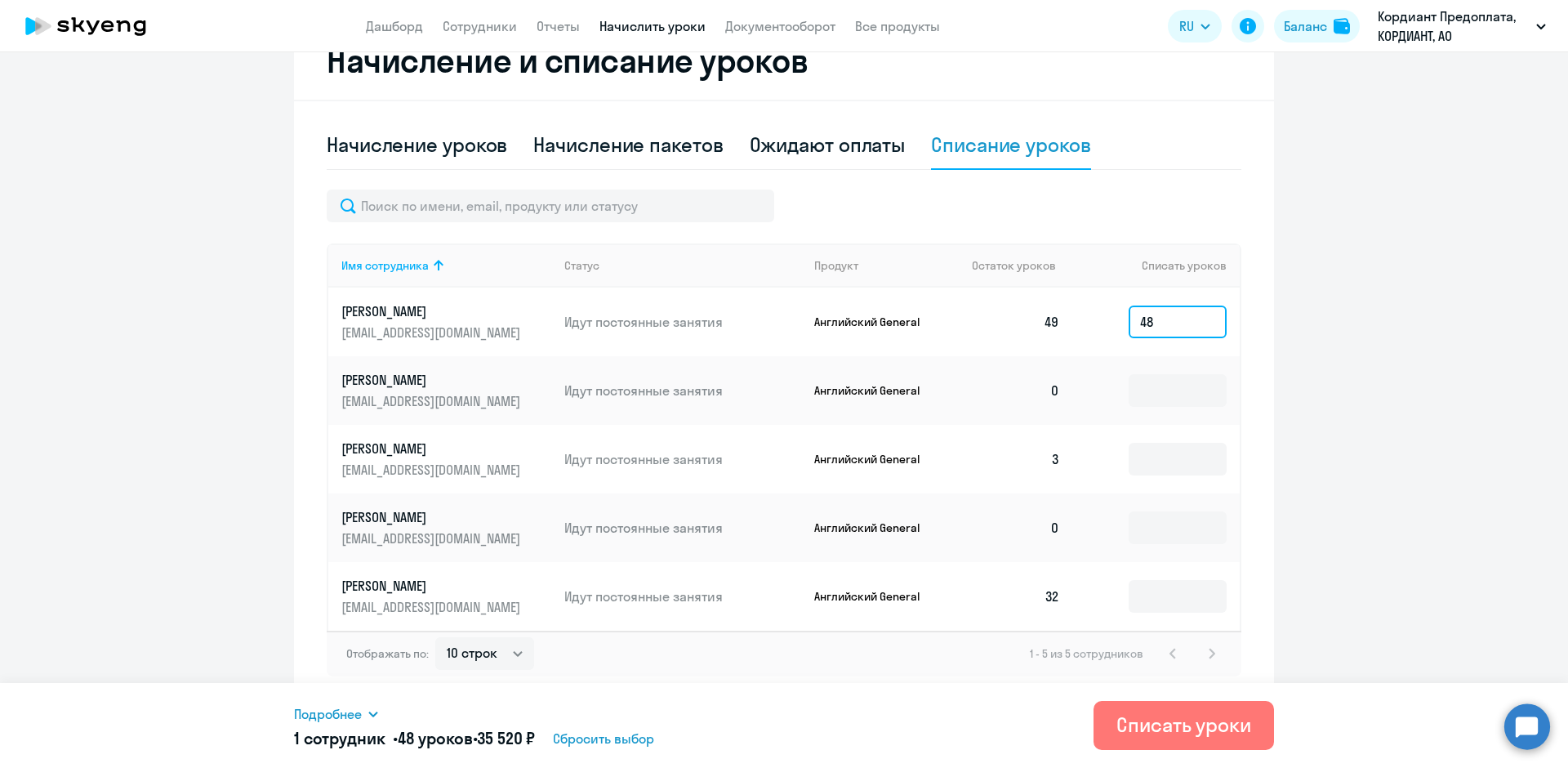
type input "48"
click at [1527, 726] on circle at bounding box center [1527, 726] width 46 height 46
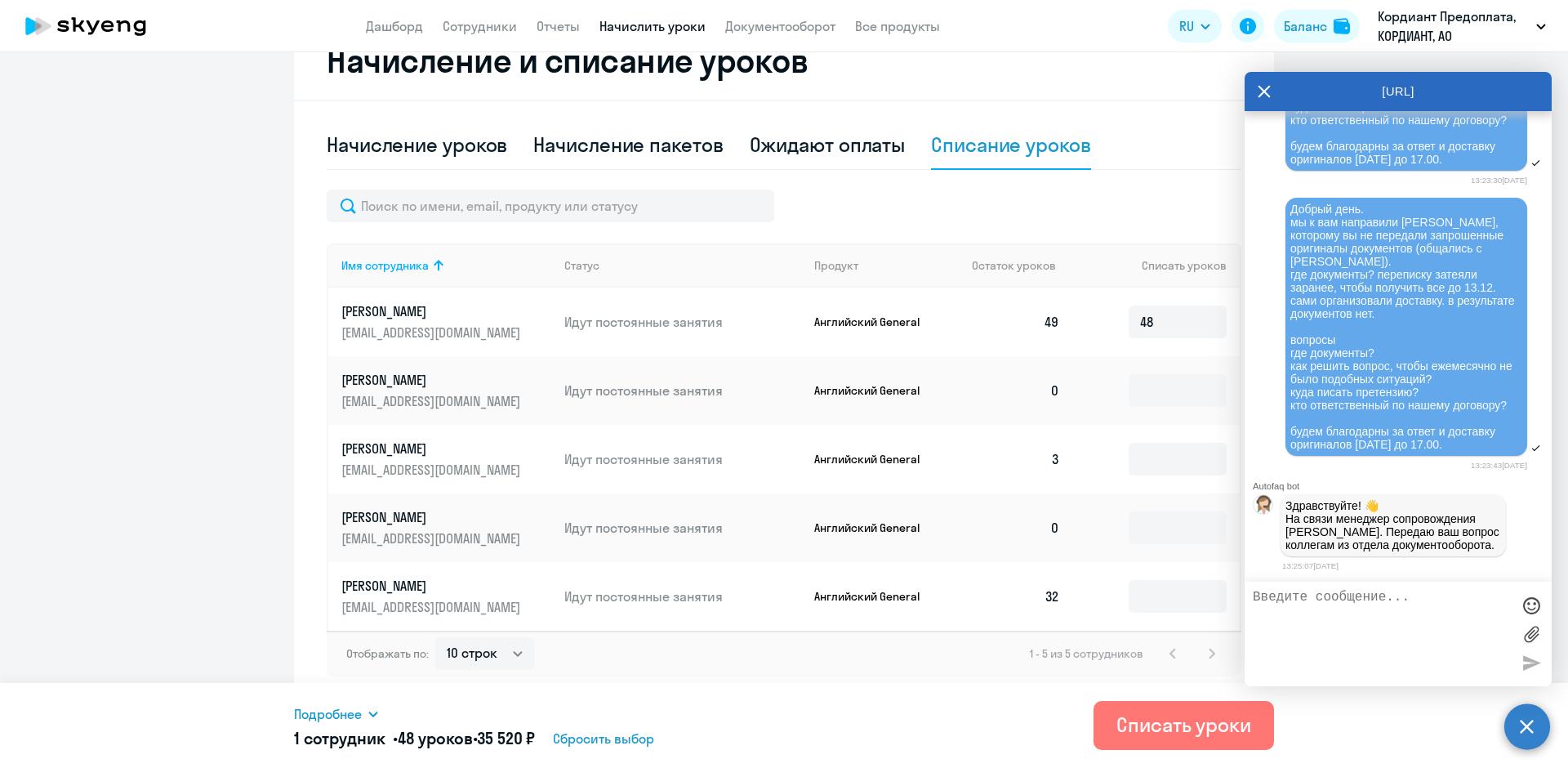
scroll to position [1377, 0]
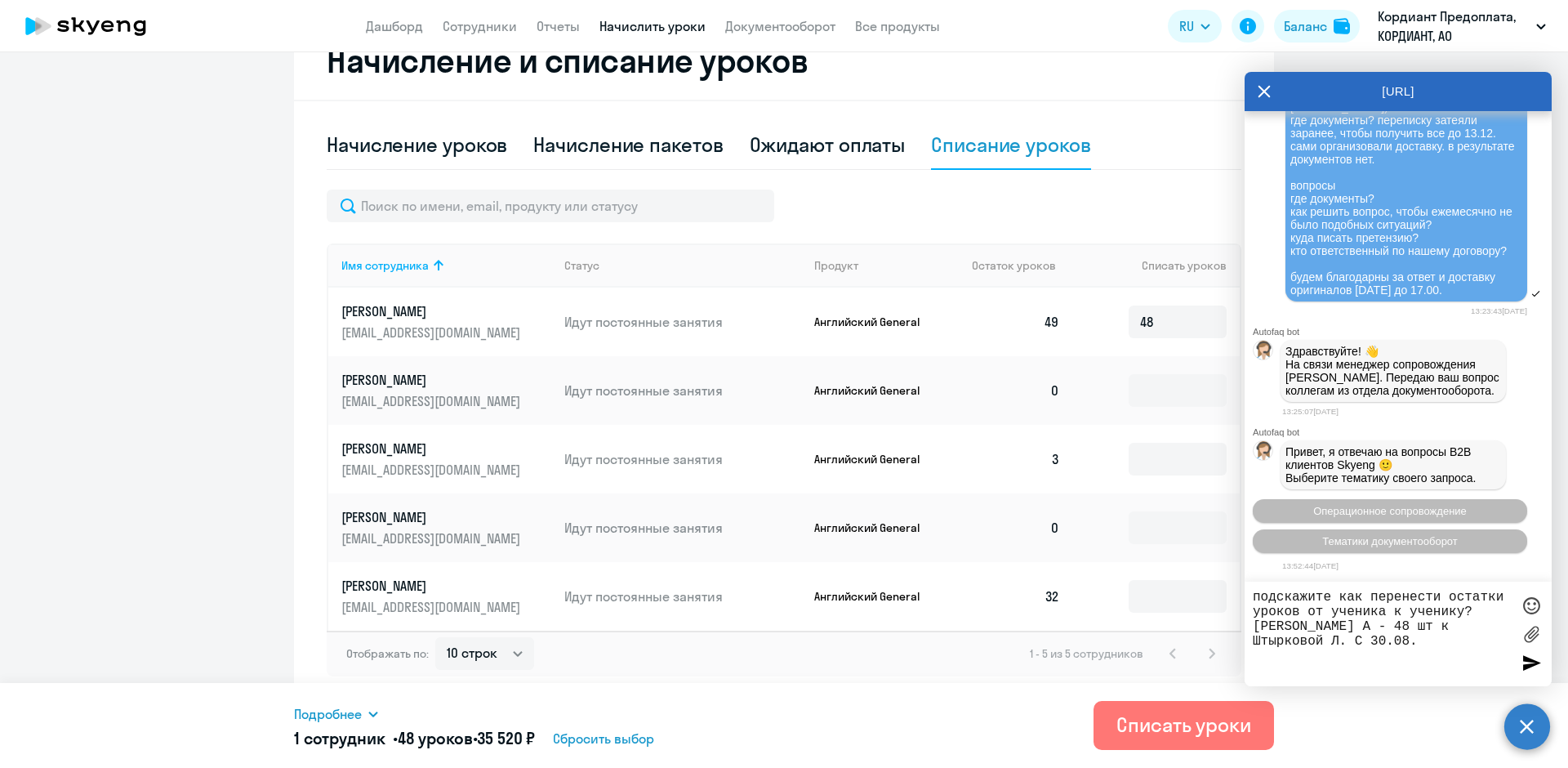
type textarea "подскажите как перенести остатки уроков от ученика к ученику? [PERSON_NAME] А -…"
click at [1533, 662] on div at bounding box center [1532, 663] width 25 height 25
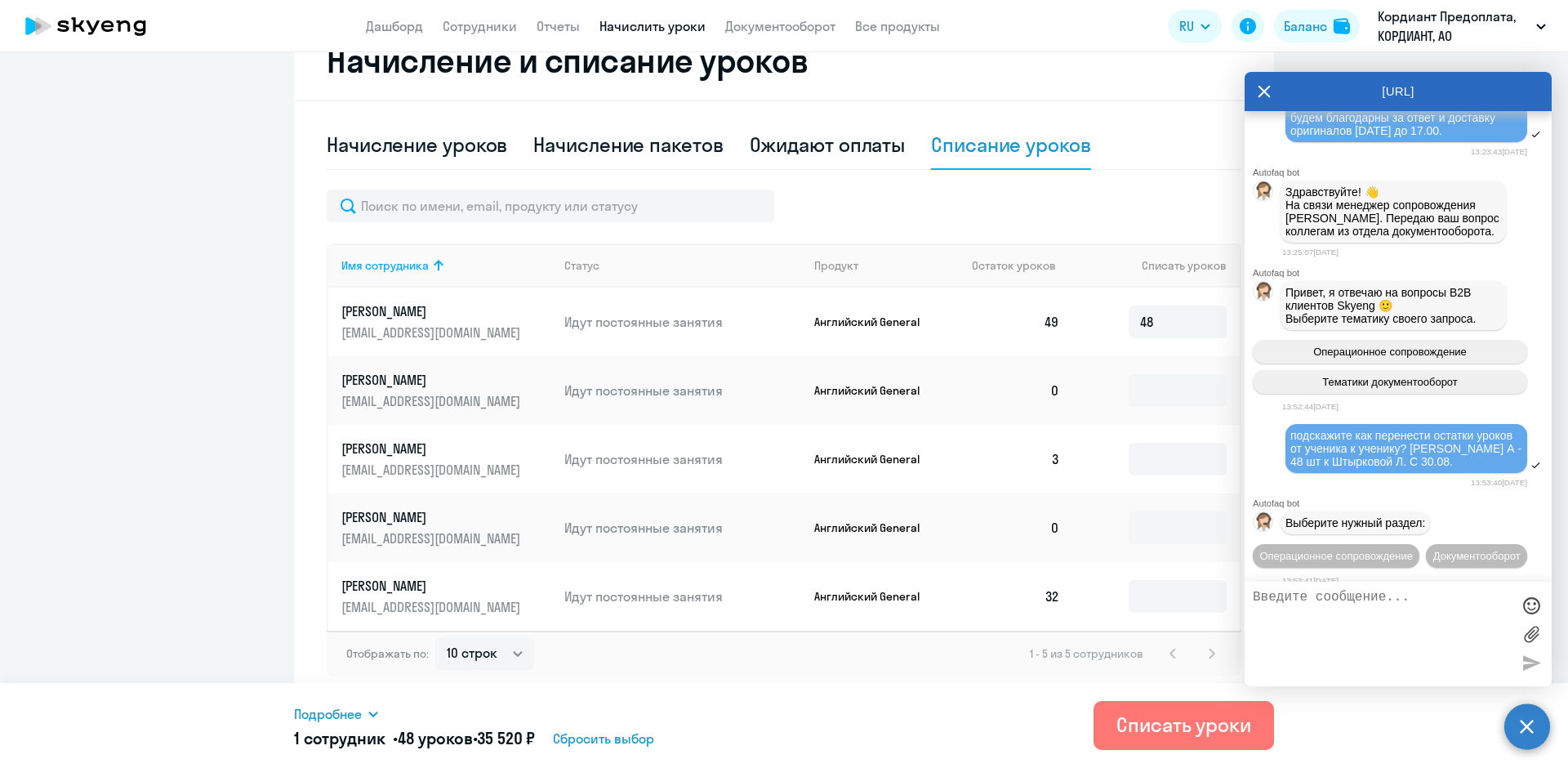
scroll to position [1581, 0]
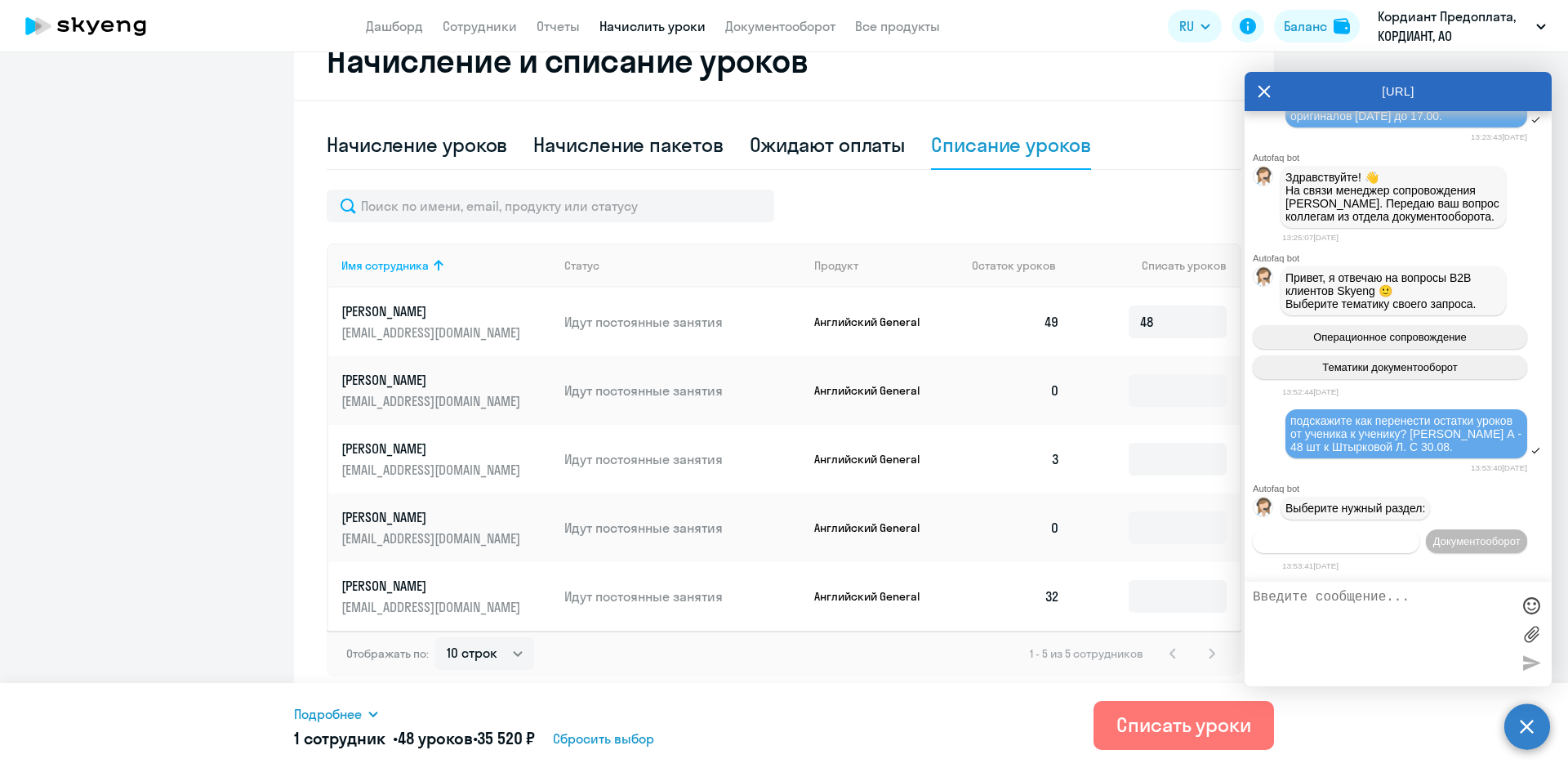
click at [1345, 536] on span "Операционное сопровождение" at bounding box center [1337, 542] width 154 height 12
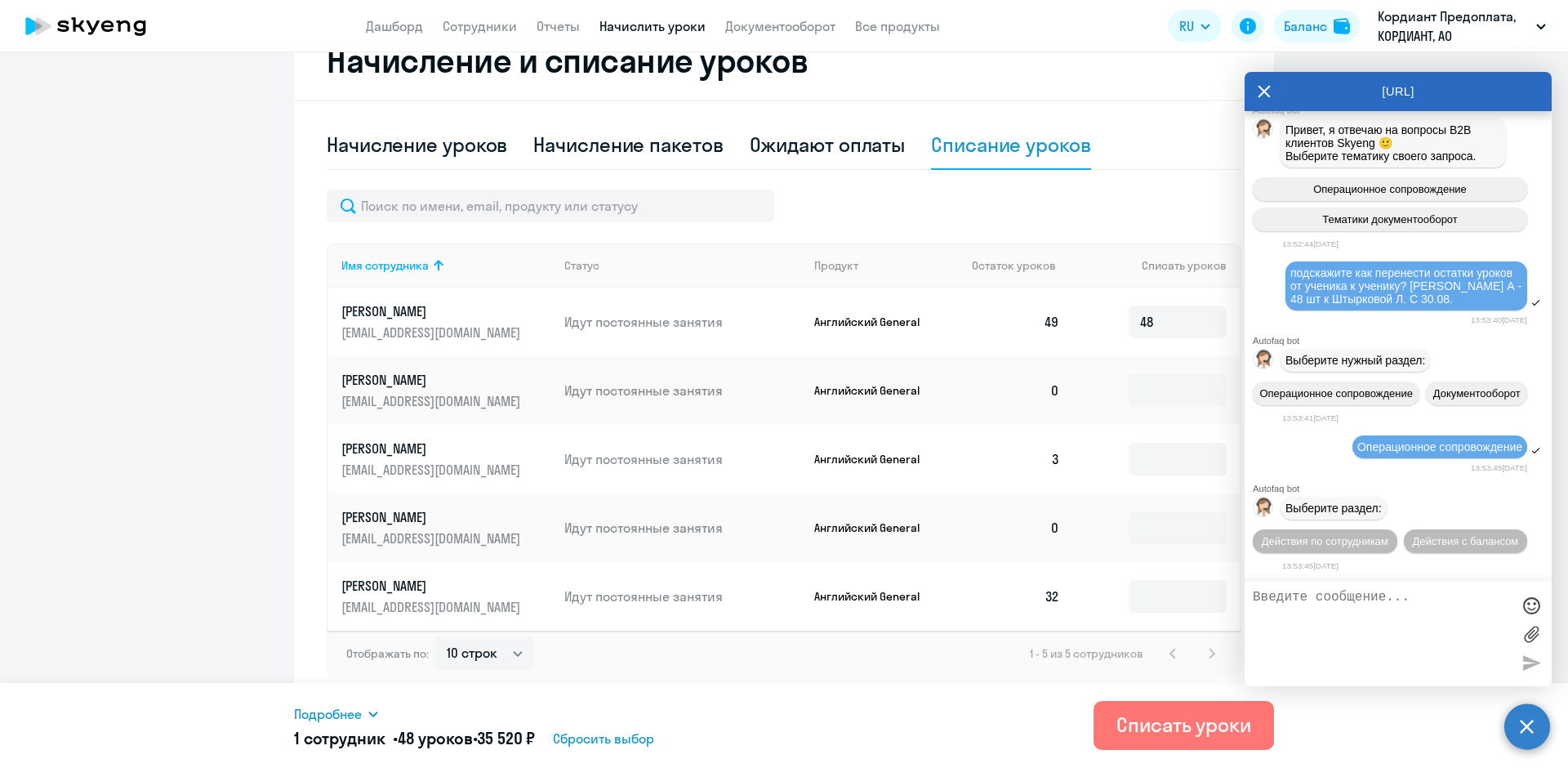
scroll to position [1760, 0]
click at [1413, 537] on span "Действия с балансом" at bounding box center [1466, 542] width 106 height 12
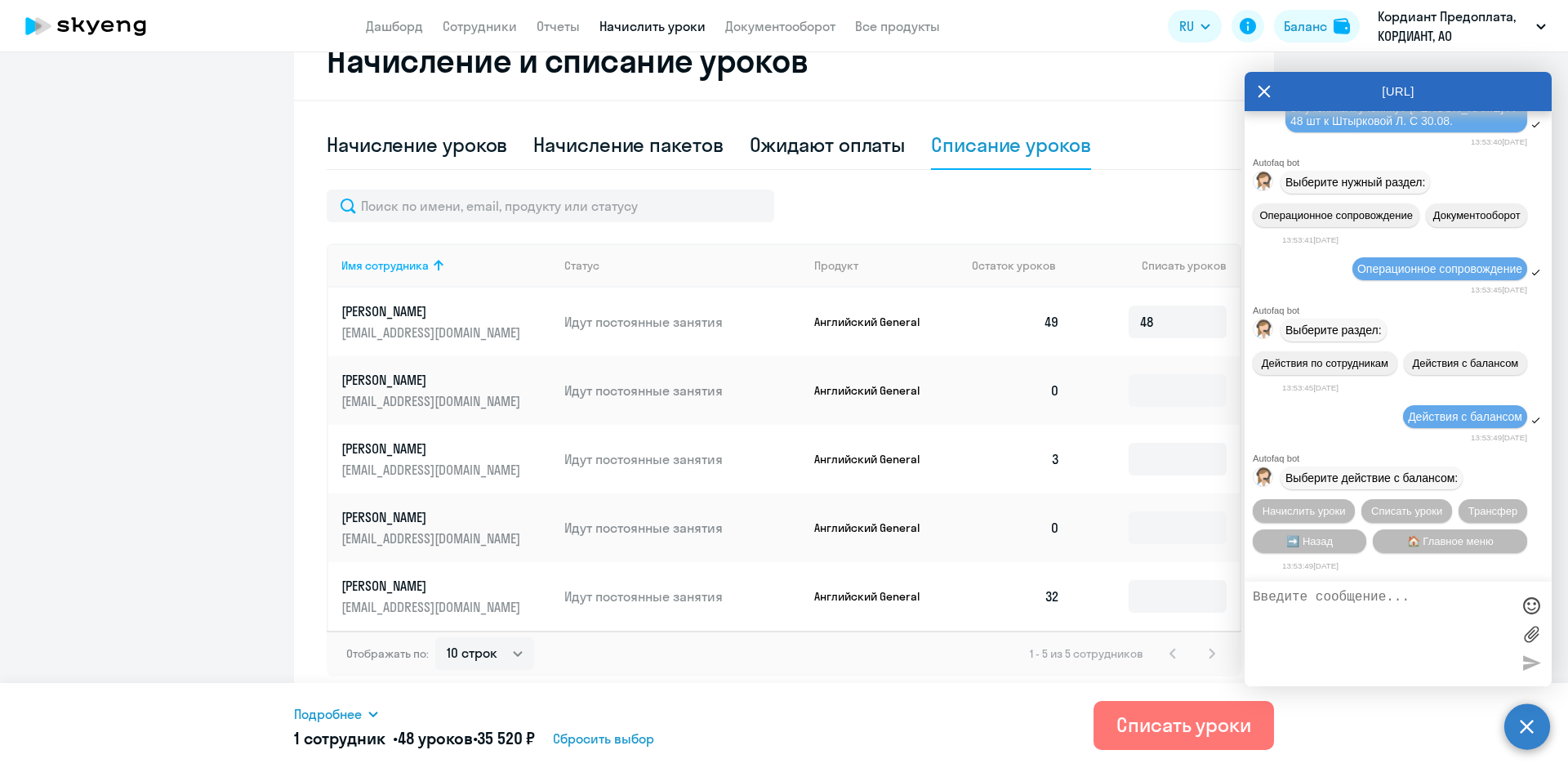
scroll to position [1939, 0]
click at [1381, 507] on span "Списать уроки" at bounding box center [1407, 511] width 71 height 12
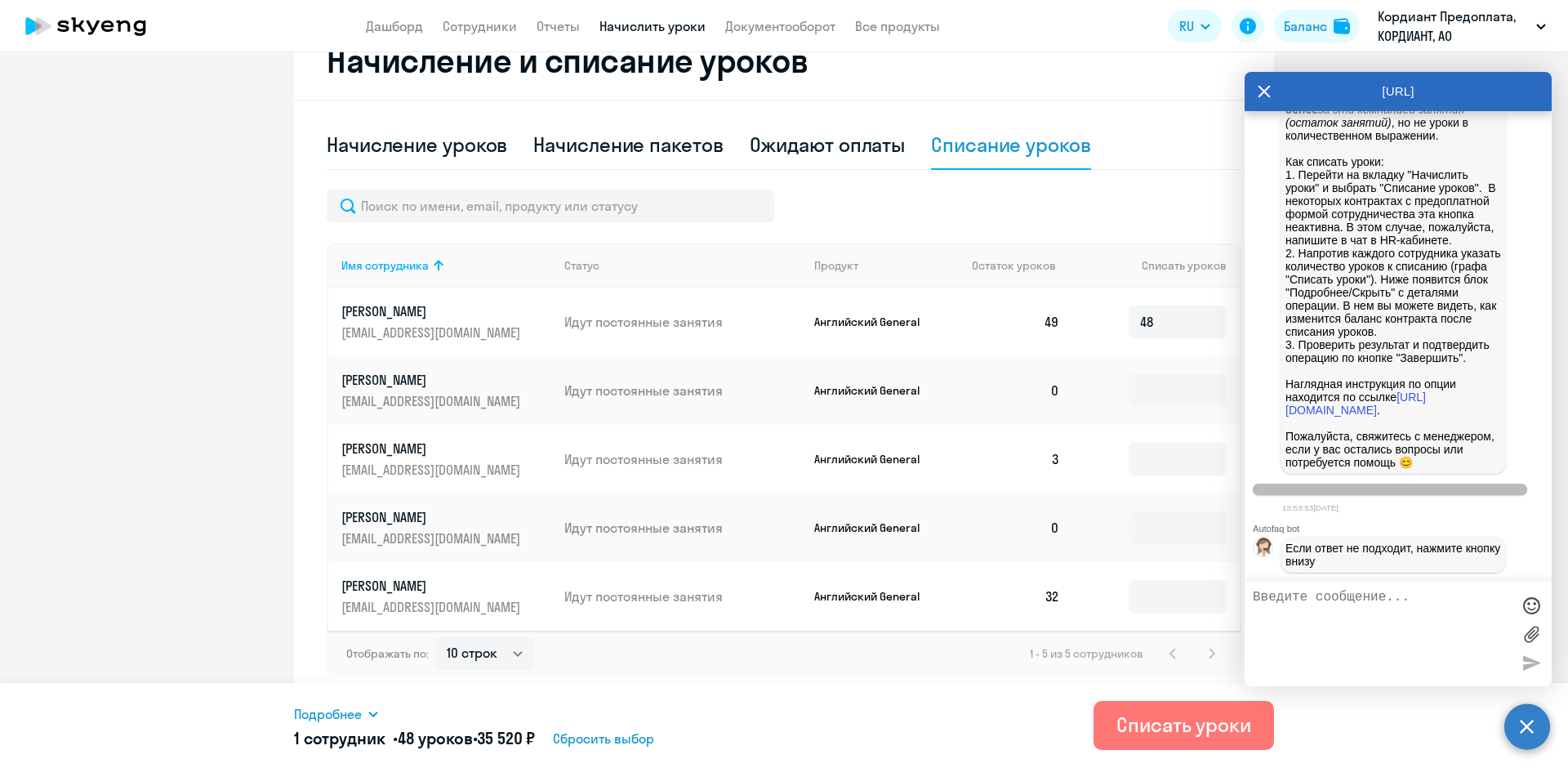
scroll to position [2443, 0]
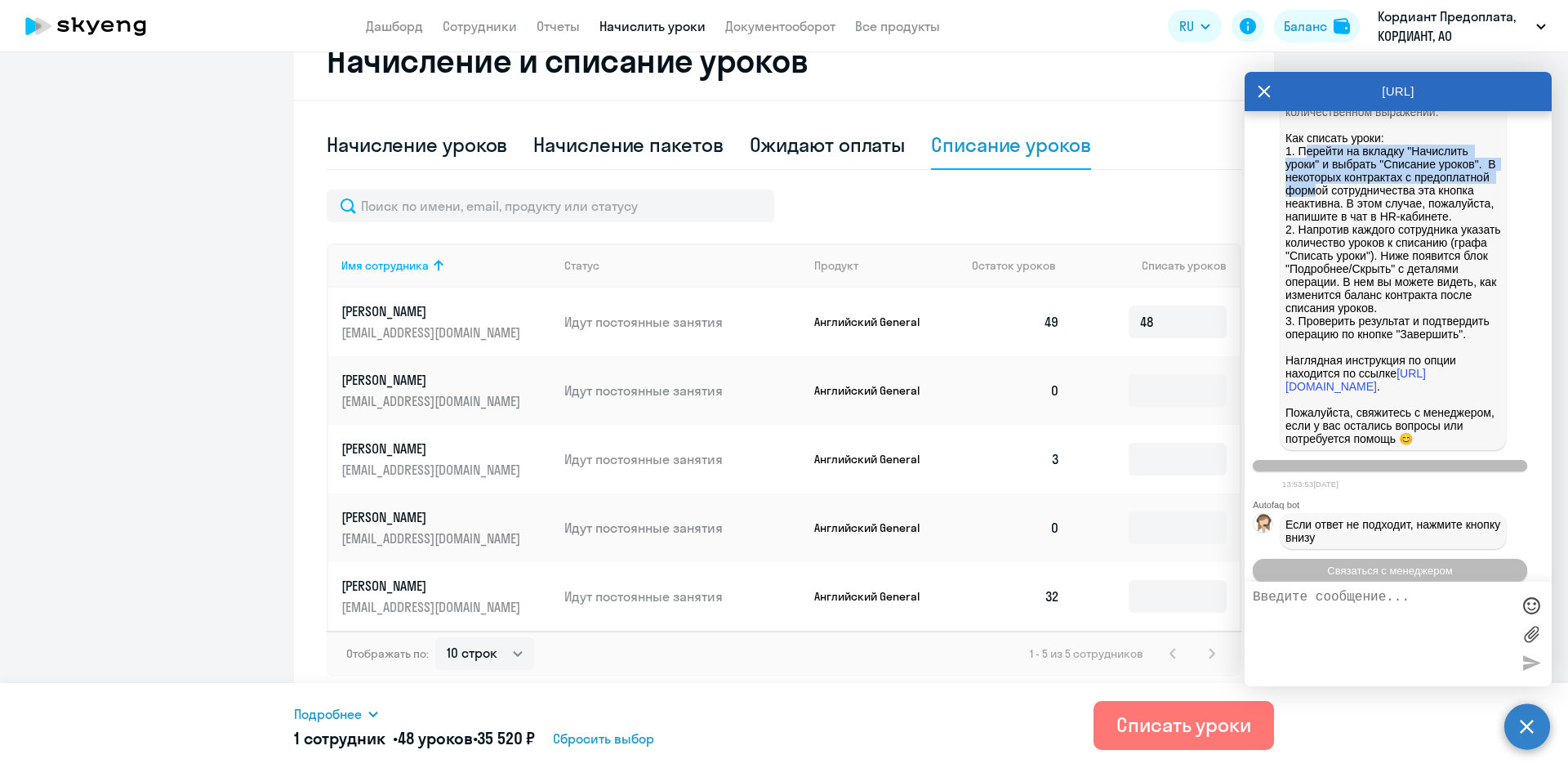
drag, startPoint x: 1308, startPoint y: 293, endPoint x: 1393, endPoint y: 331, distance: 93.1
click at [1393, 331] on p "Как списать уроки: 1. Перейти на вкладку "Начислить уроки" и выбрать "Списание …" at bounding box center [1394, 236] width 216 height 209
click at [1341, 341] on p "Как списать уроки: 1. Перейти на вкладку "Начислить уроки" и выбрать "Списание …" at bounding box center [1394, 236] width 216 height 209
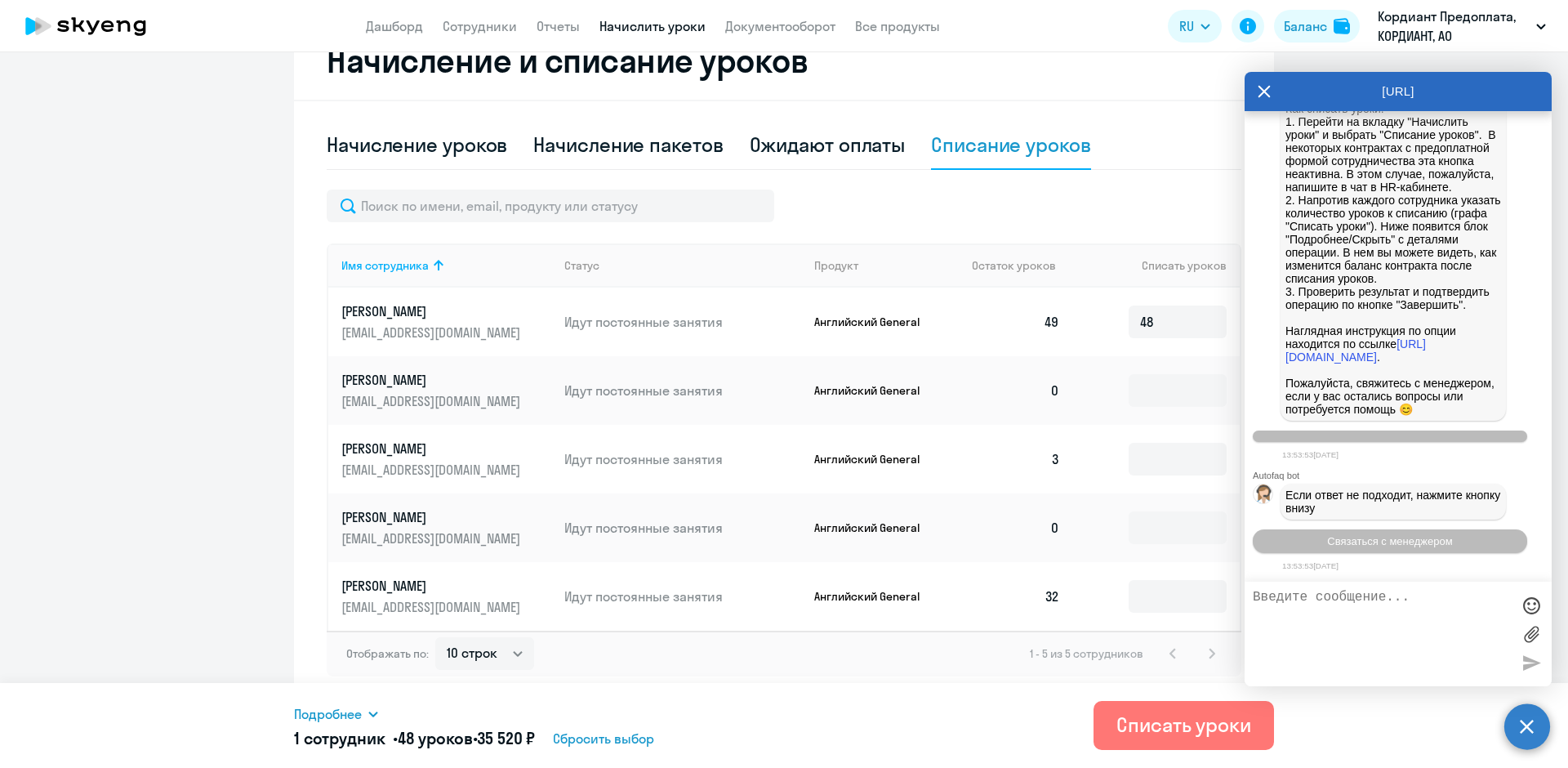
scroll to position [2606, 0]
click at [1296, 597] on textarea at bounding box center [1382, 635] width 258 height 88
type textarea "нужно перенести уроки чтобы их цена сохранилась. те перенести весь остаток с [P…"
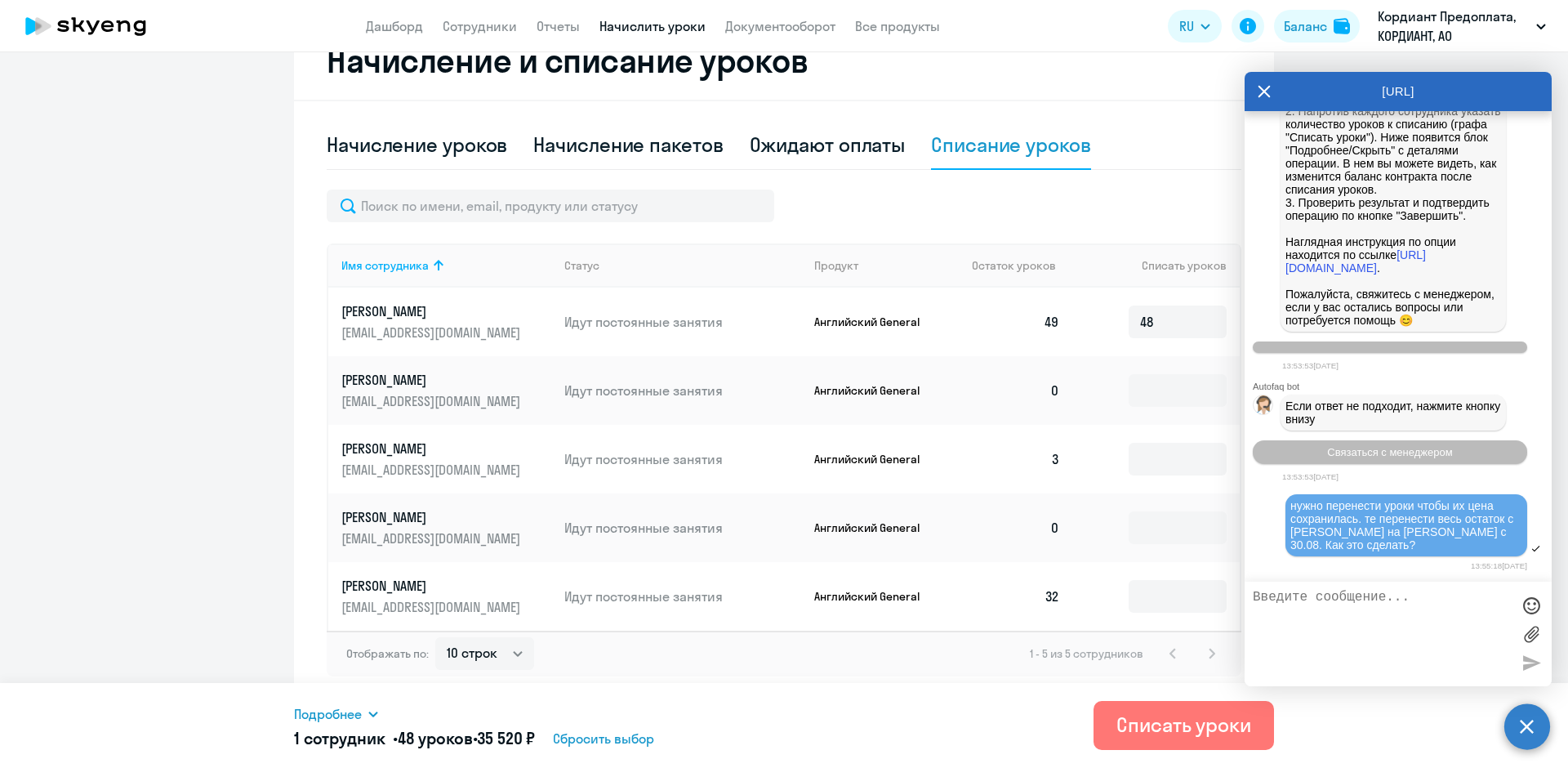
scroll to position [2905, 0]
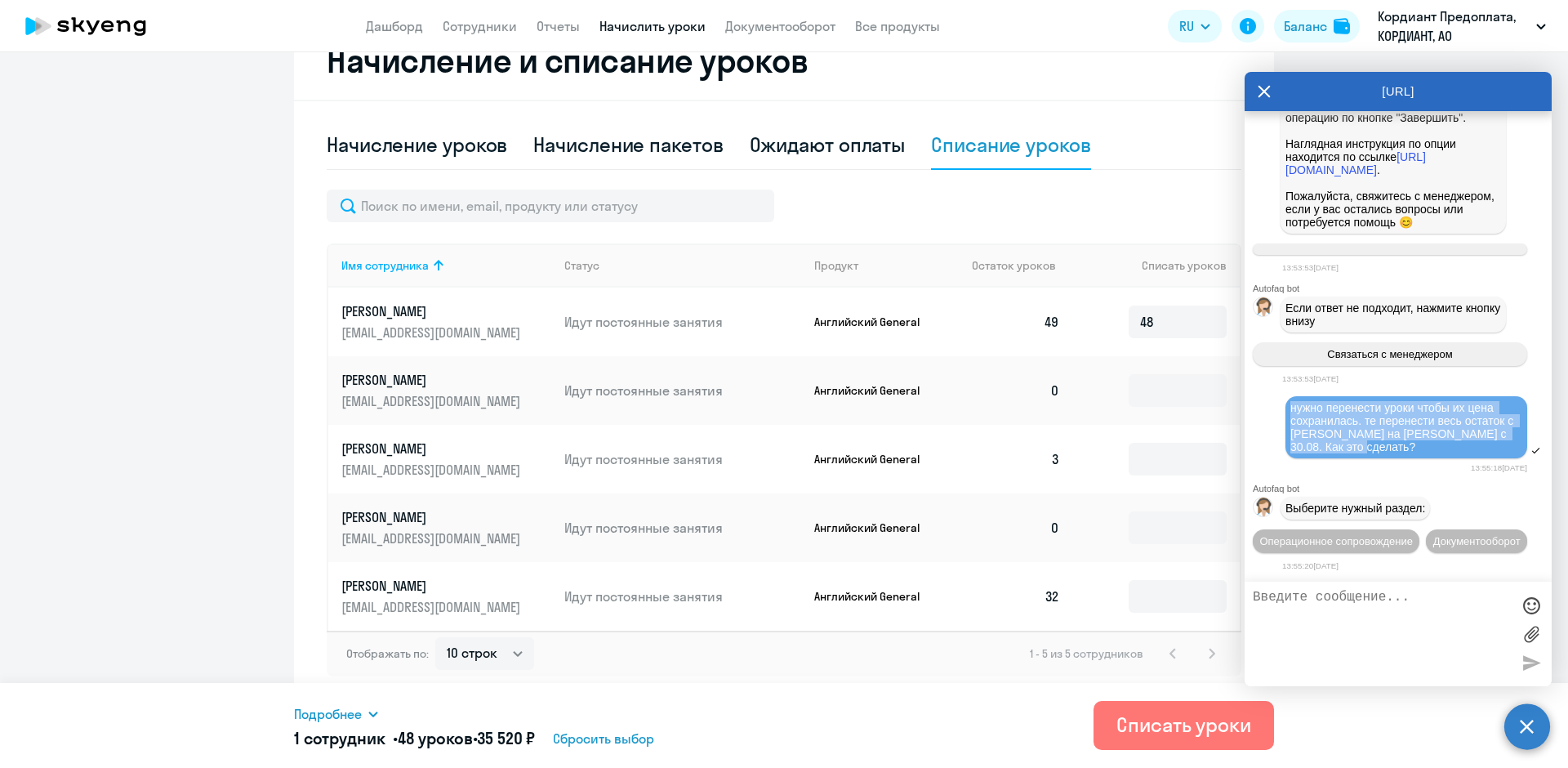
drag, startPoint x: 1292, startPoint y: 375, endPoint x: 1372, endPoint y: 419, distance: 91.3
click at [1372, 419] on div "нужно перенести уроки чтобы их цена сохранилась. те перенести весь остаток с [P…" at bounding box center [1406, 427] width 232 height 52
copy span "нужно перенести уроки чтобы их цена сохранилась. те перенести весь остаток с [P…"
click at [1297, 602] on textarea at bounding box center [1382, 635] width 258 height 88
paste textarea "нужно перенести уроки чтобы их цена сохранилась. те перенести весь остаток с [P…"
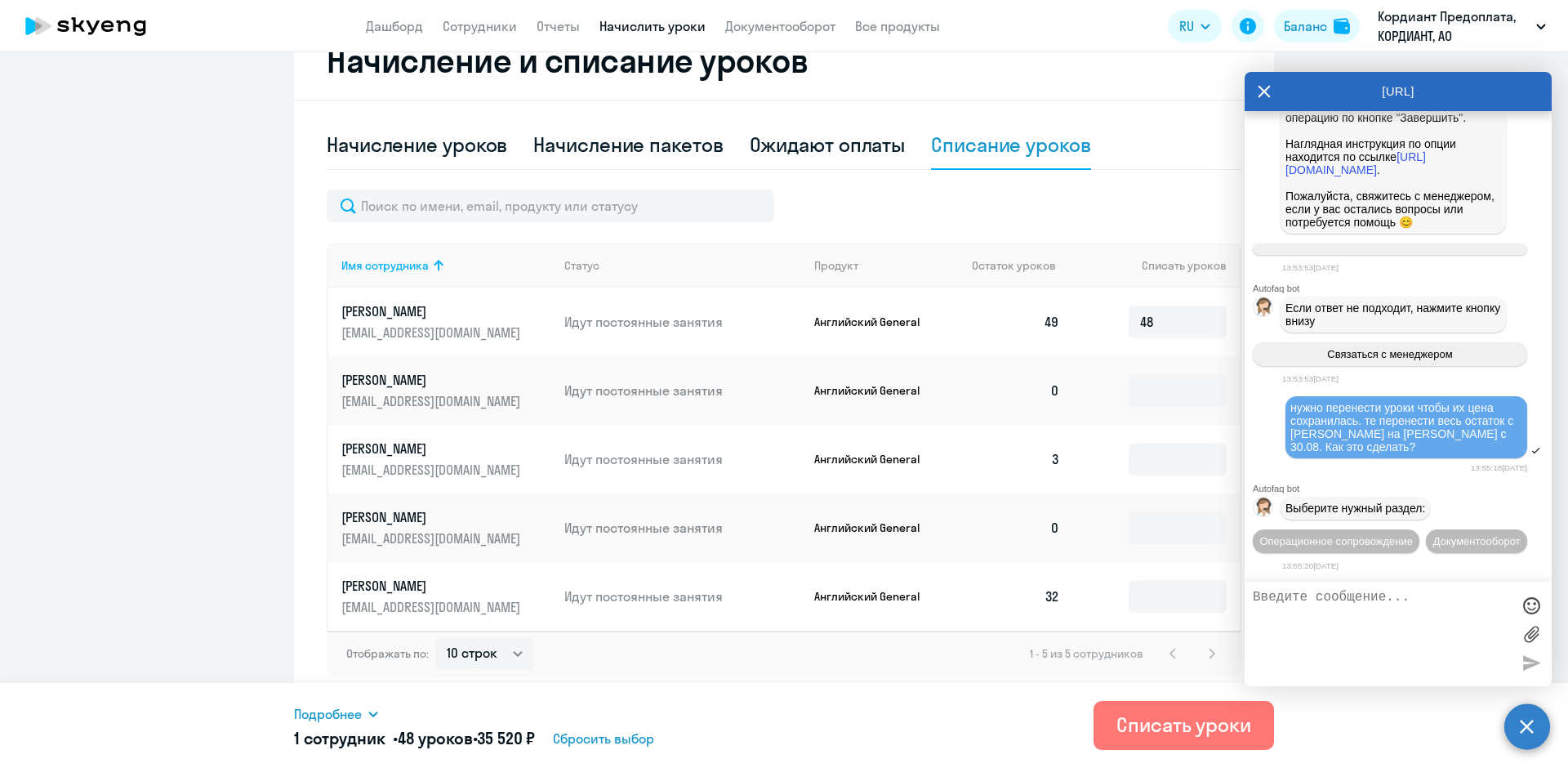
type textarea "нужно перенести уроки чтобы их цена сохранилась. те перенести весь остаток с [P…"
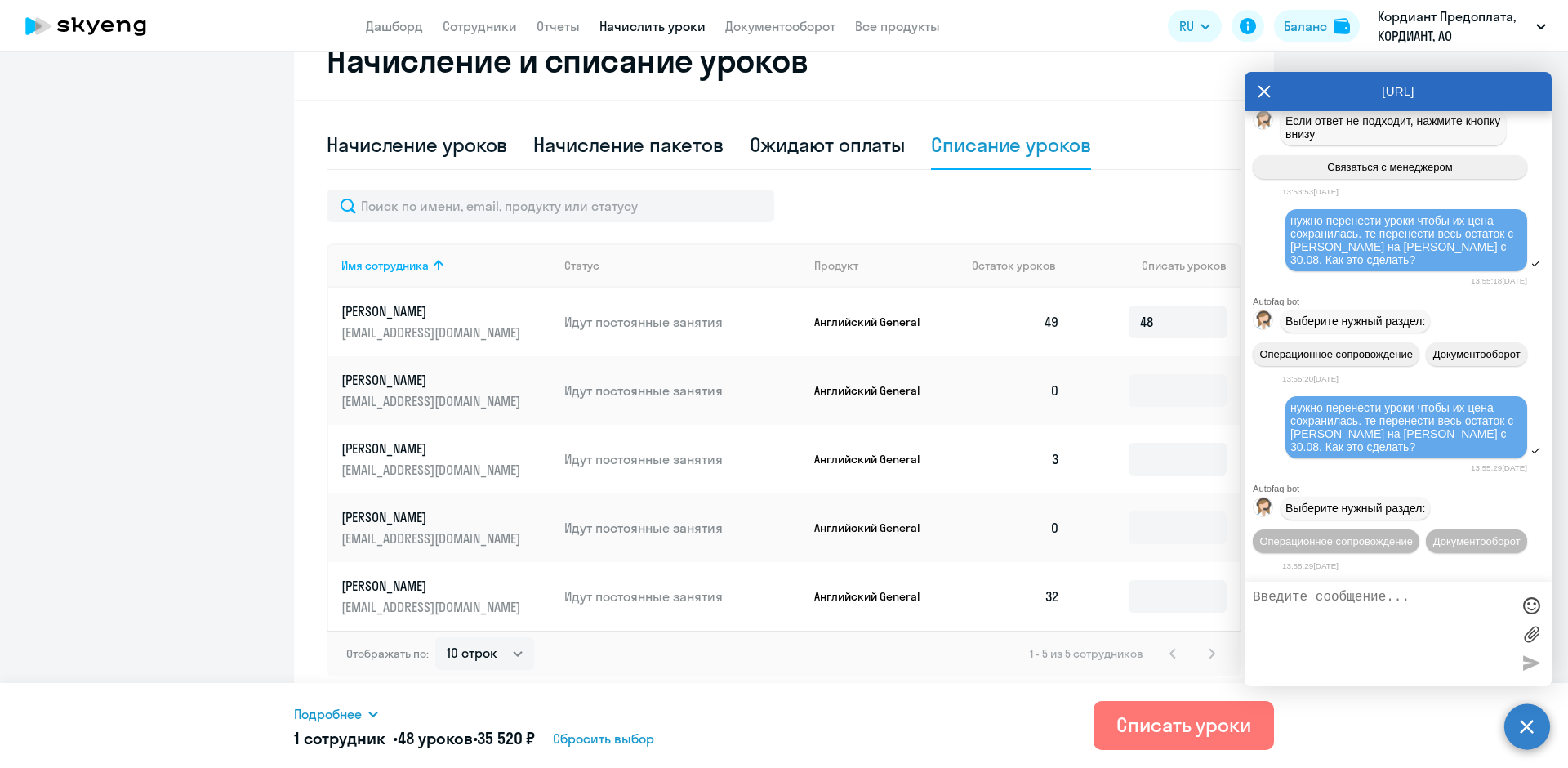
scroll to position [3122, 0]
paste textarea "нужно перенести уроки чтобы их цена сохранилась. те перенести весь остаток с [P…"
type textarea "нужно перенести уроки чтобы их цена сохранилась. те перенести весь остаток с [P…"
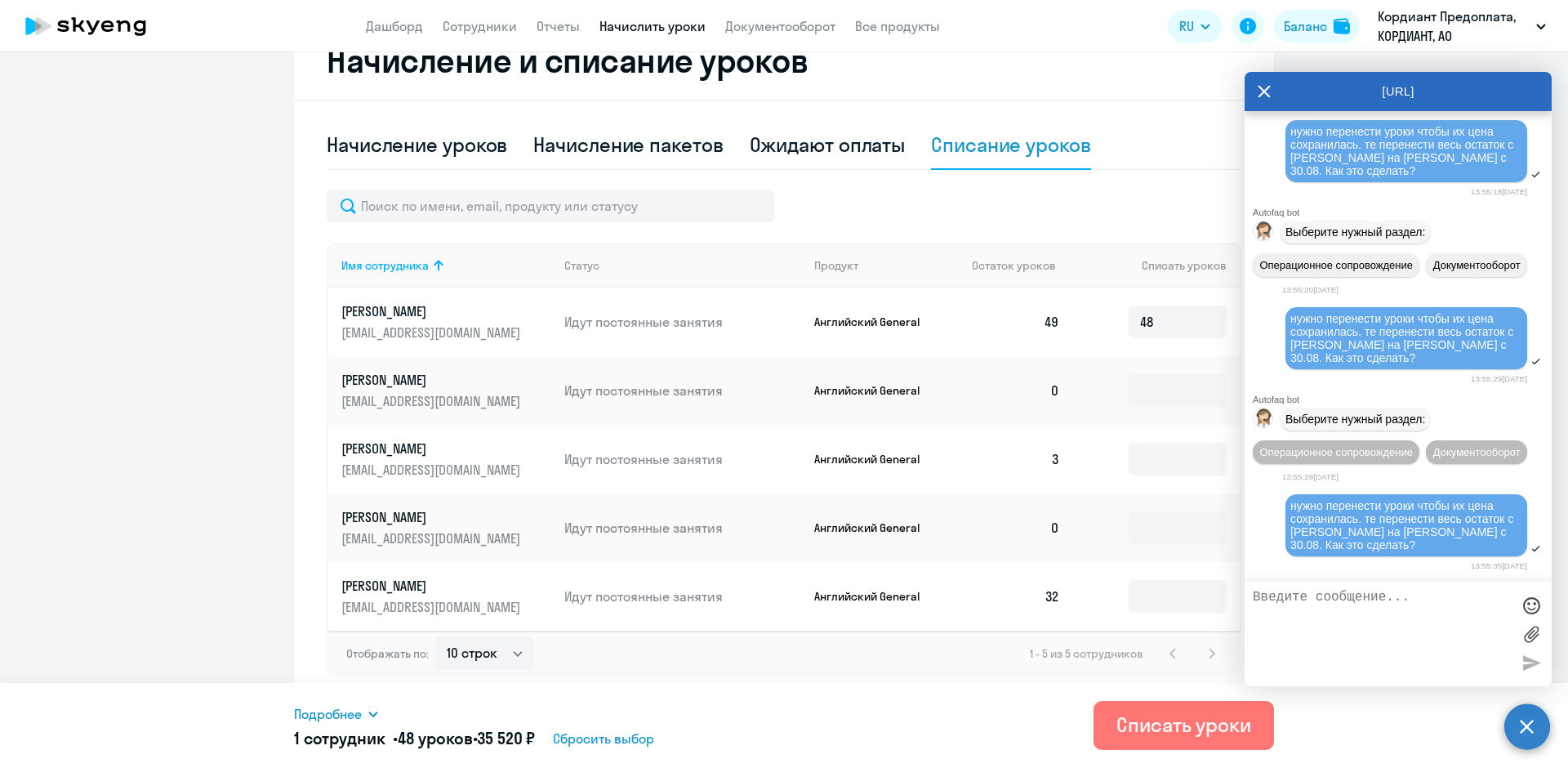
scroll to position [3340, 0]
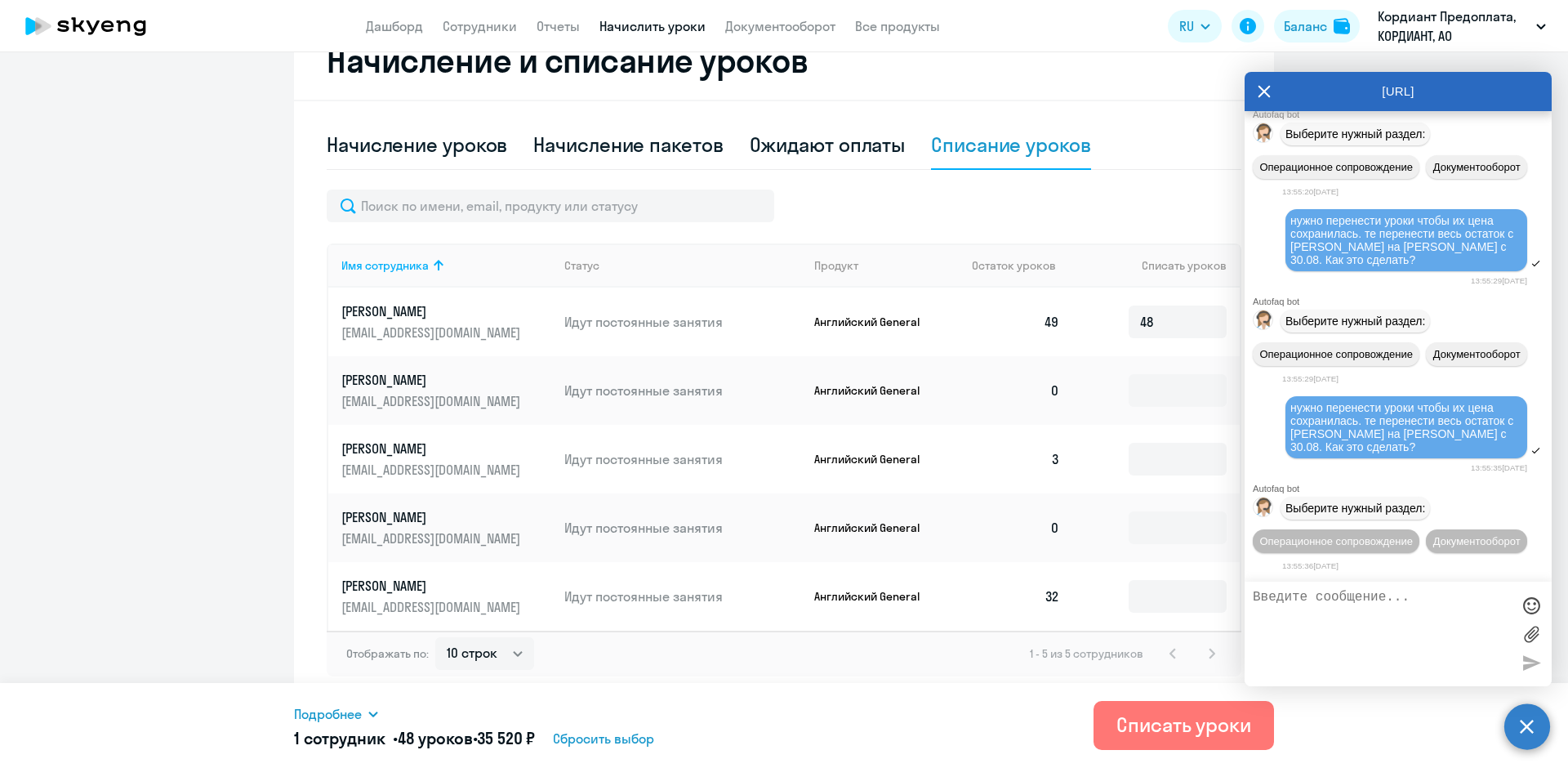
paste textarea "нужно перенести уроки чтобы их цена сохранилась. те перенести весь остаток с [P…"
type textarea "нужно перенести уроки чтобы их цена сохранилась. те перенести весь остаток с [P…"
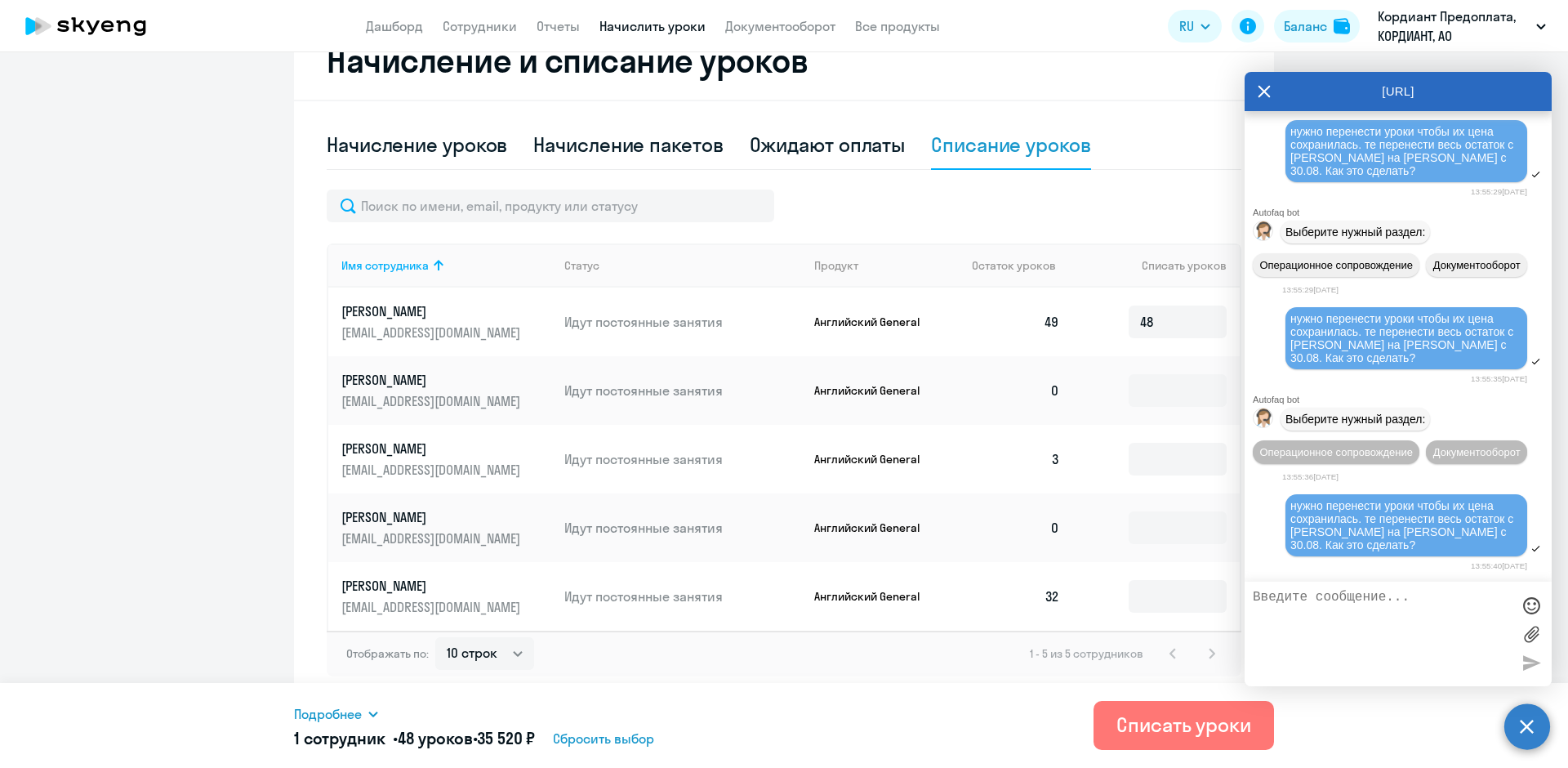
scroll to position [3557, 0]
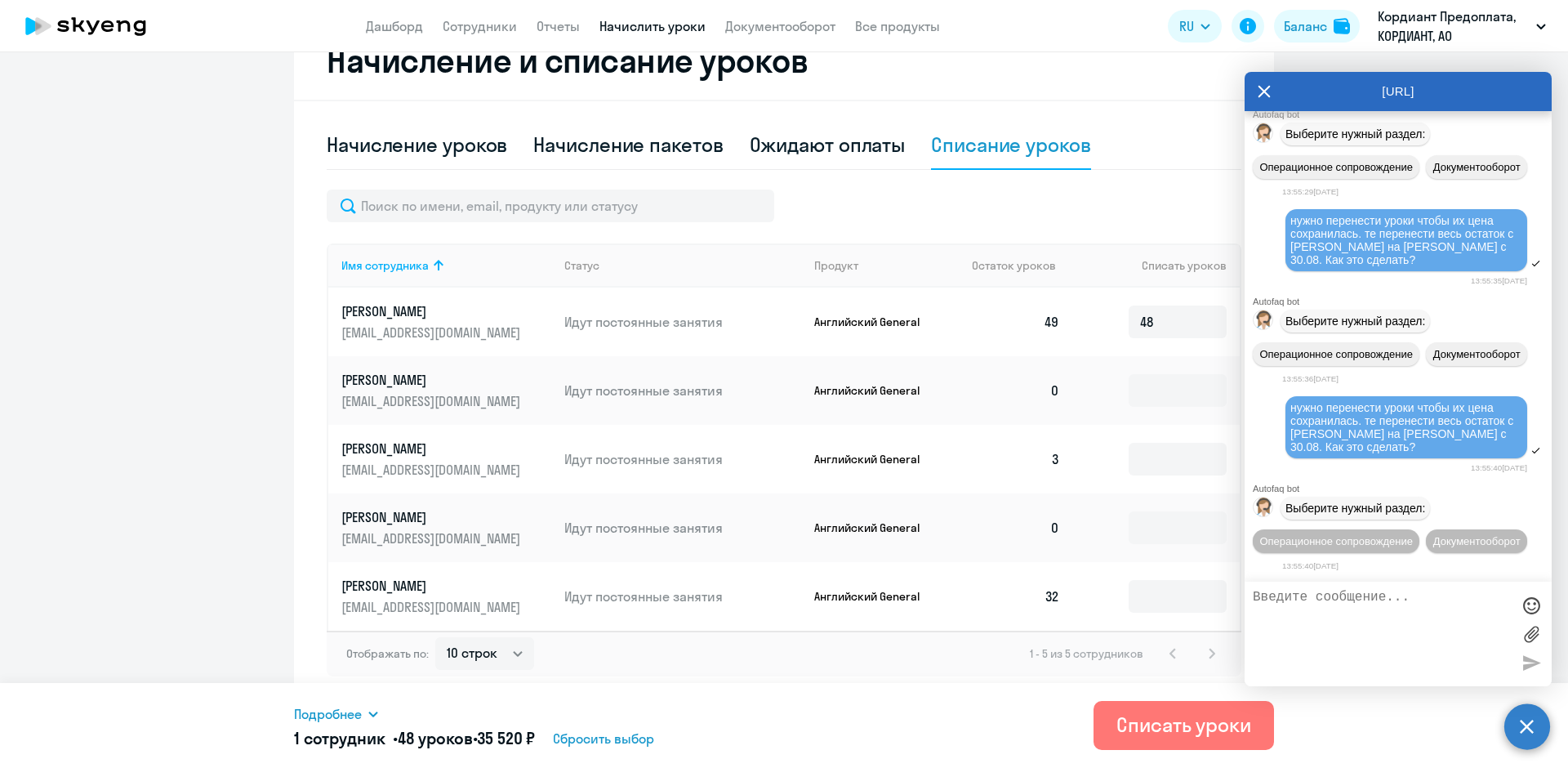
paste textarea "нужно перенести уроки чтобы их цена сохранилась. те перенести весь остаток с [P…"
type textarea "нужно перенести уроки чтобы их цена сохранилась. те перенести весь остаток с [P…"
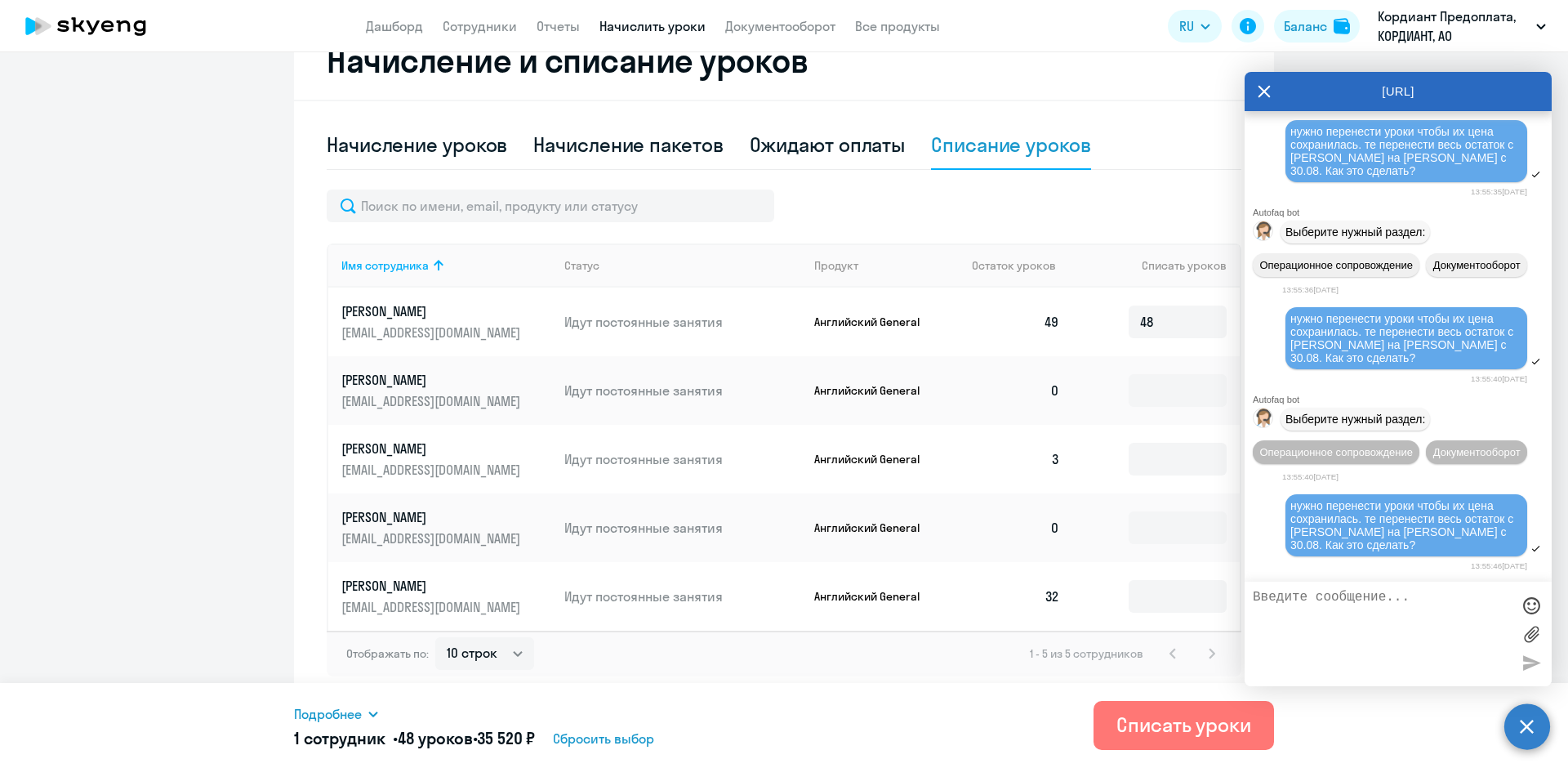
scroll to position [3775, 0]
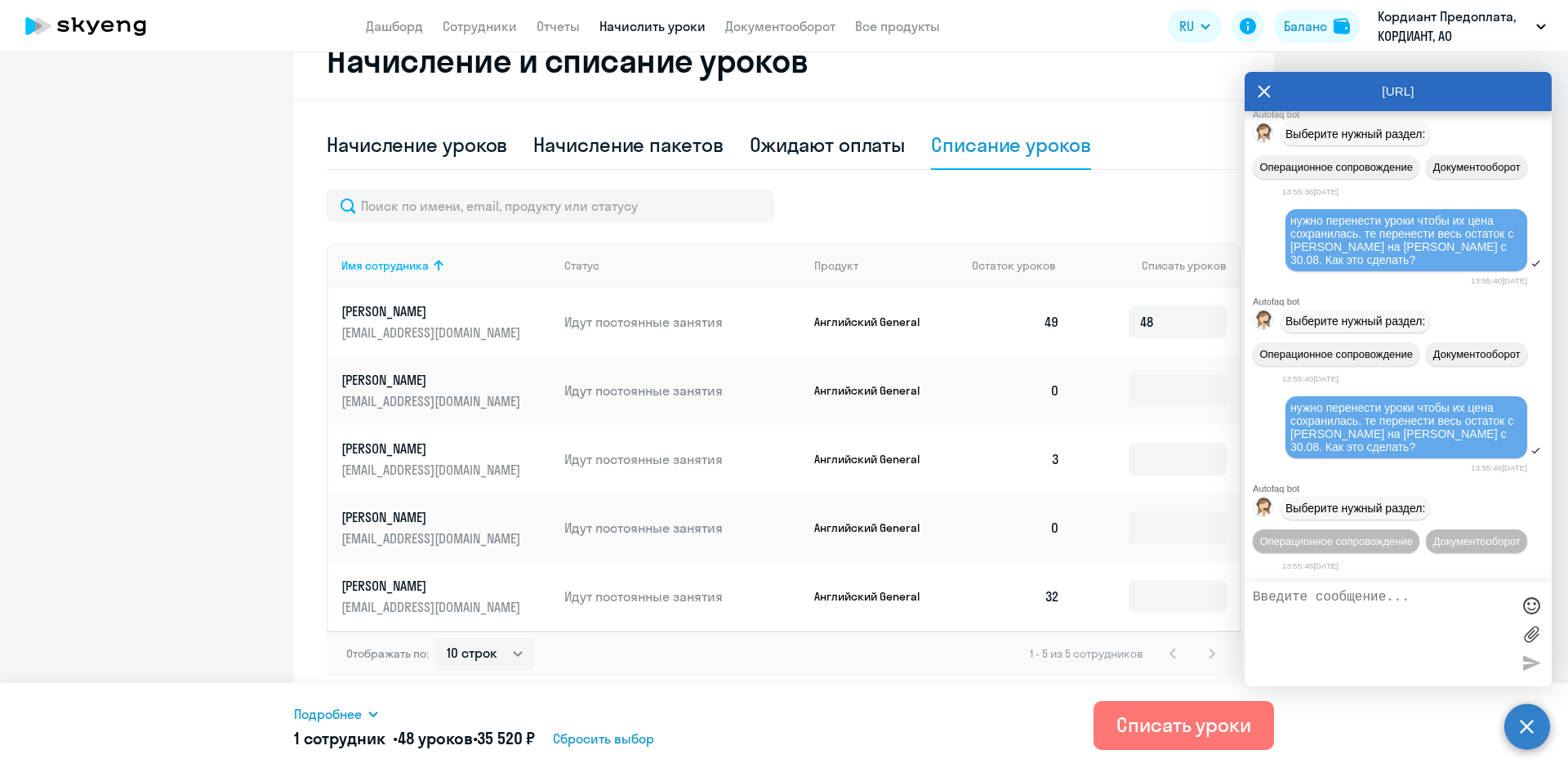
click at [639, 737] on span "Сбросить выбор" at bounding box center [603, 739] width 102 height 19
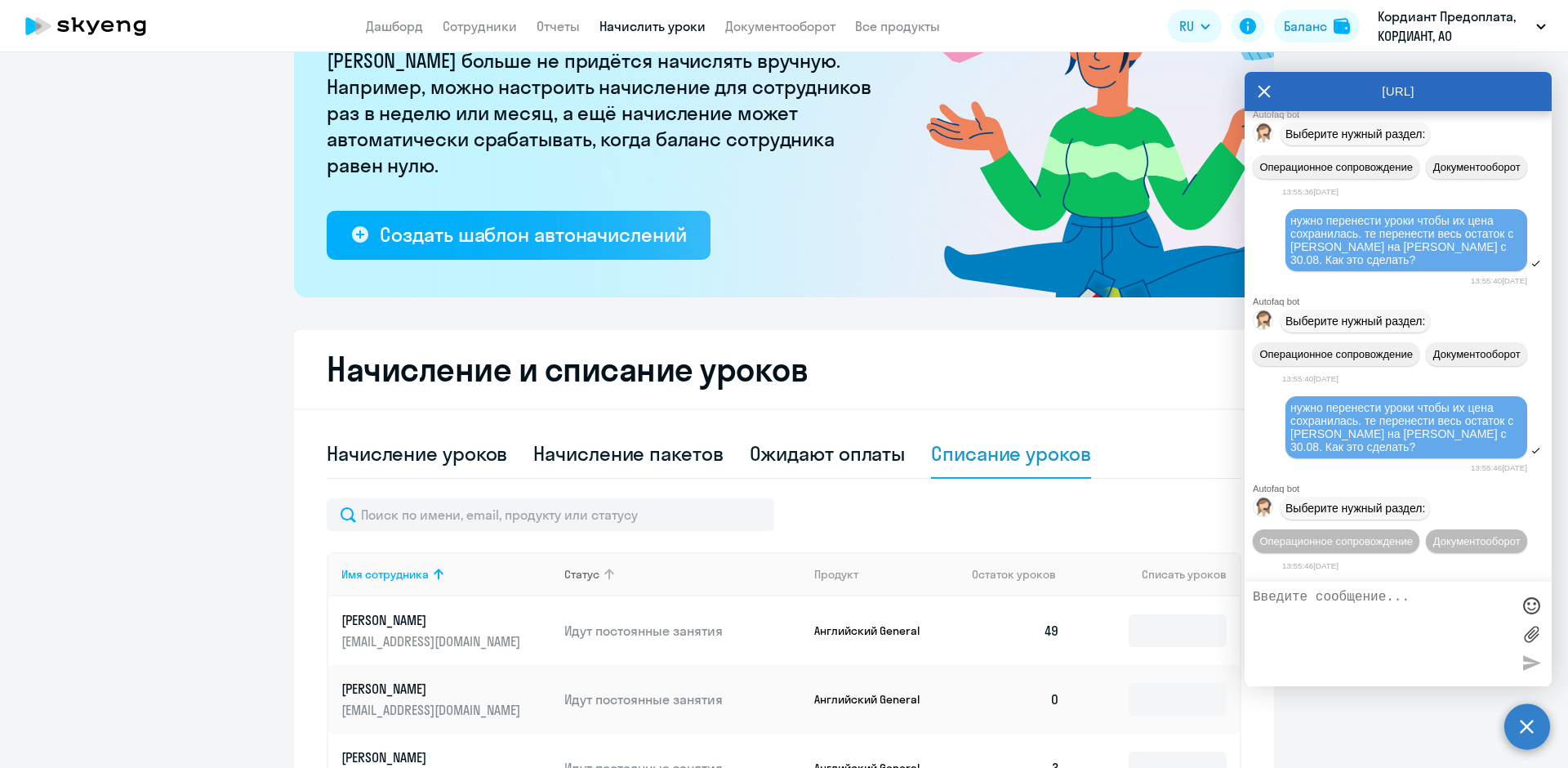
scroll to position [142, 0]
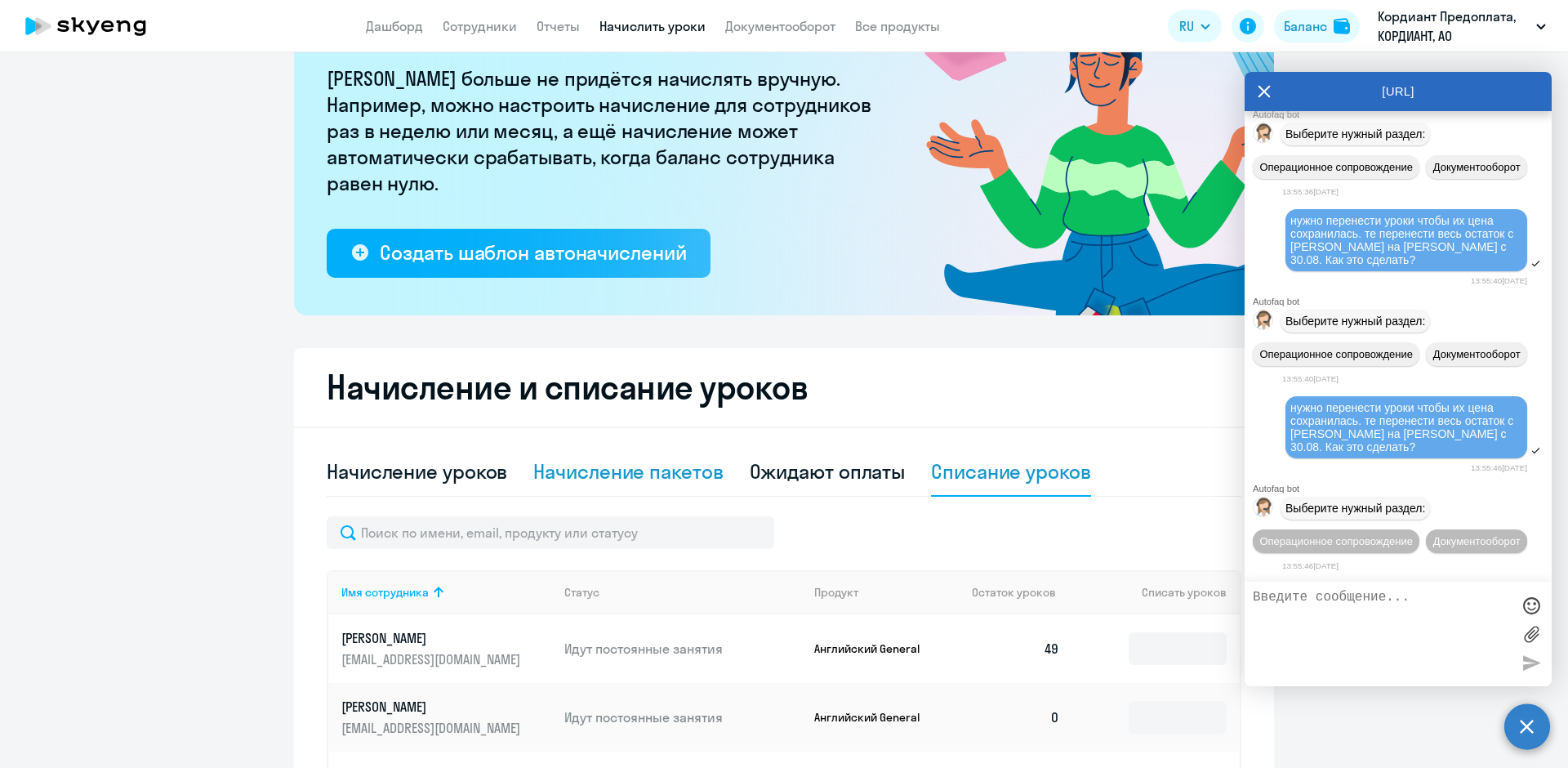
click at [645, 474] on div "Начисление пакетов" at bounding box center [628, 472] width 190 height 27
select select "10"
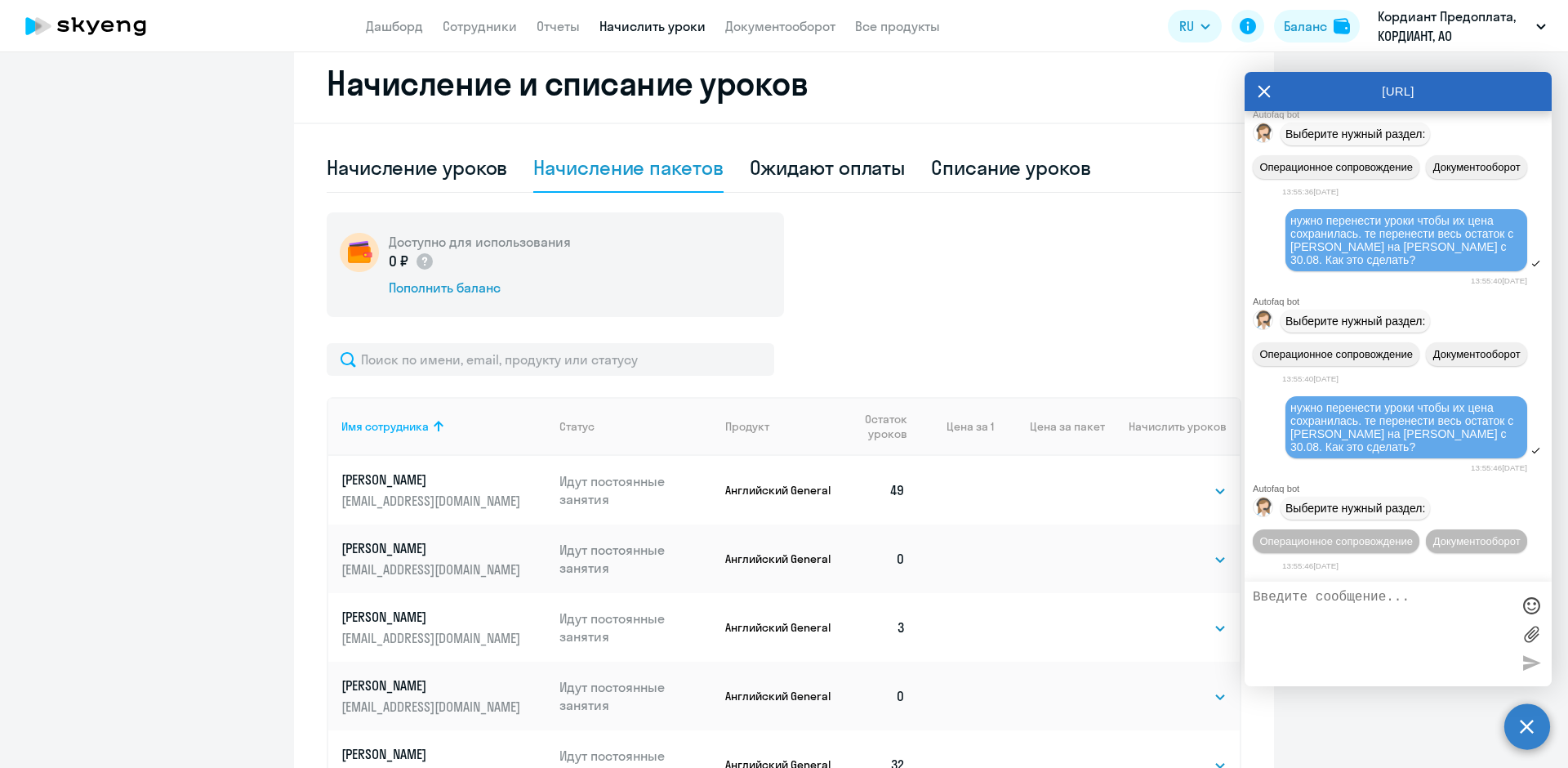
scroll to position [469, 0]
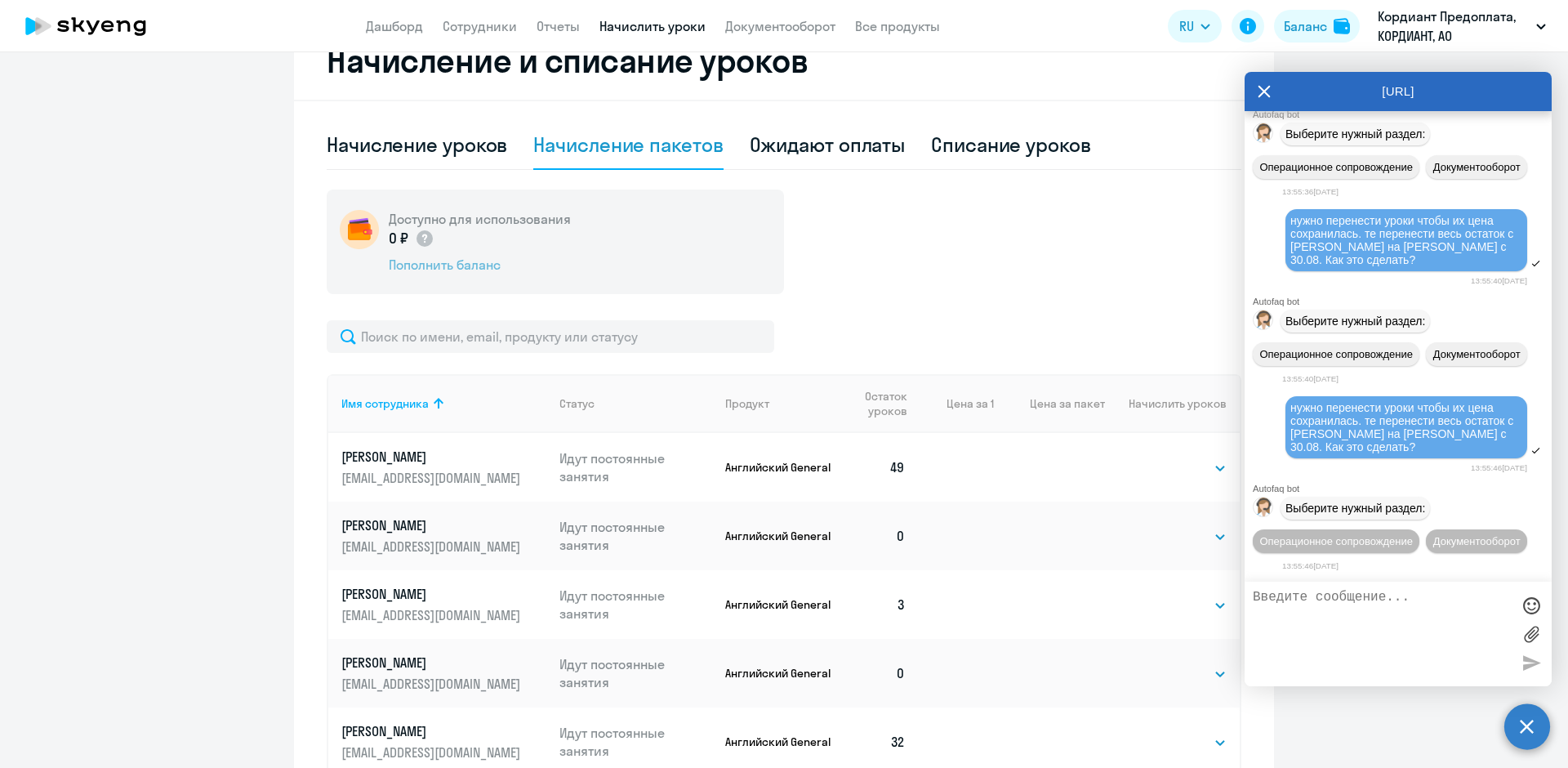
click at [447, 261] on div "Пополнить баланс" at bounding box center [480, 264] width 182 height 18
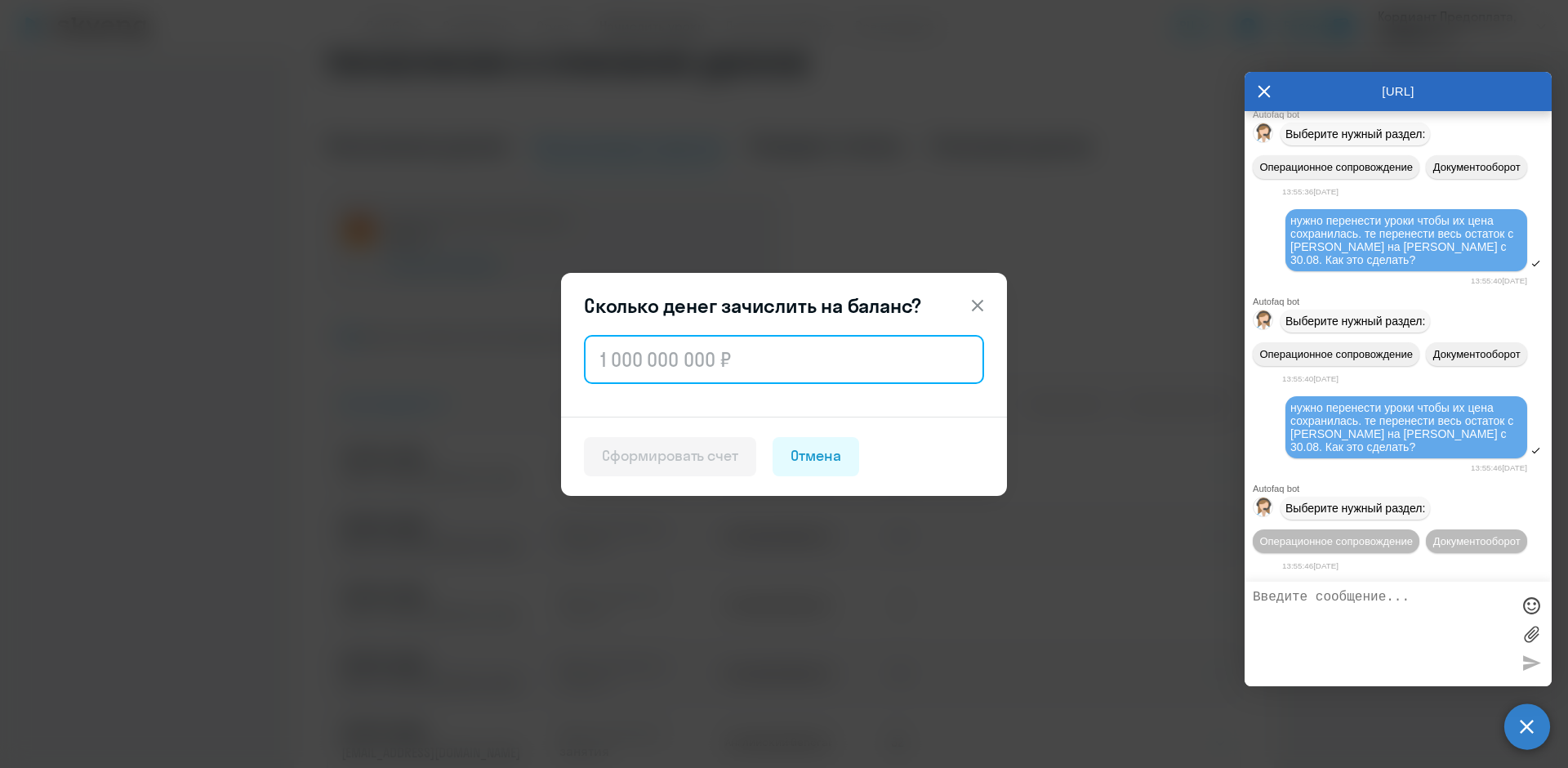
click at [664, 365] on input "text" at bounding box center [784, 359] width 400 height 49
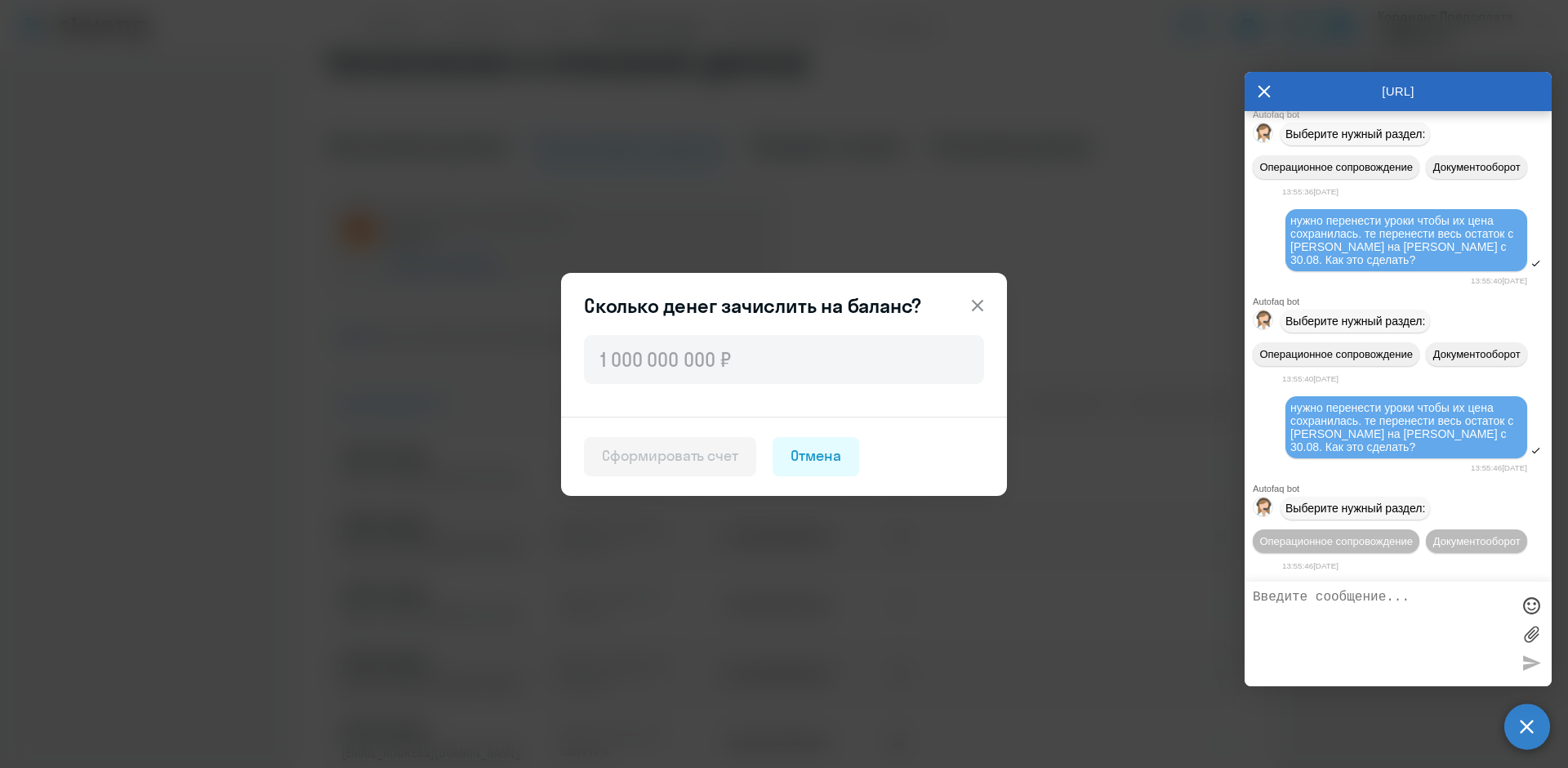
click at [982, 305] on icon at bounding box center [978, 306] width 19 height 19
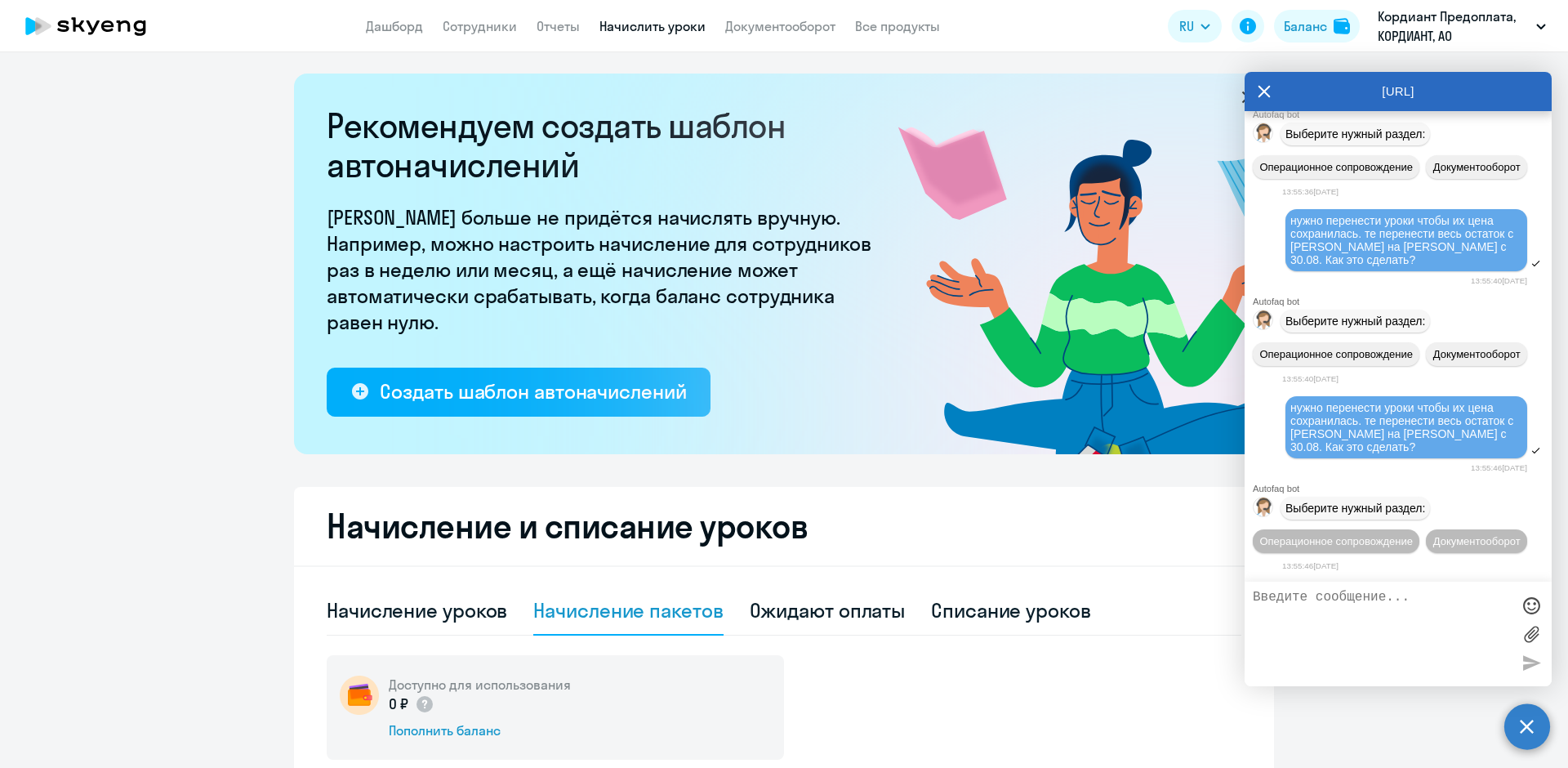
scroll to position [0, 0]
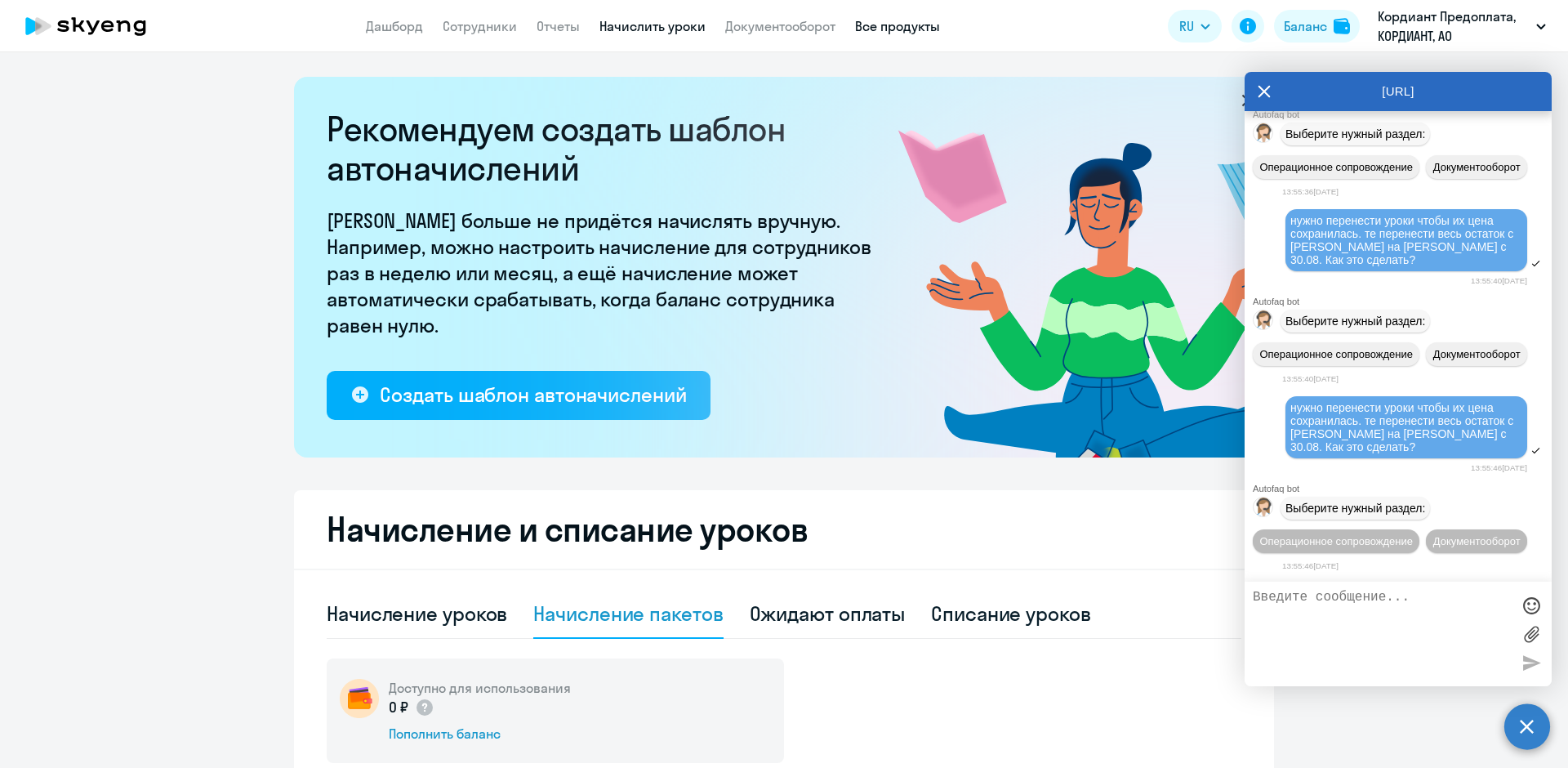
click at [877, 27] on link "Все продукты" at bounding box center [898, 26] width 85 height 16
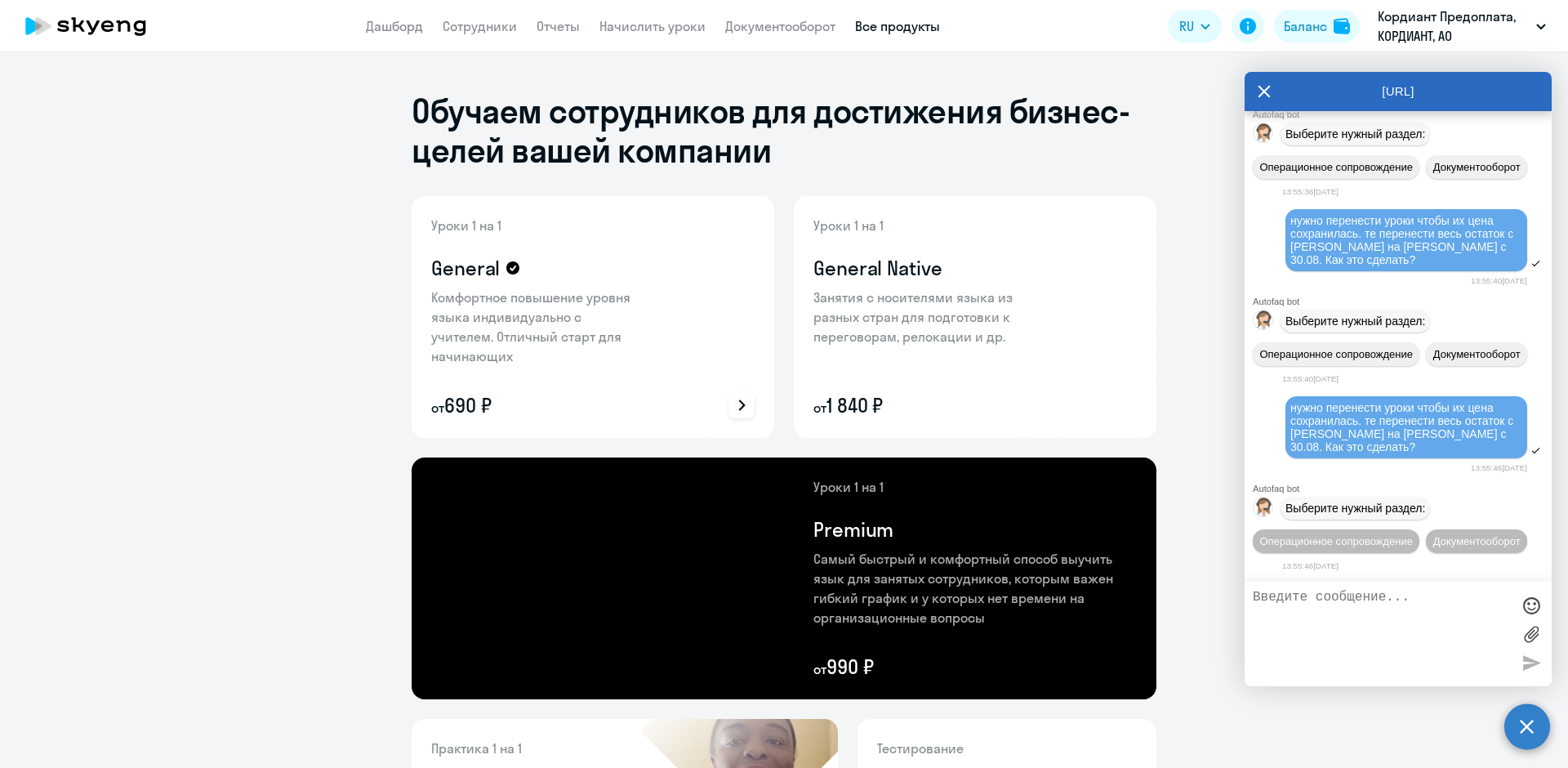
click at [506, 270] on icon at bounding box center [512, 268] width 13 height 13
drag, startPoint x: 510, startPoint y: 300, endPoint x: 500, endPoint y: 290, distance: 14.1
click at [508, 300] on p "Комфортное повышение уровня языка индивидуально с учителем. Отличный старт для …" at bounding box center [537, 327] width 212 height 79
click at [539, 331] on p "Комфортное повышение уровня языка индивидуально с учителем. Отличный старт для …" at bounding box center [537, 327] width 212 height 79
click at [549, 316] on p "Комфортное повышение уровня языка индивидуально с учителем. Отличный старт для …" at bounding box center [537, 327] width 212 height 79
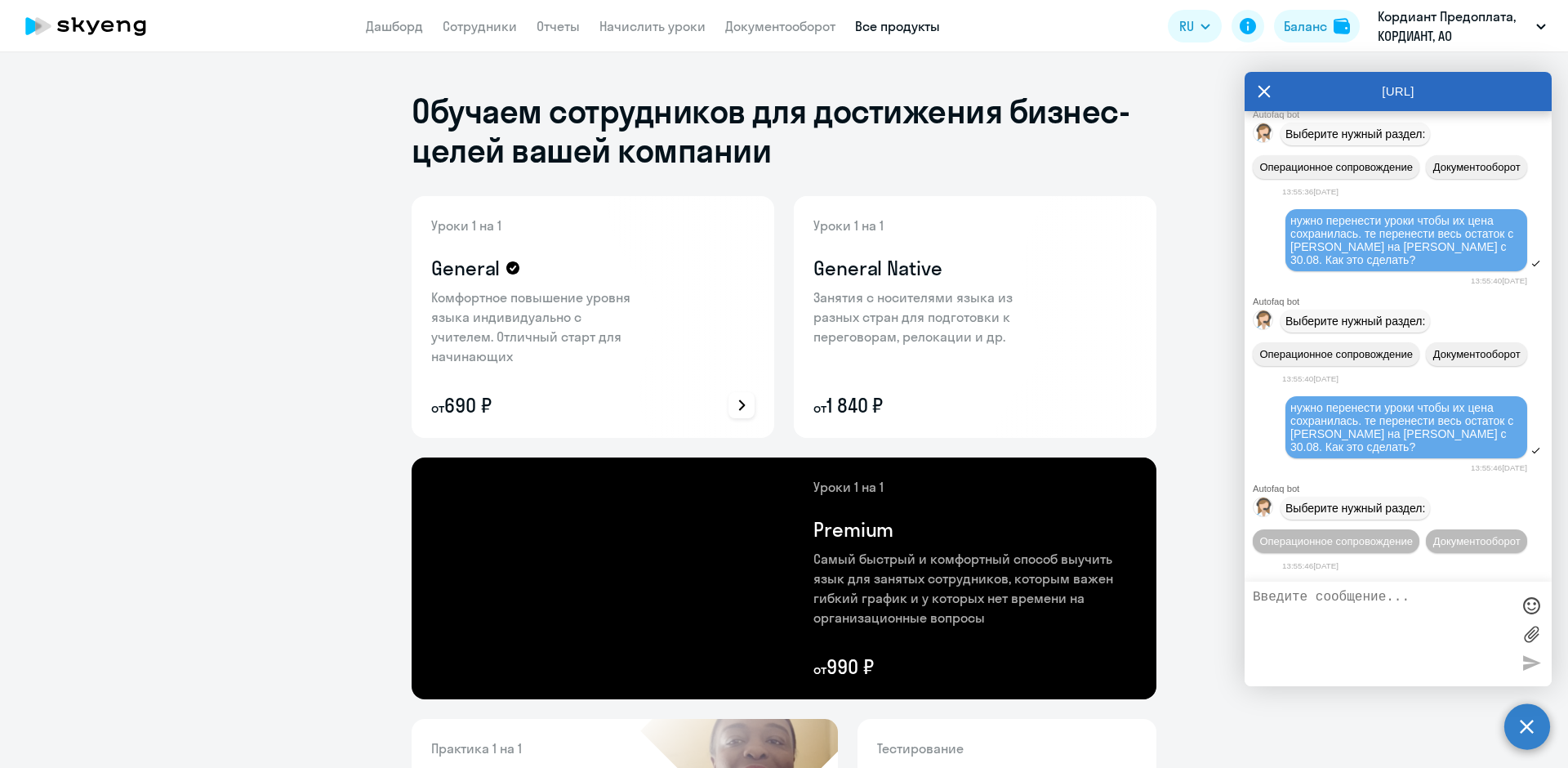
click at [736, 395] on div at bounding box center [742, 406] width 27 height 27
click at [677, 359] on p "Подробнее о преимуществах" at bounding box center [645, 361] width 182 height 19
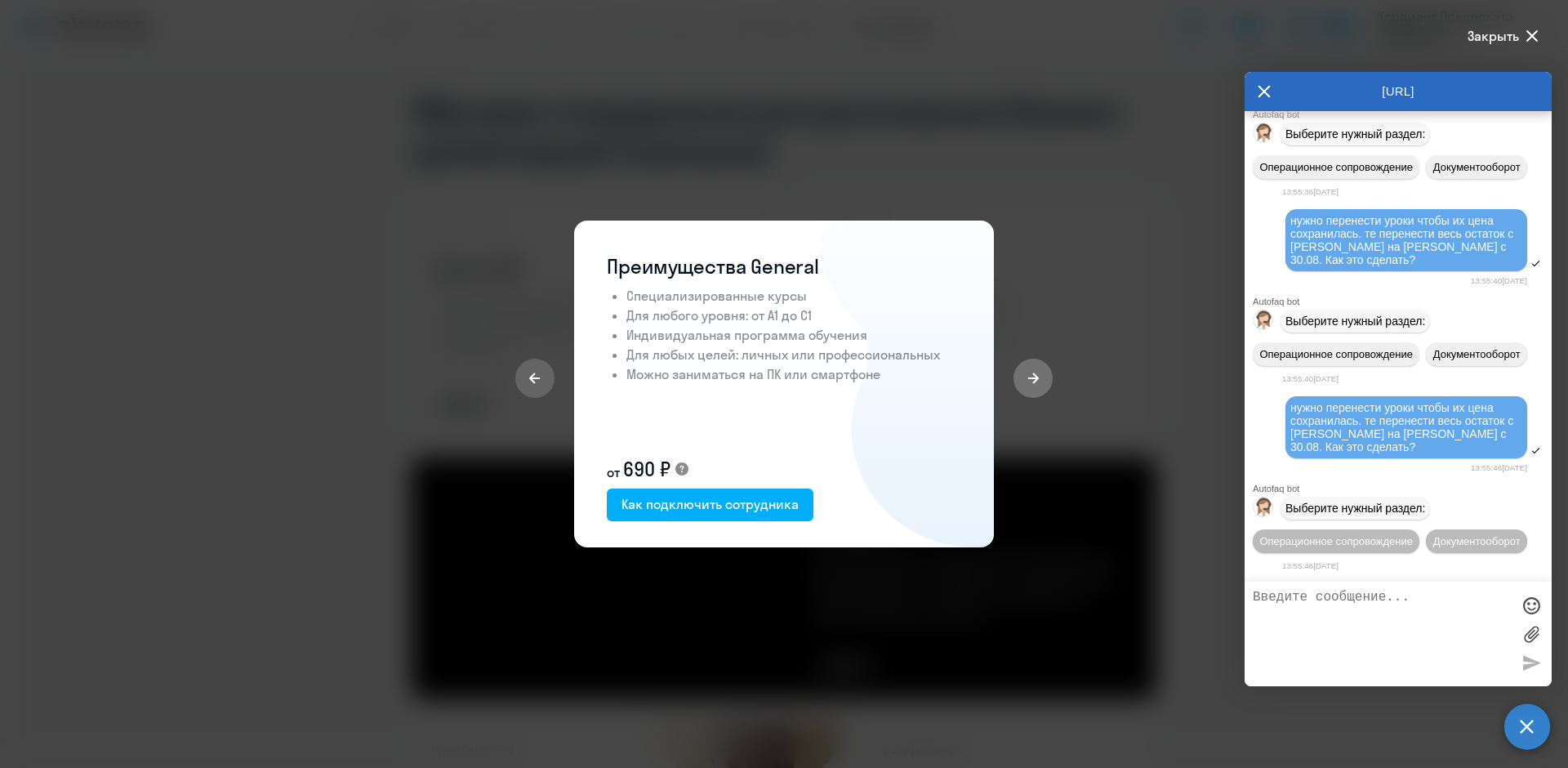
click at [1046, 375] on button at bounding box center [1034, 378] width 39 height 39
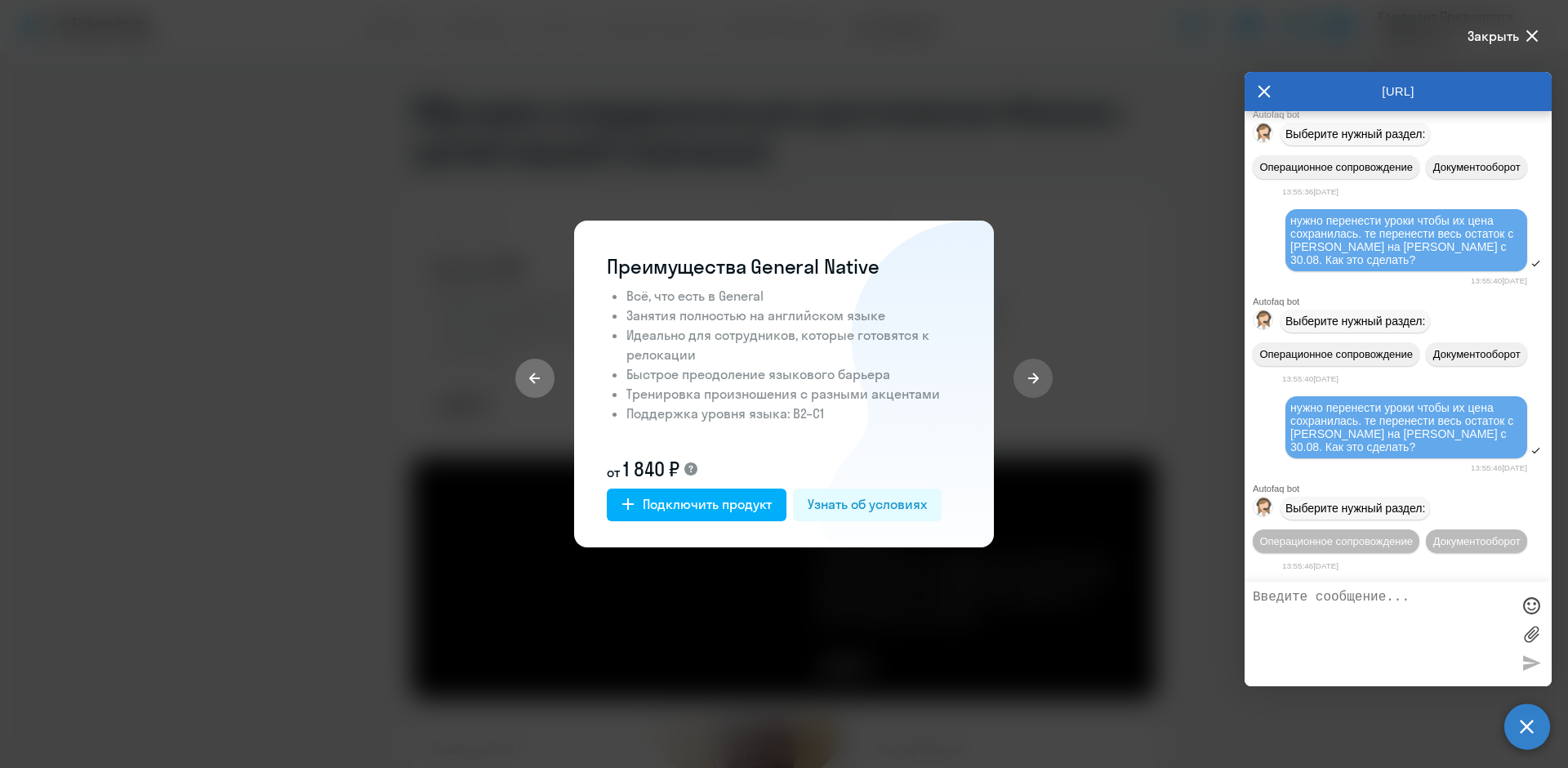
click at [523, 376] on button at bounding box center [534, 378] width 39 height 39
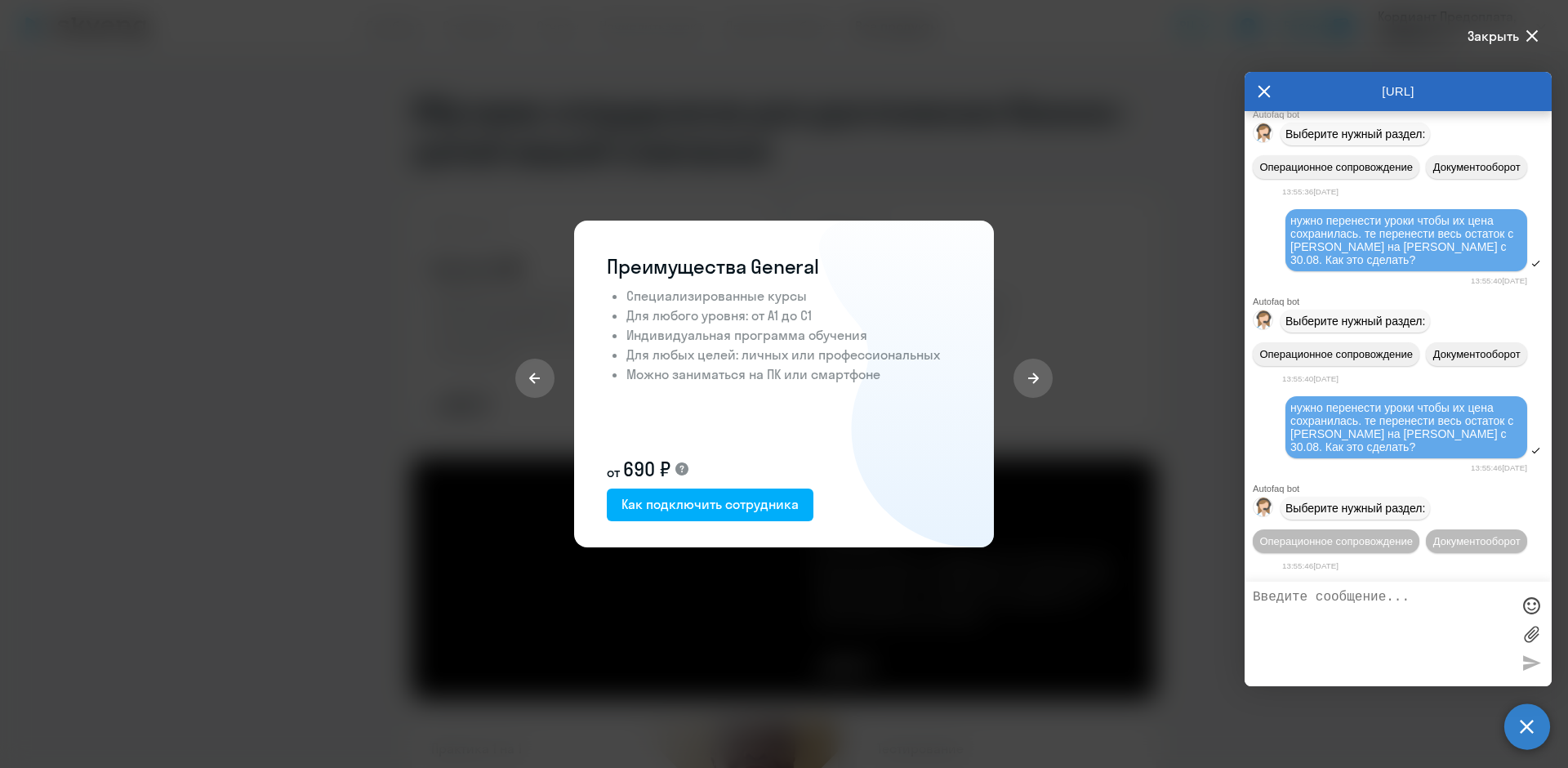
click at [523, 491] on div at bounding box center [522, 384] width 104 height 327
drag, startPoint x: 1028, startPoint y: 207, endPoint x: 1013, endPoint y: 192, distance: 21.2
click at [1026, 207] on div at bounding box center [784, 384] width 1568 height 768
click at [889, 179] on div at bounding box center [784, 384] width 1568 height 768
click at [537, 380] on icon at bounding box center [534, 378] width 13 height 13
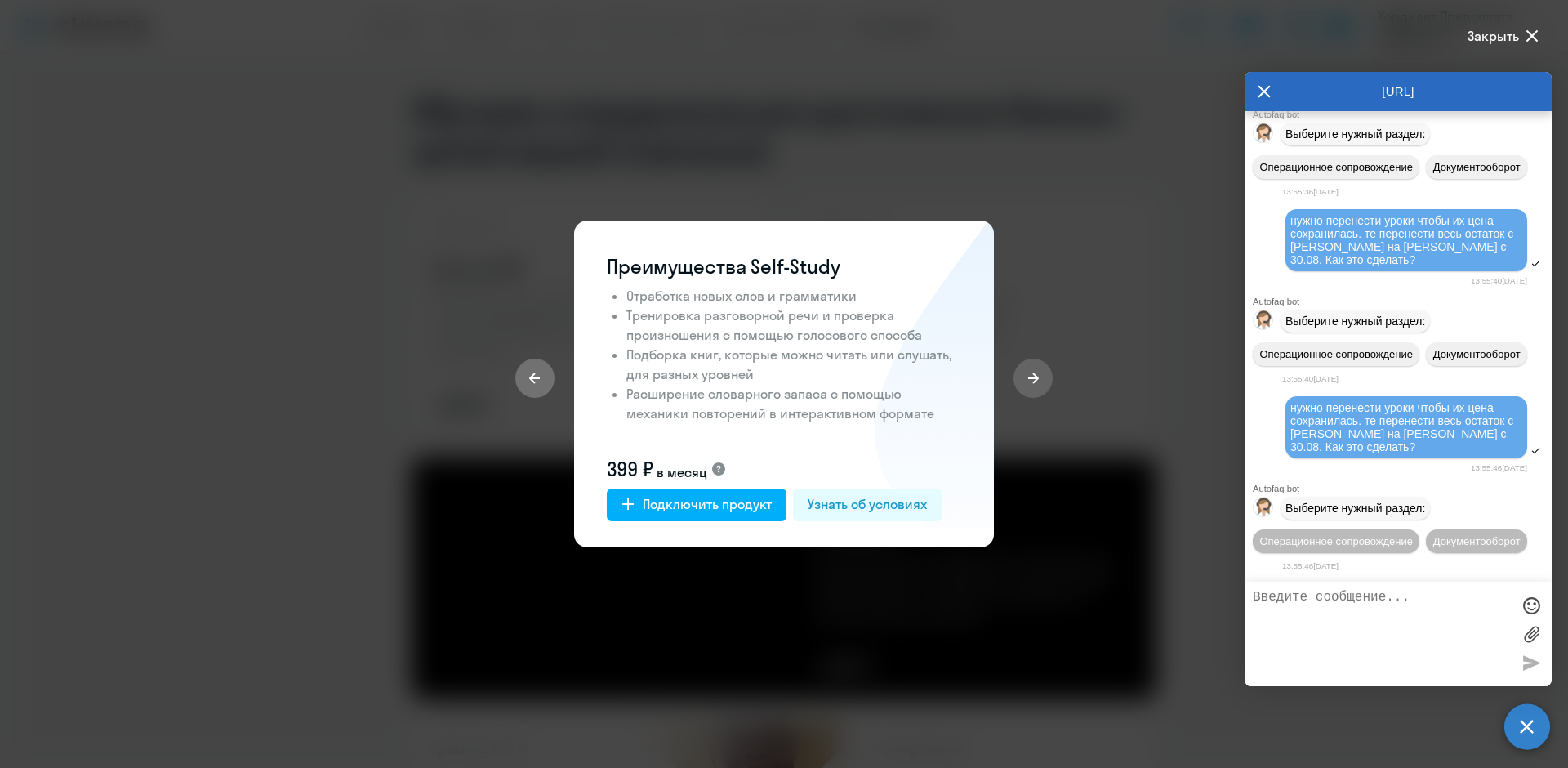
click at [536, 376] on icon at bounding box center [534, 378] width 13 height 13
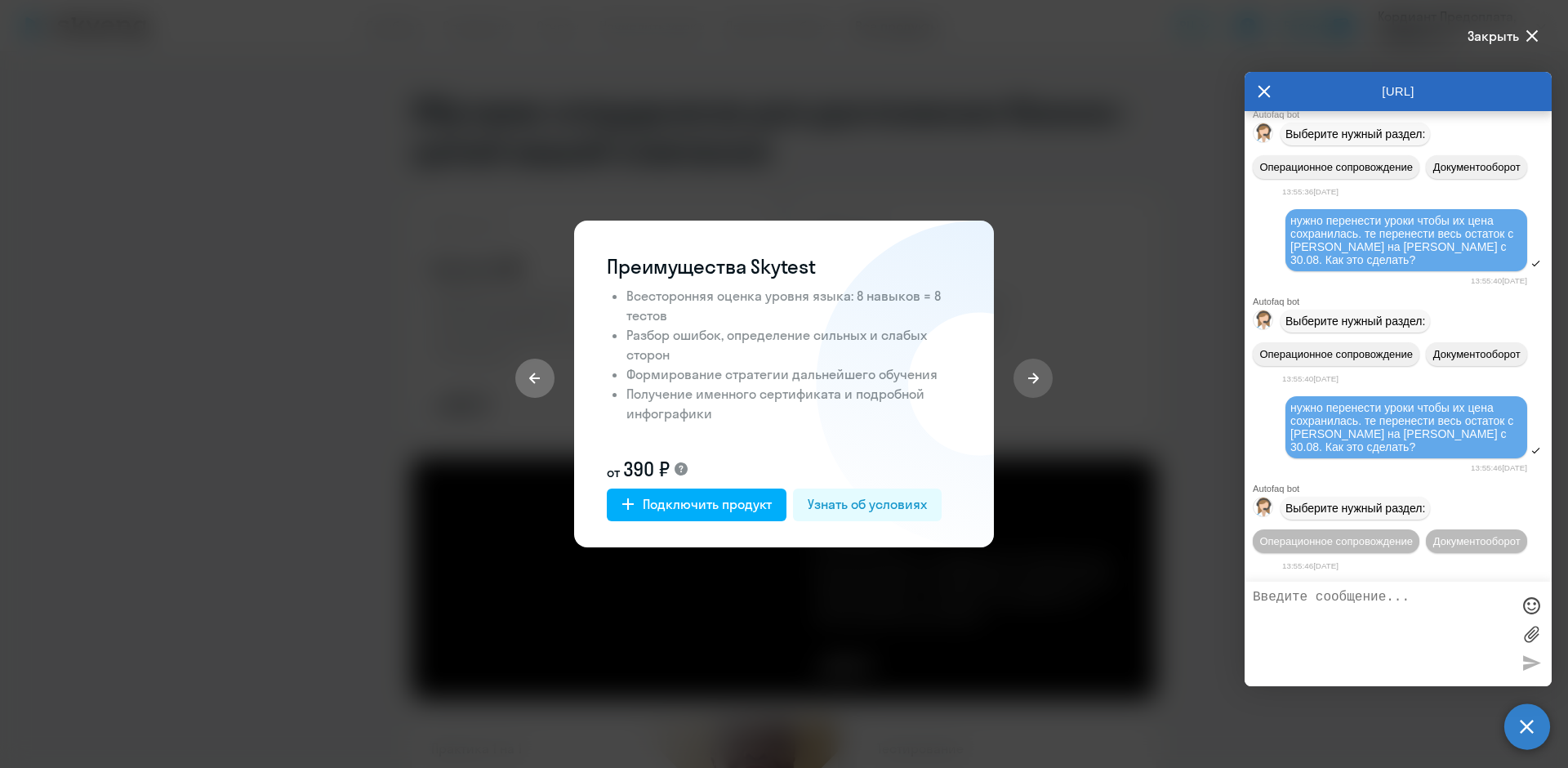
click at [536, 376] on icon at bounding box center [534, 378] width 13 height 13
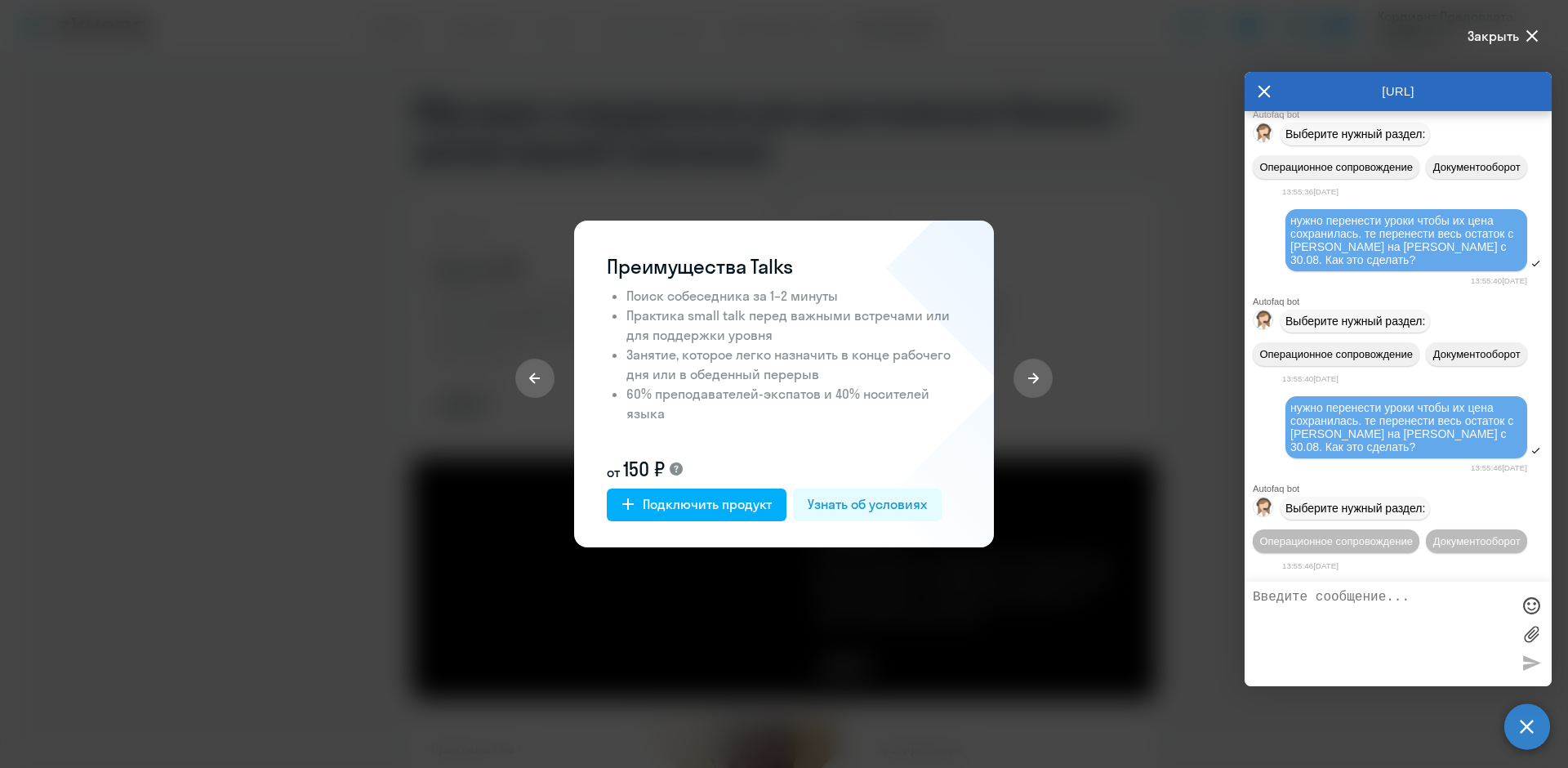
click at [470, 505] on div at bounding box center [522, 384] width 104 height 327
click at [396, 273] on div at bounding box center [784, 384] width 1568 height 768
click at [1503, 40] on span "Закрыть" at bounding box center [1494, 36] width 51 height 19
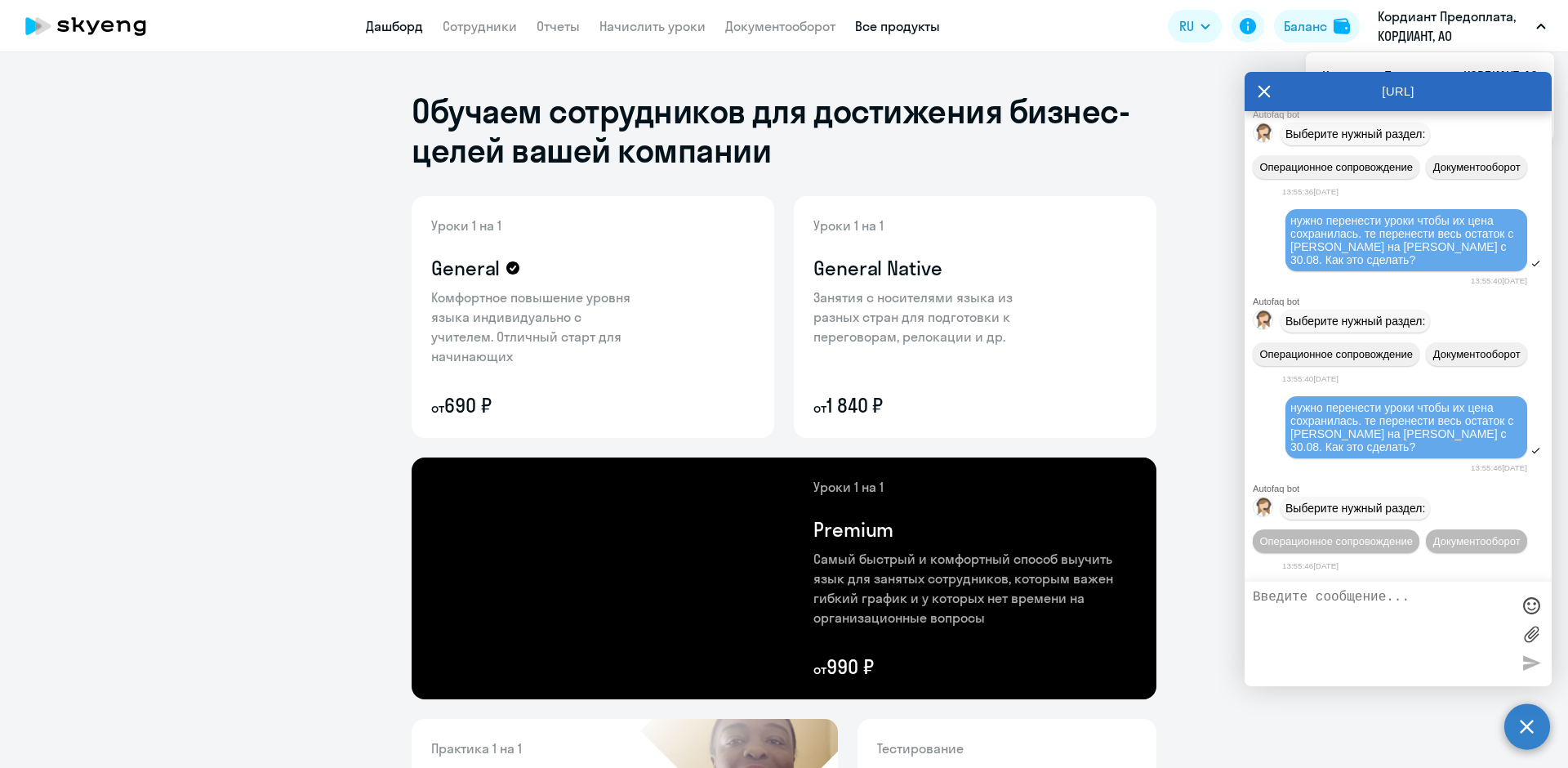
click at [385, 27] on link "Дашборд" at bounding box center [394, 26] width 57 height 16
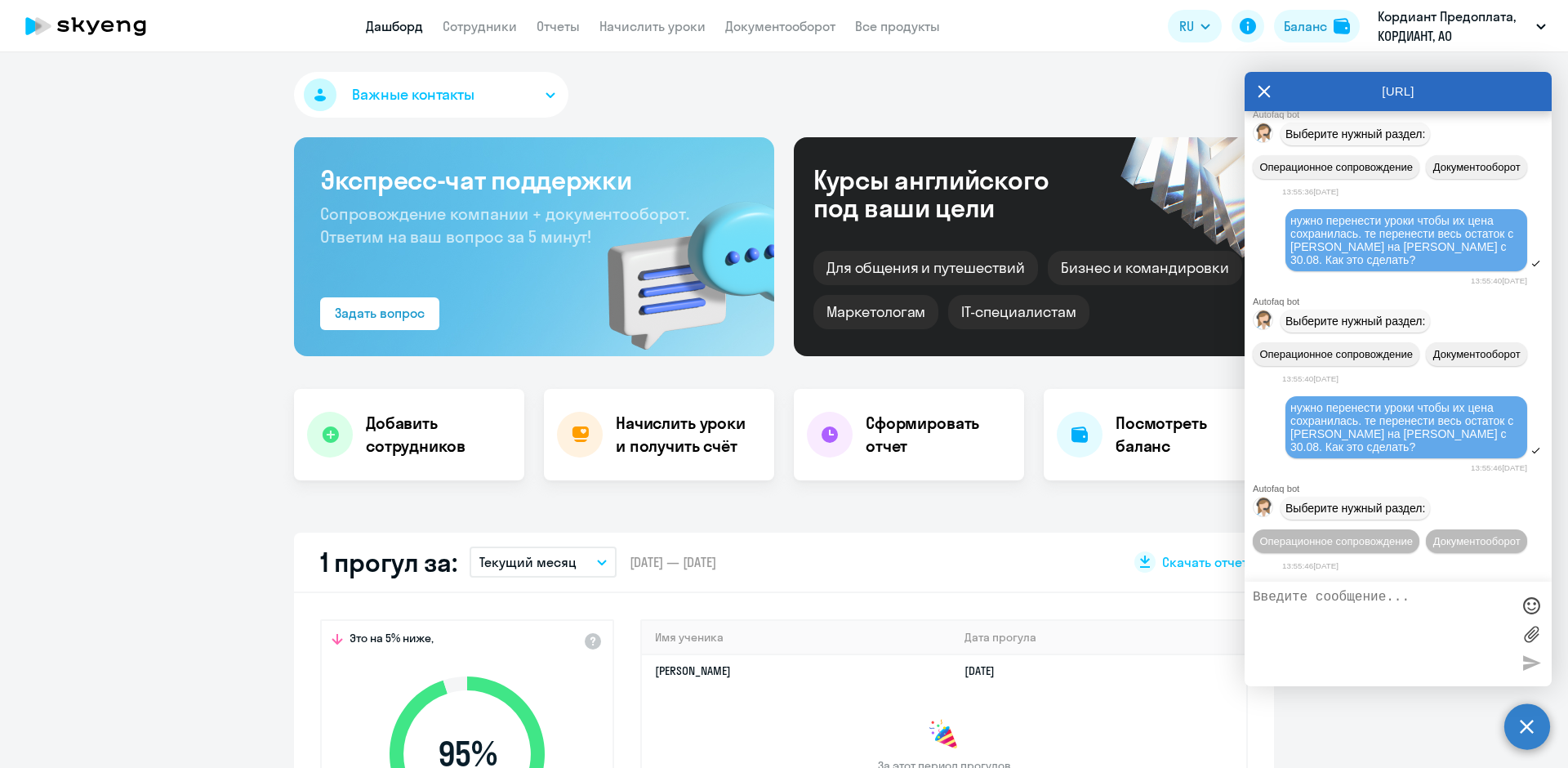
select select "30"
drag, startPoint x: 1290, startPoint y: 375, endPoint x: 1366, endPoint y: 424, distance: 90.4
click at [1366, 424] on div "нужно перенести уроки чтобы их цена сохранилась. те перенести весь остаток с [P…" at bounding box center [1407, 427] width 242 height 62
copy span "нужно перенести уроки чтобы их цена сохранилась. те перенести весь остаток с [P…"
click at [371, 312] on div "Задать вопрос" at bounding box center [380, 313] width 90 height 19
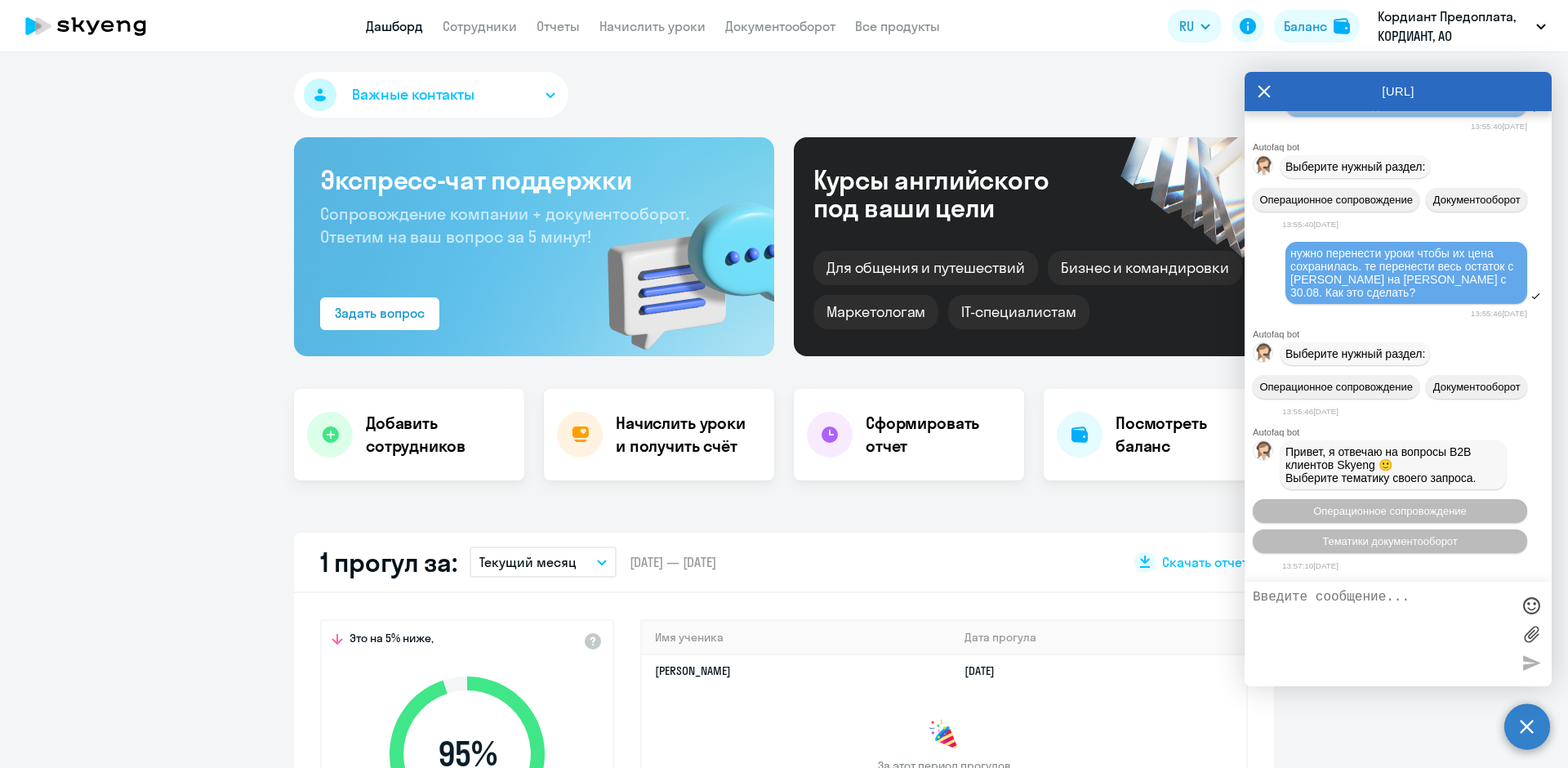
scroll to position [3932, 0]
click at [1163, 513] on div "Важные контакты Экспресс-чат поддержки Сопровождение компании + документооборот…" at bounding box center [784, 410] width 1568 height 716
paste textarea "нужно перенести уроки чтобы их цена сохранилась. те перенести весь остаток с [P…"
type textarea "нужно перенести уроки чтобы их цена сохранилась. те перенести весь остаток с [P…"
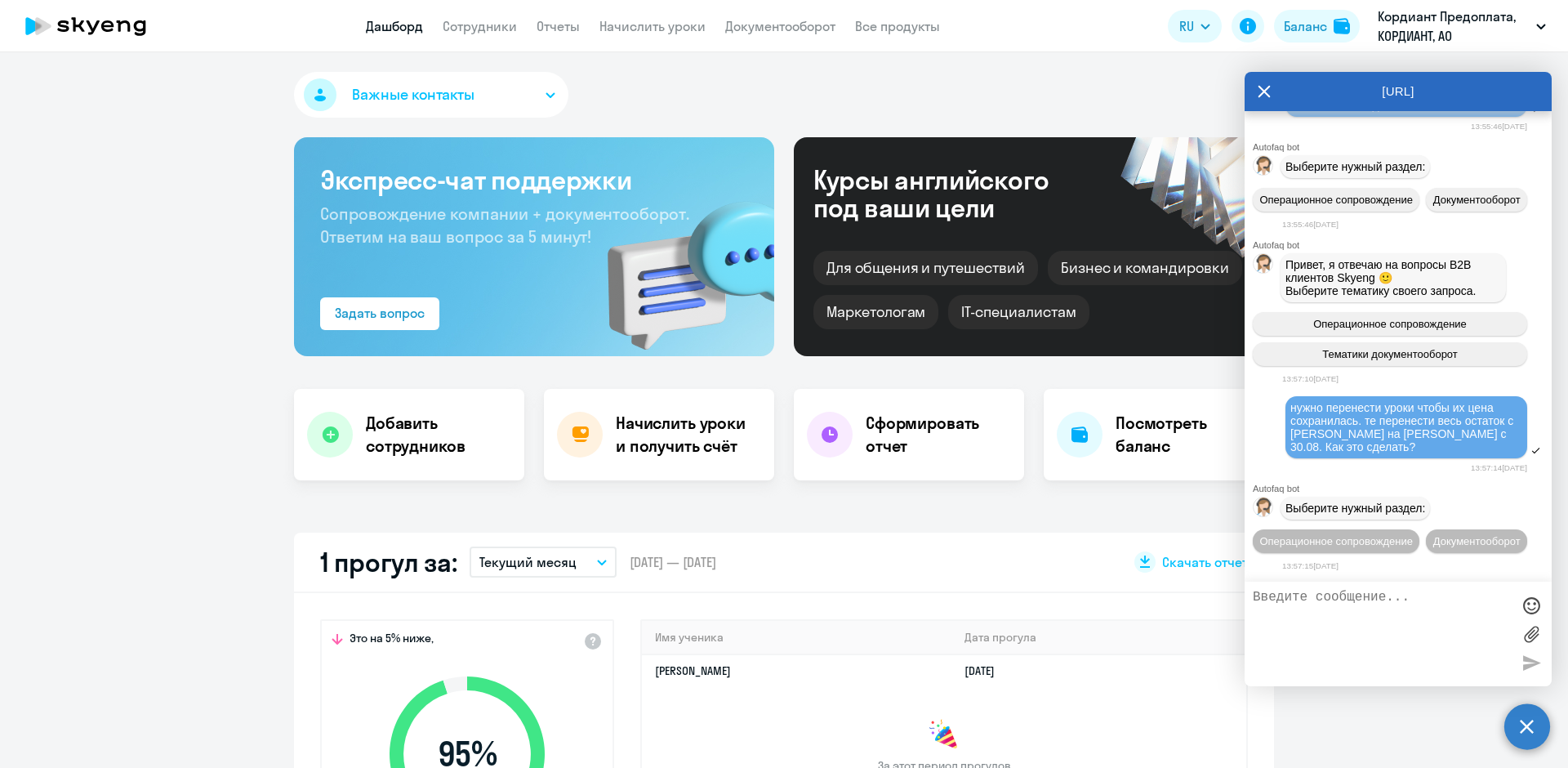
scroll to position [4149, 0]
click at [523, 97] on button "Важные контакты" at bounding box center [431, 95] width 275 height 46
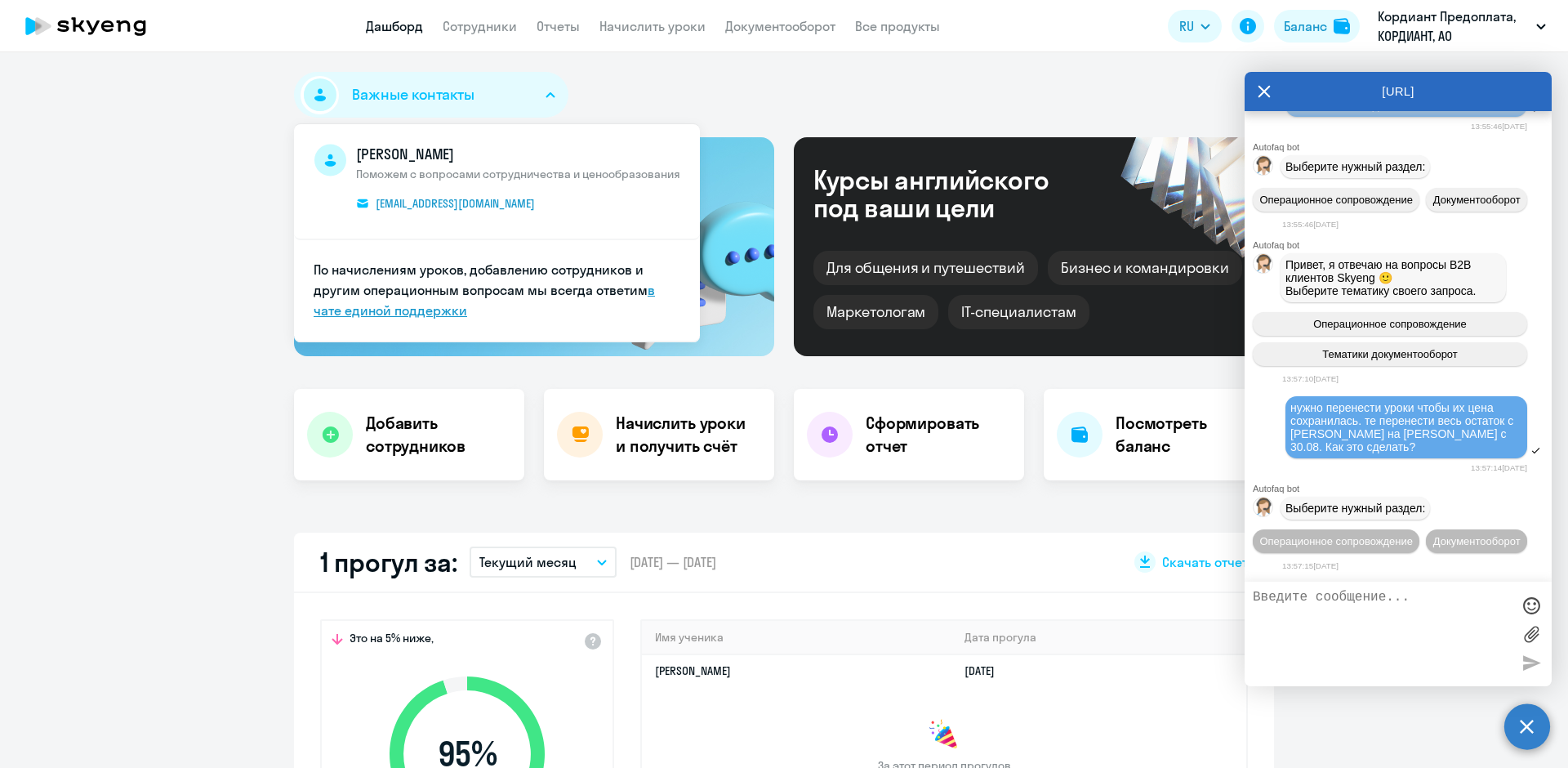
click at [408, 308] on link "в чате единой поддержки" at bounding box center [484, 300] width 342 height 37
paste textarea "нужно перенести уроки чтобы их цена сохранилась. те перенести весь остаток с [P…"
type textarea "нужно перенести уроки чтобы их цена сохранилась. те перенести весь остаток с [P…"
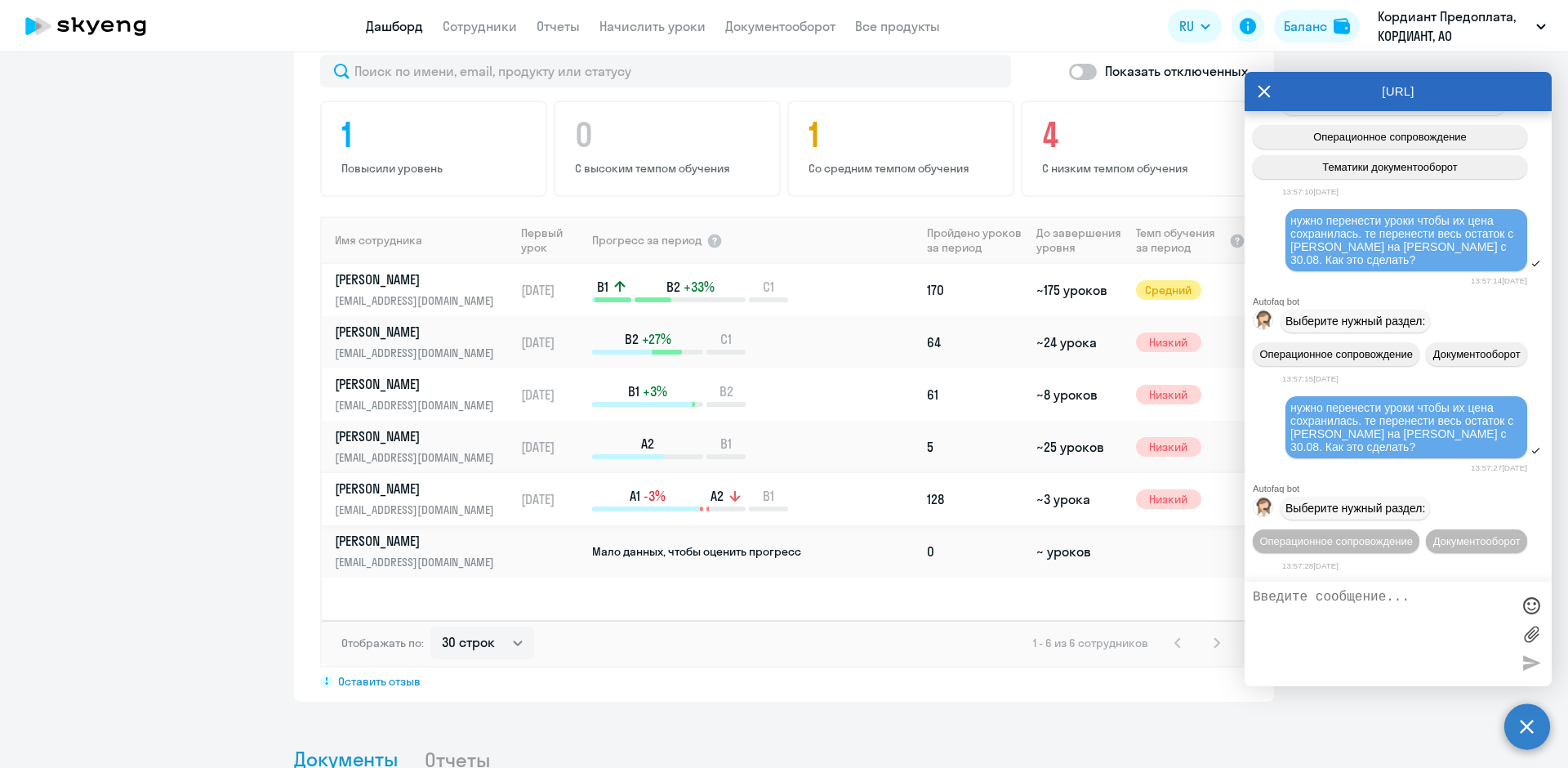
scroll to position [981, 0]
